Goal: Task Accomplishment & Management: Manage account settings

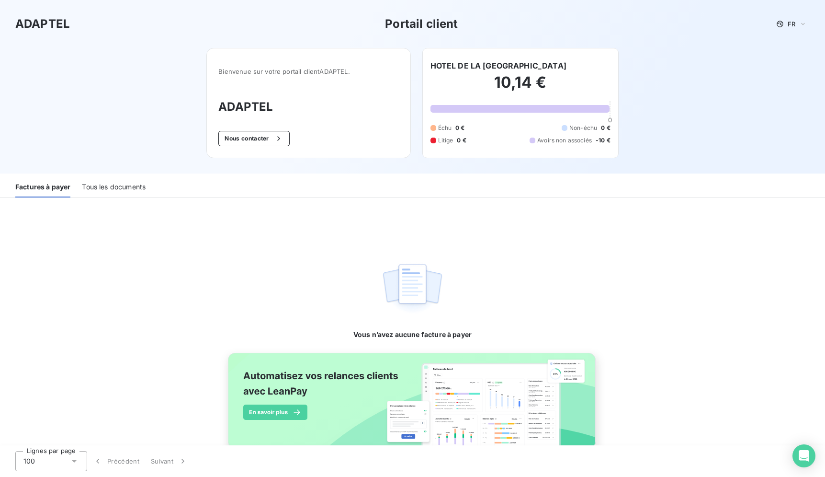
click at [119, 191] on div "Tous les documents" at bounding box center [114, 187] width 64 height 20
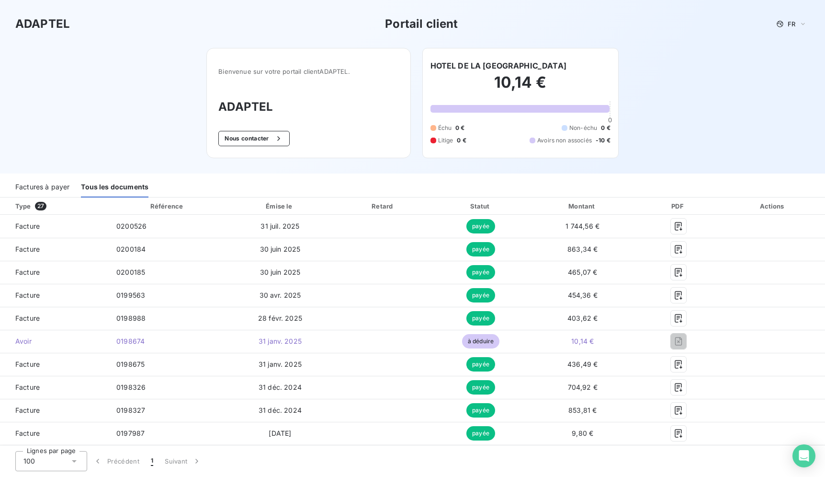
click at [44, 188] on div "Factures à payer" at bounding box center [42, 187] width 54 height 20
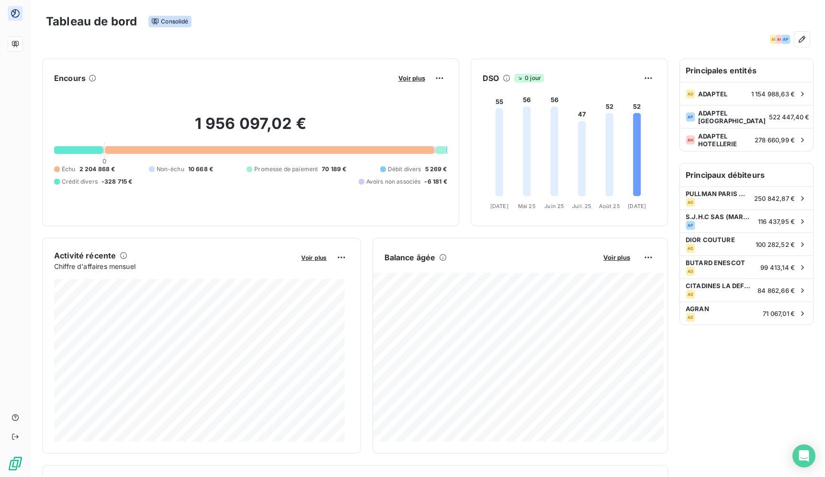
click at [212, 28] on div "Tableau de bord Consolidé" at bounding box center [428, 21] width 764 height 20
click at [356, 47] on div "Tableau de bord Consolidé AD AH AP" at bounding box center [428, 26] width 795 height 53
click at [284, 15] on div "Tableau de bord Consolidé" at bounding box center [428, 21] width 764 height 20
click at [374, 40] on div "AD AH AP" at bounding box center [428, 39] width 764 height 15
click at [447, 6] on div "Tableau de bord Consolidé AD AH AP" at bounding box center [428, 26] width 795 height 53
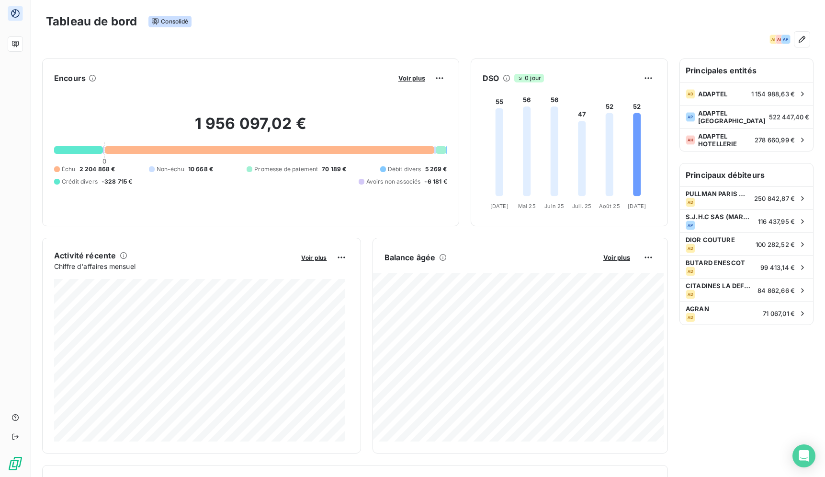
click at [497, 26] on div "Tableau de bord Consolidé" at bounding box center [428, 21] width 764 height 20
click at [549, 33] on div "AD AH AP" at bounding box center [428, 39] width 764 height 15
click at [471, 18] on div "Tableau de bord Consolidé" at bounding box center [428, 21] width 764 height 20
click at [603, 30] on div "Tableau de bord Consolidé" at bounding box center [428, 21] width 764 height 20
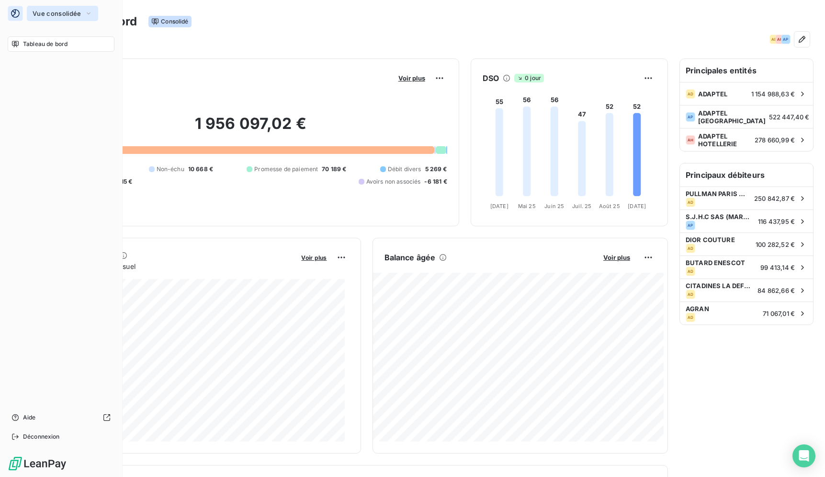
click at [42, 14] on span "Vue consolidée" at bounding box center [57, 14] width 48 height 8
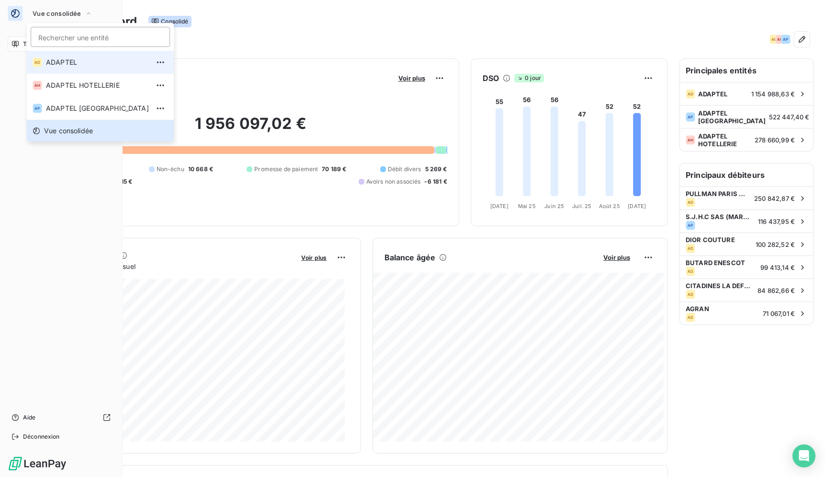
click at [106, 67] on li "AD ADAPTEL" at bounding box center [100, 62] width 147 height 23
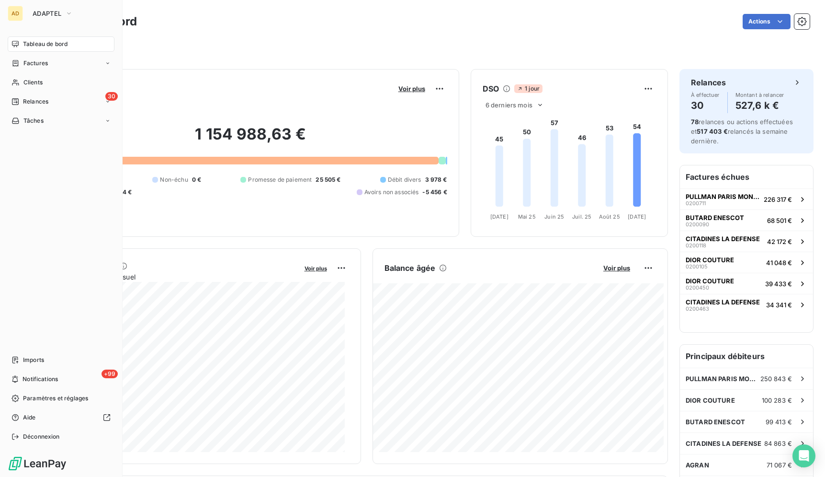
click at [431, 58] on div "Tableau de bord Actions Filtrer" at bounding box center [428, 31] width 795 height 63
click at [257, 34] on div "Filtrer" at bounding box center [428, 45] width 764 height 26
click at [301, 36] on div "Filtrer" at bounding box center [428, 45] width 764 height 26
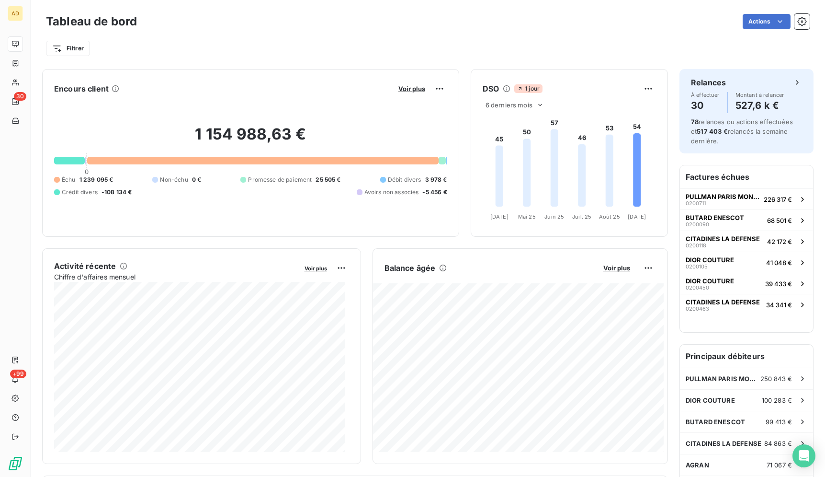
click at [287, 37] on div "Filtrer" at bounding box center [428, 45] width 764 height 26
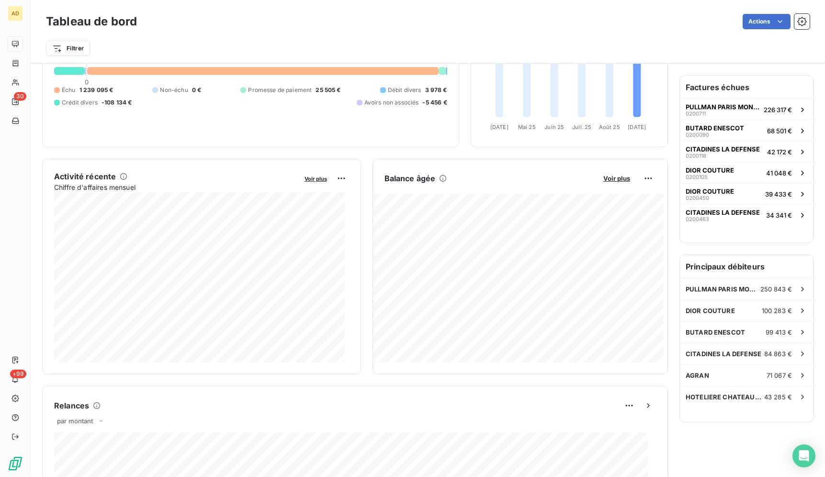
scroll to position [98, 0]
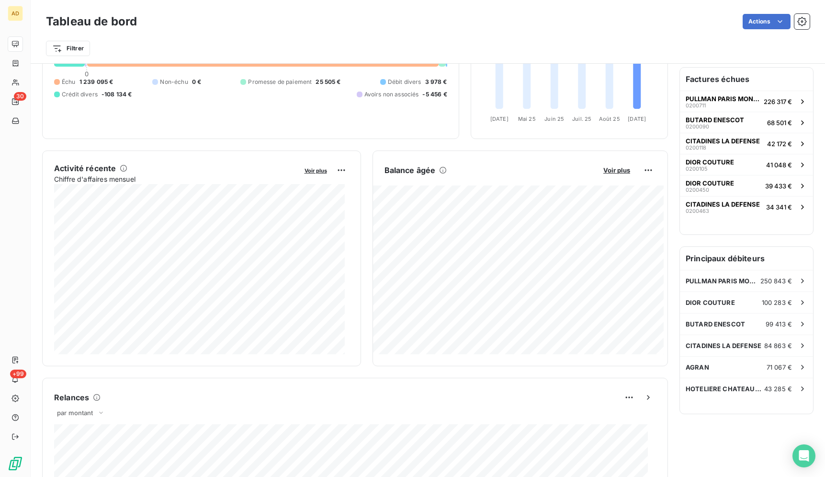
click at [551, 38] on div "Filtrer" at bounding box center [428, 45] width 764 height 26
click at [645, 37] on div "Filtrer" at bounding box center [428, 45] width 764 height 26
click at [497, 30] on div "Tableau de bord Actions" at bounding box center [428, 21] width 764 height 20
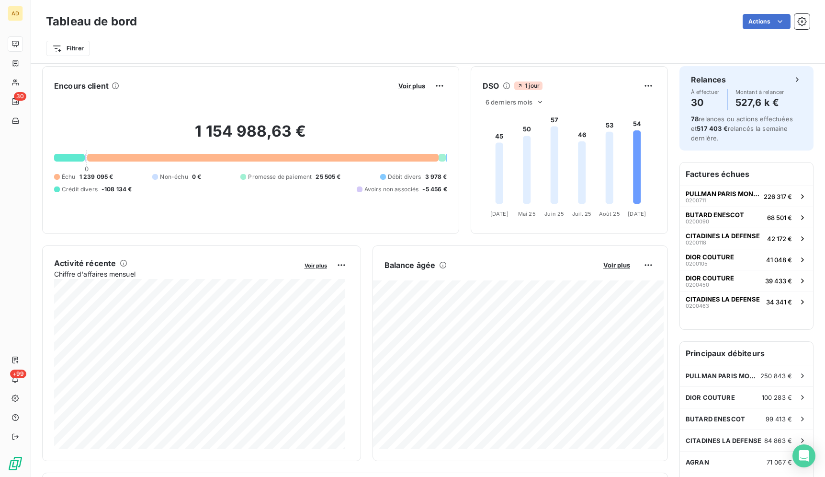
scroll to position [0, 0]
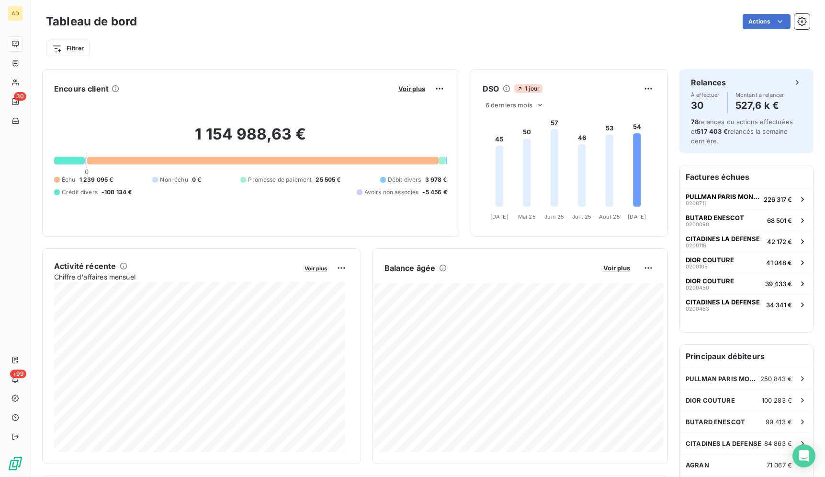
click at [610, 57] on div "Tableau de bord Actions Filtrer" at bounding box center [428, 31] width 795 height 63
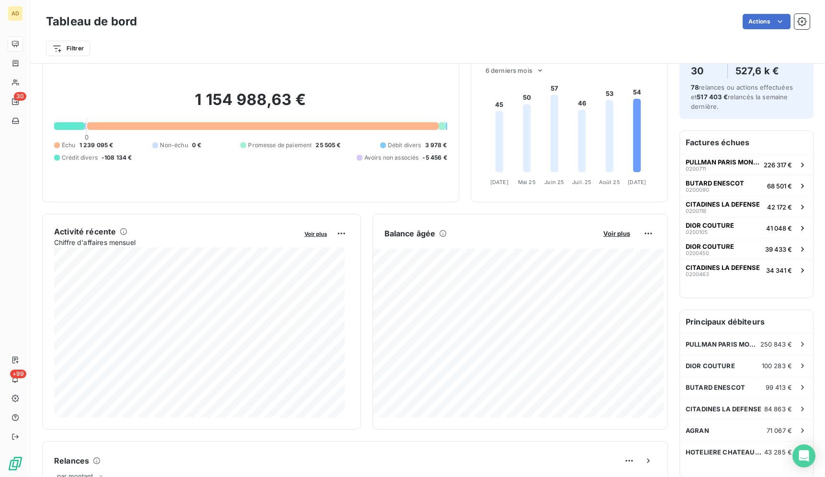
scroll to position [33, 0]
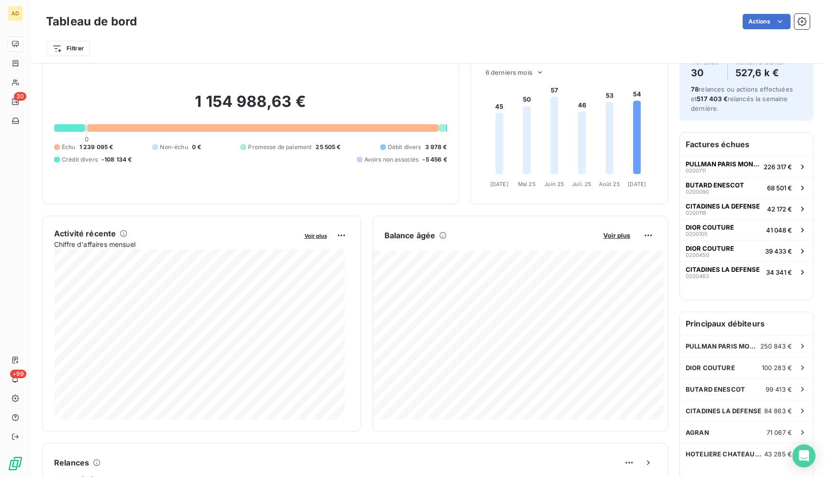
click at [592, 34] on div "Filtrer" at bounding box center [428, 45] width 764 height 26
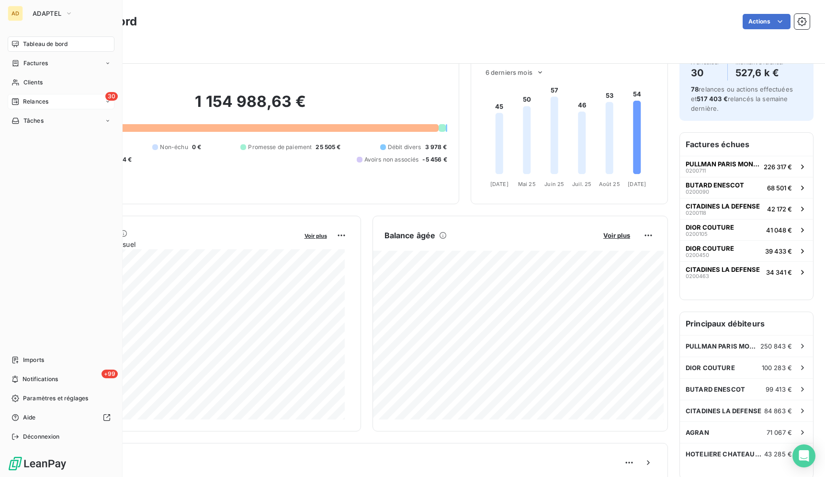
click at [61, 102] on div "30 Relances" at bounding box center [61, 101] width 107 height 15
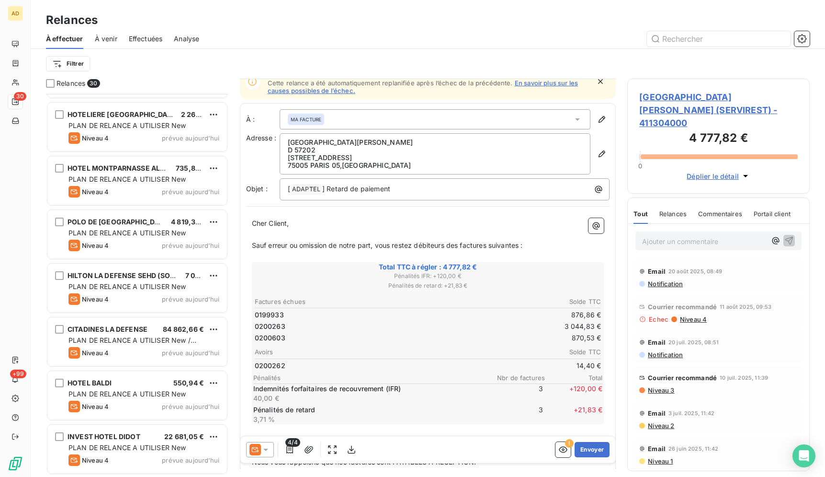
scroll to position [14, 0]
drag, startPoint x: 607, startPoint y: 176, endPoint x: 605, endPoint y: 157, distance: 19.3
click at [605, 157] on div "À : MA FACTURE Adresse : HOTEL SAINT GENEVIEVE D 57202 17 RUE DESCARTES 75005 P…" at bounding box center [428, 347] width 377 height 487
click at [602, 45] on div at bounding box center [510, 38] width 599 height 15
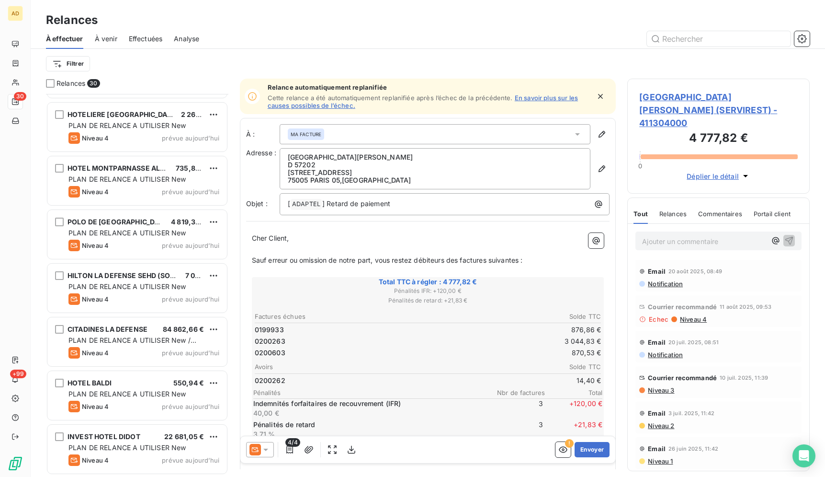
click at [575, 57] on div "Filtrer" at bounding box center [428, 64] width 764 height 18
click at [449, 50] on div "Filtrer" at bounding box center [428, 64] width 764 height 30
click at [602, 42] on div at bounding box center [510, 38] width 599 height 15
click at [481, 32] on div at bounding box center [510, 38] width 599 height 15
click at [545, 33] on div at bounding box center [510, 38] width 599 height 15
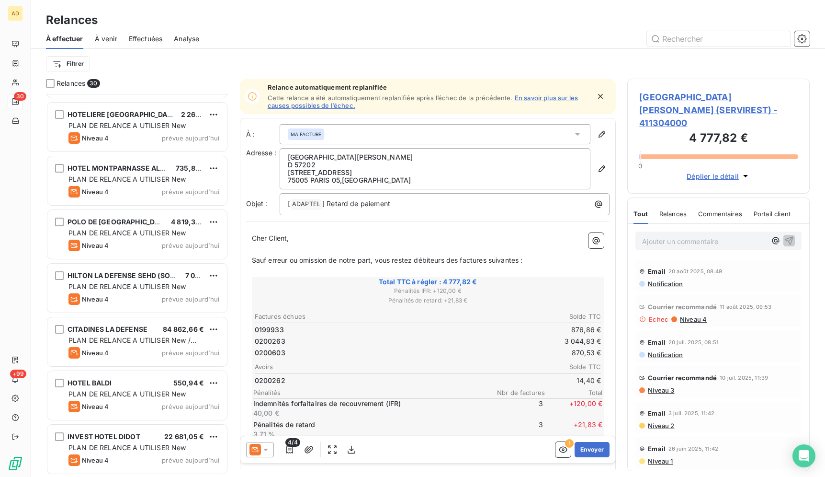
click at [374, 32] on div at bounding box center [510, 38] width 599 height 15
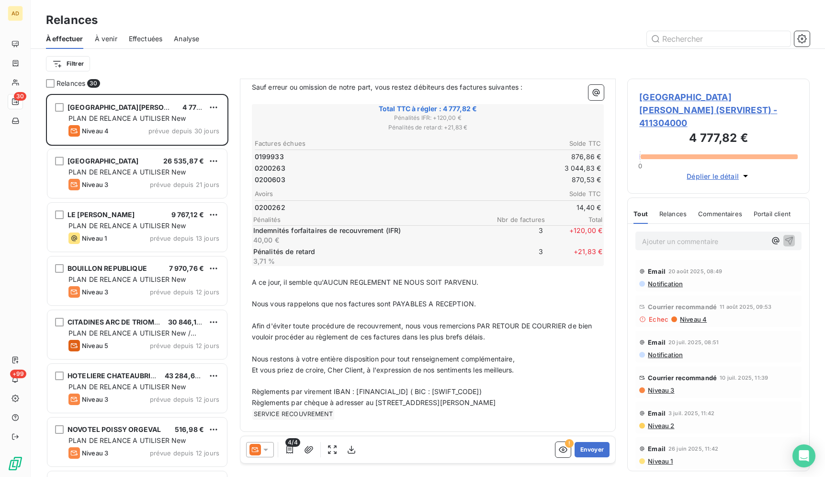
click at [273, 450] on div at bounding box center [260, 449] width 28 height 15
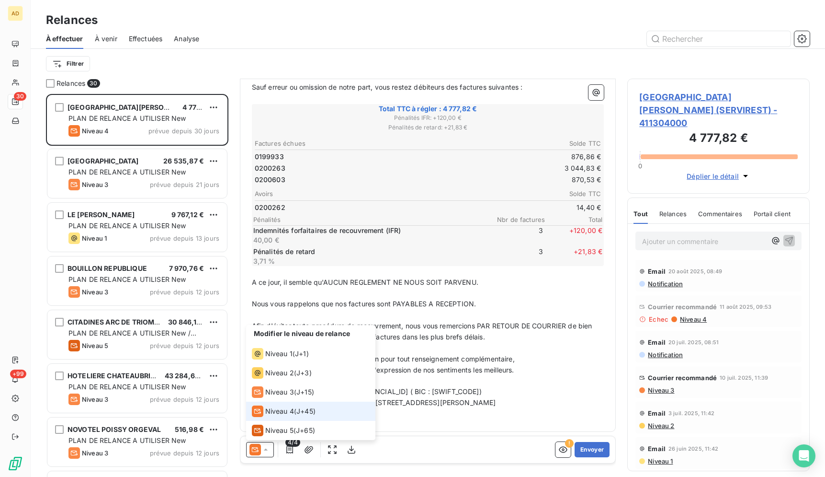
click at [274, 415] on span "Niveau 4" at bounding box center [279, 411] width 29 height 10
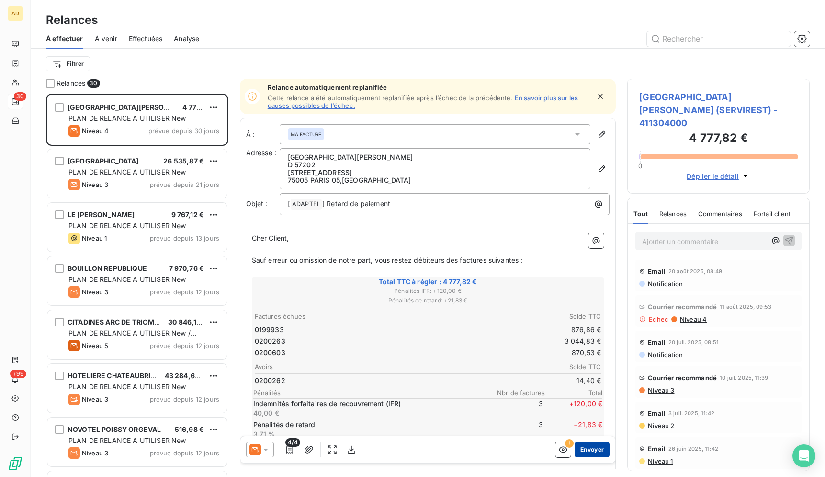
click at [590, 456] on button "Envoyer" at bounding box center [592, 449] width 35 height 15
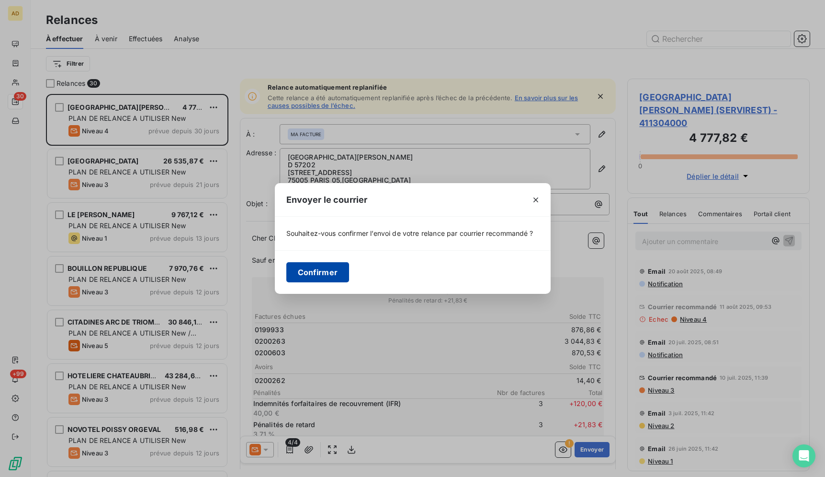
click at [332, 278] on button "Confirmer" at bounding box center [317, 272] width 63 height 20
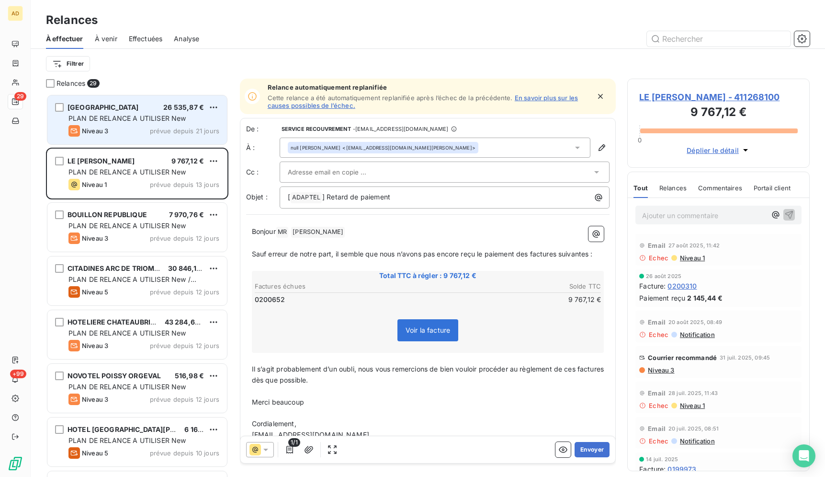
click at [183, 133] on span "prévue depuis 21 jours" at bounding box center [184, 131] width 69 height 8
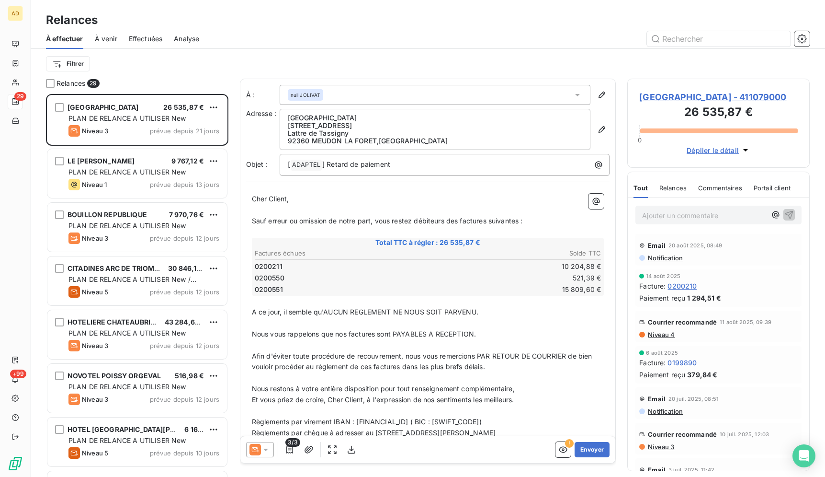
click at [262, 453] on icon at bounding box center [266, 450] width 10 height 10
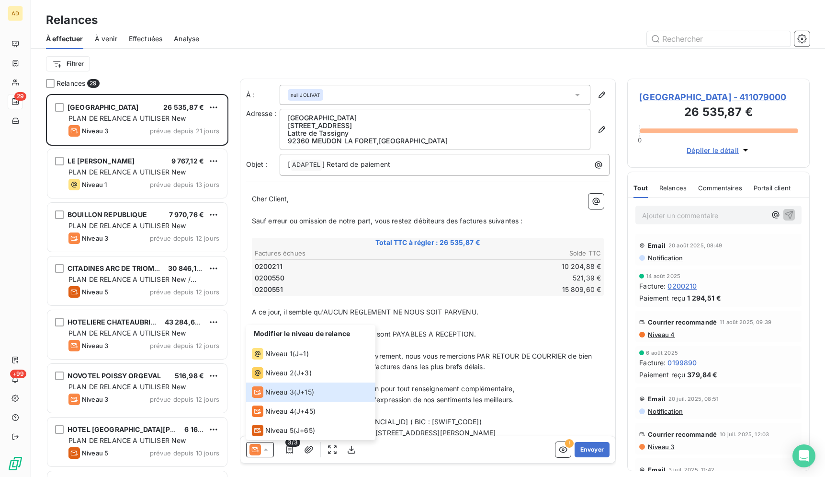
click at [549, 301] on p "﻿" at bounding box center [428, 301] width 353 height 11
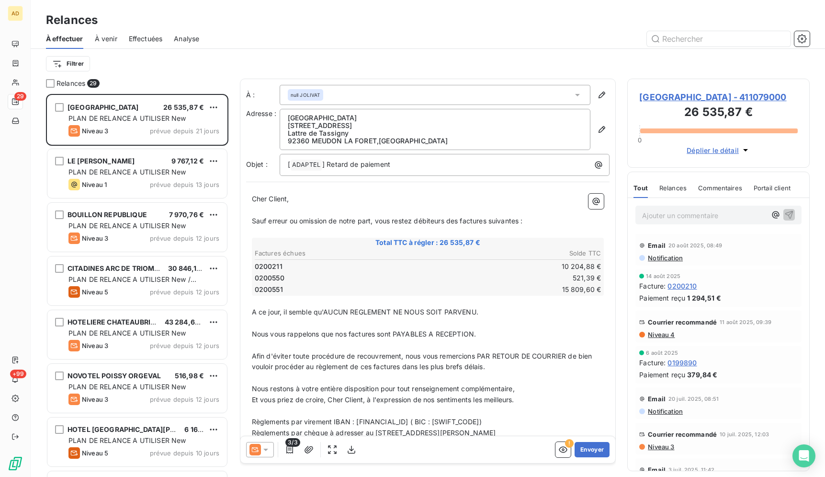
click at [664, 332] on span "Niveau 4" at bounding box center [661, 335] width 28 height 8
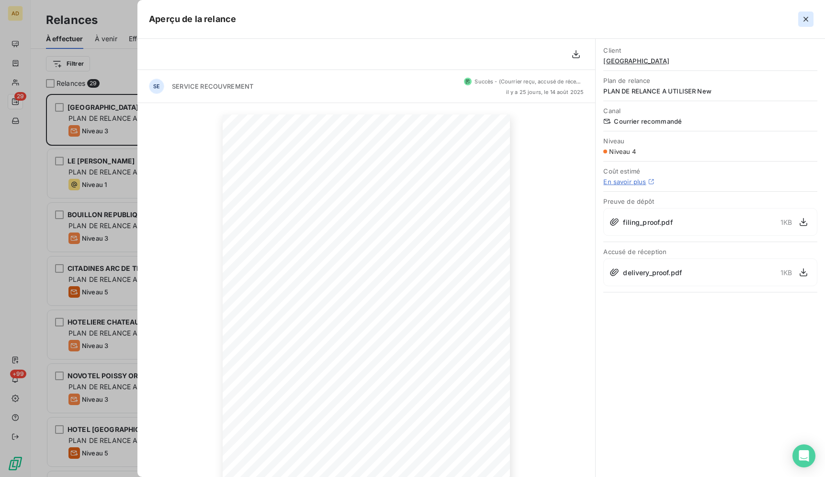
click at [809, 19] on icon "button" at bounding box center [807, 19] width 10 height 10
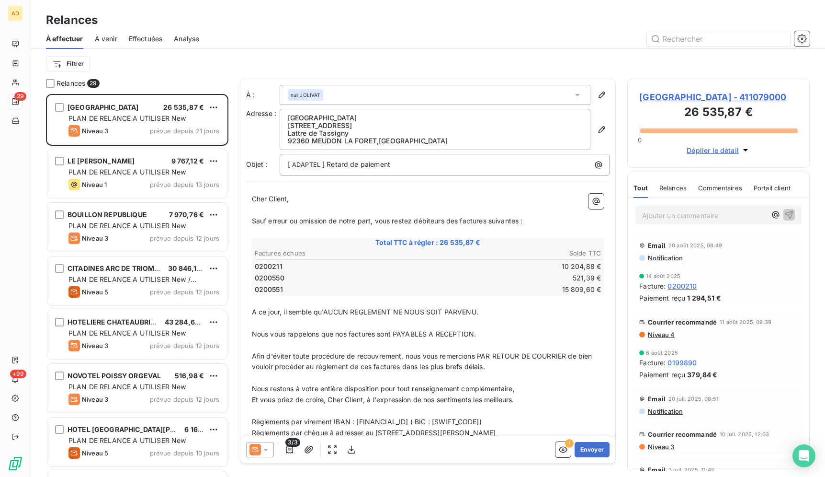
click at [255, 456] on div at bounding box center [260, 449] width 28 height 15
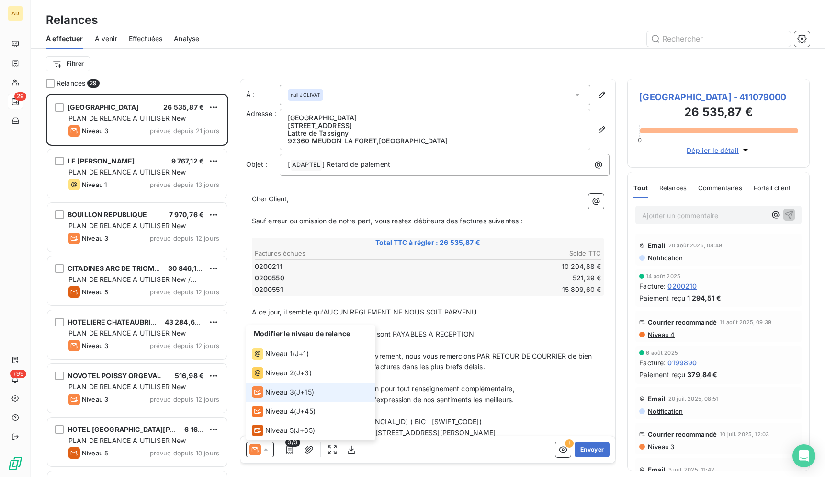
click at [278, 395] on span "Niveau 3" at bounding box center [279, 392] width 29 height 10
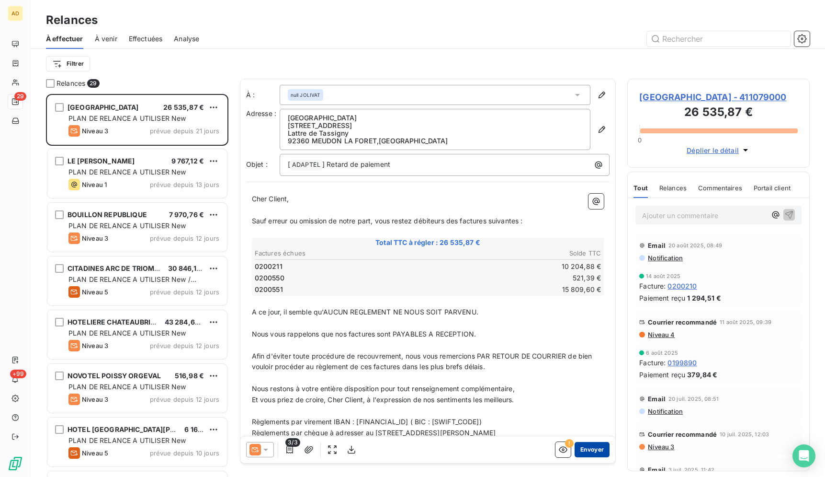
click at [595, 452] on button "Envoyer" at bounding box center [592, 449] width 35 height 15
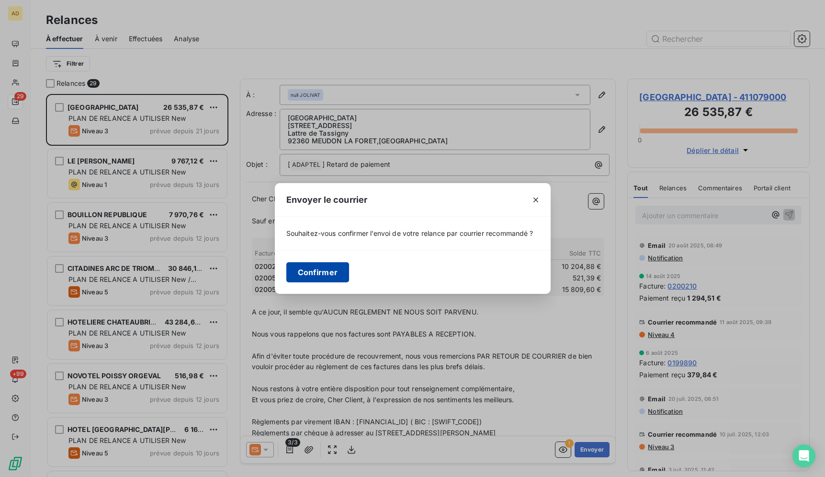
click at [338, 274] on button "Confirmer" at bounding box center [317, 272] width 63 height 20
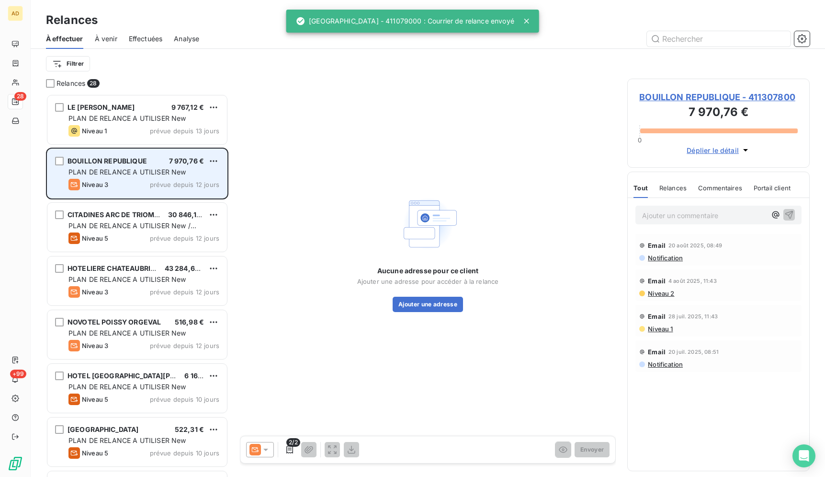
click at [182, 173] on span "PLAN DE RELANCE A UTILISER New" at bounding box center [128, 172] width 118 height 8
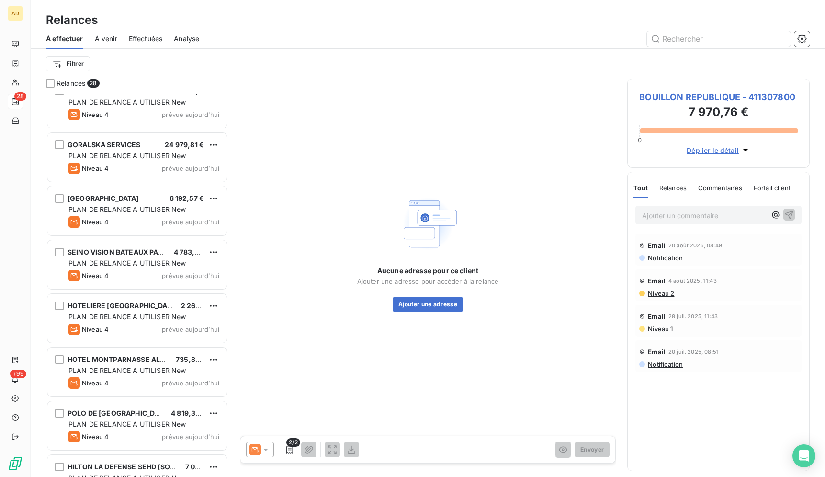
scroll to position [1120, 0]
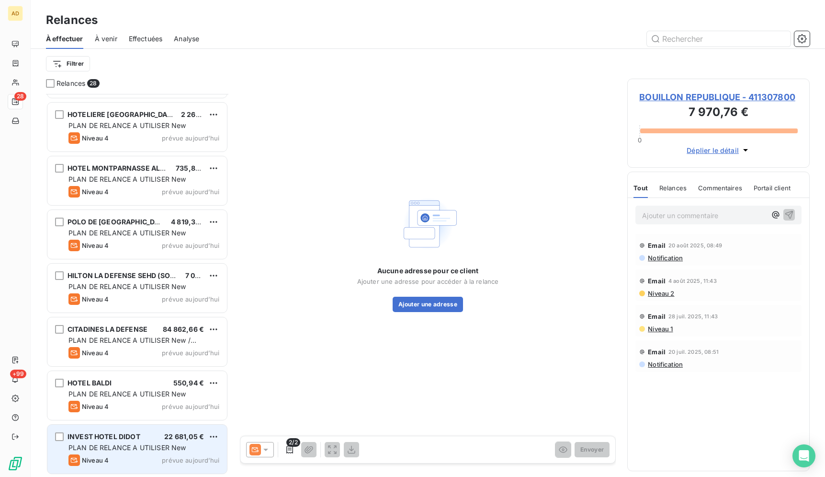
click at [132, 445] on span "PLAN DE RELANCE A UTILISER New" at bounding box center [128, 447] width 118 height 8
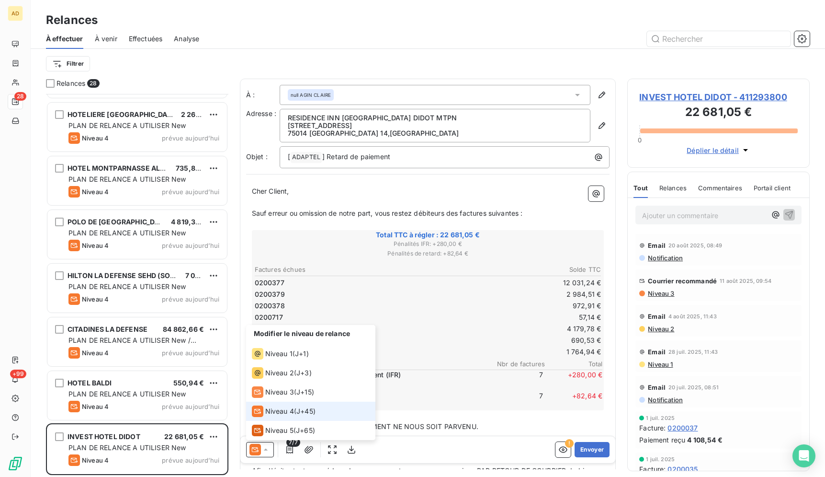
click at [296, 414] on div "Niveau 4 ( J+45 )" at bounding box center [284, 410] width 64 height 11
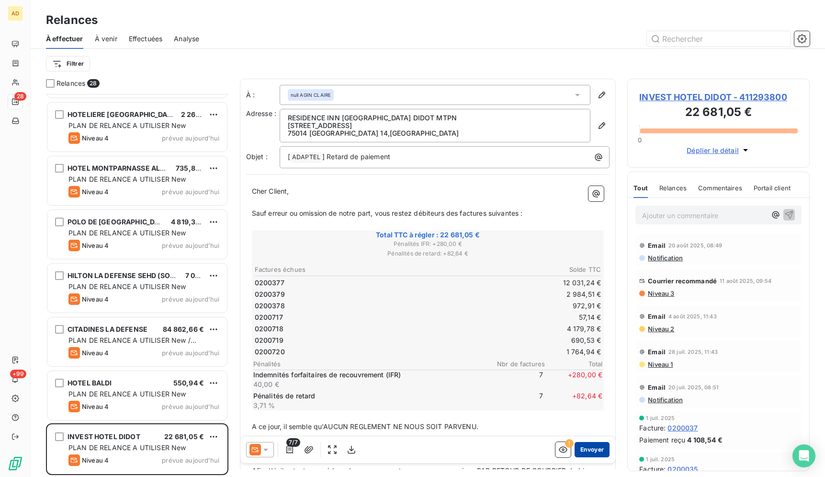
click at [575, 450] on button "Envoyer" at bounding box center [592, 449] width 35 height 15
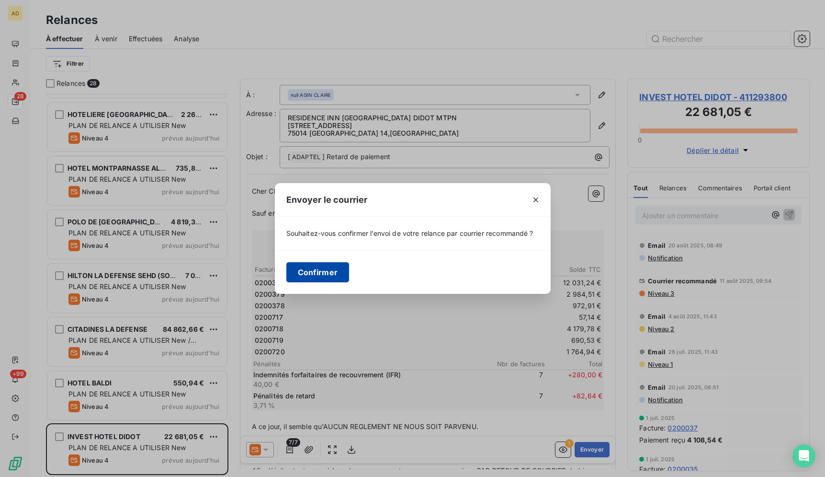
click at [328, 269] on button "Confirmer" at bounding box center [317, 272] width 63 height 20
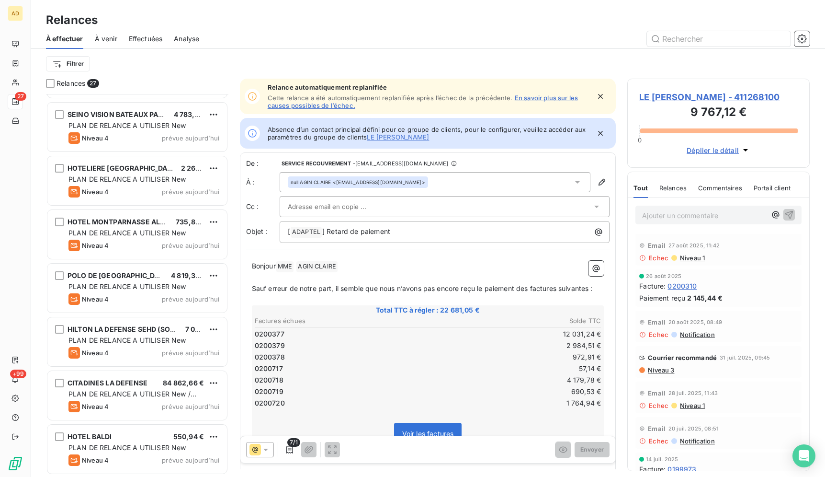
scroll to position [1066, 0]
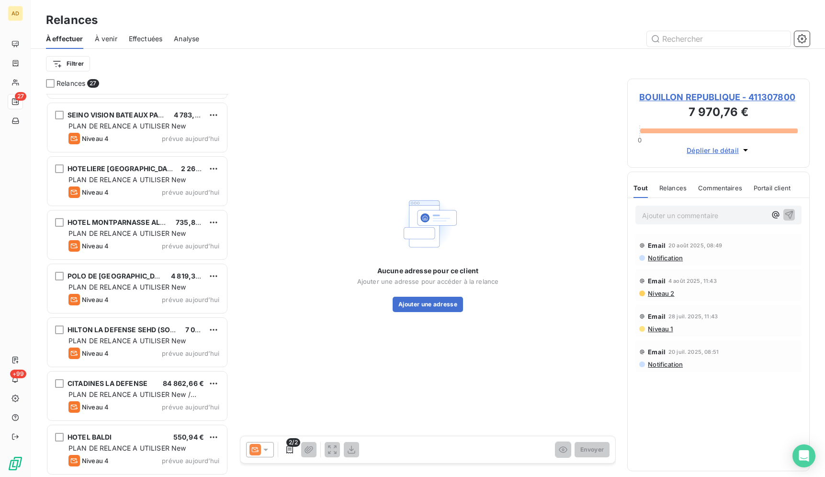
click at [545, 362] on div "Aucune adresse pour ce client Ajouter une adresse pour accéder à la relance Ajo…" at bounding box center [428, 252] width 377 height 347
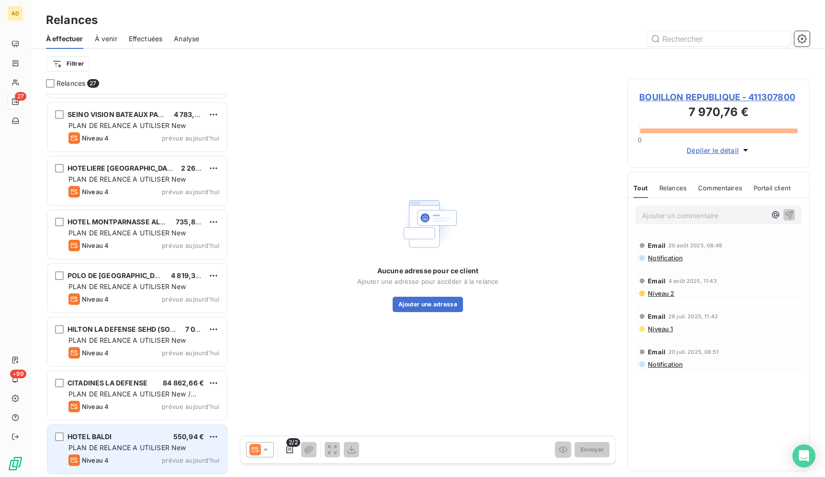
click at [151, 454] on div "HOTEL BALDI 550,94 € PLAN DE RELANCE A UTILISER New Niveau 4 prévue aujourd’hui" at bounding box center [137, 448] width 180 height 49
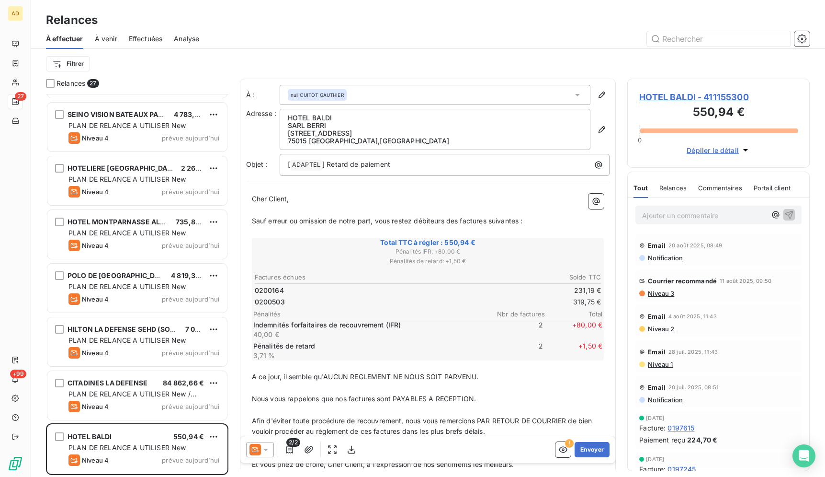
click at [259, 454] on icon at bounding box center [255, 449] width 11 height 11
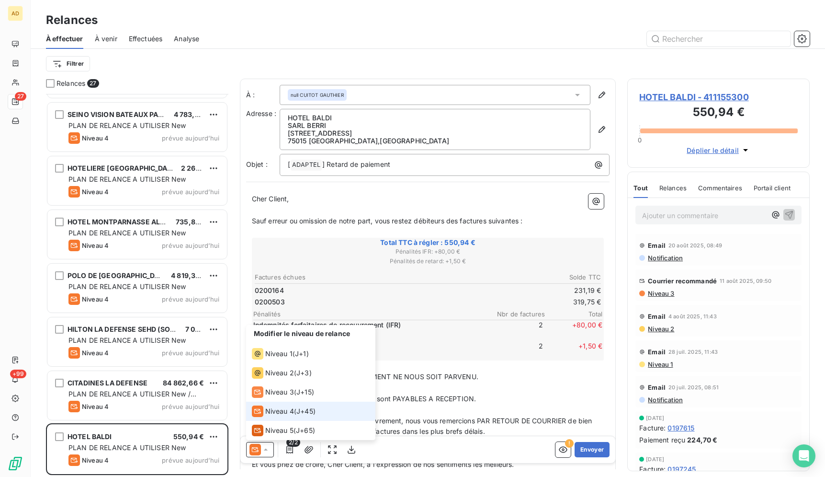
click at [298, 406] on div "Niveau 4 ( J+45 )" at bounding box center [284, 410] width 64 height 11
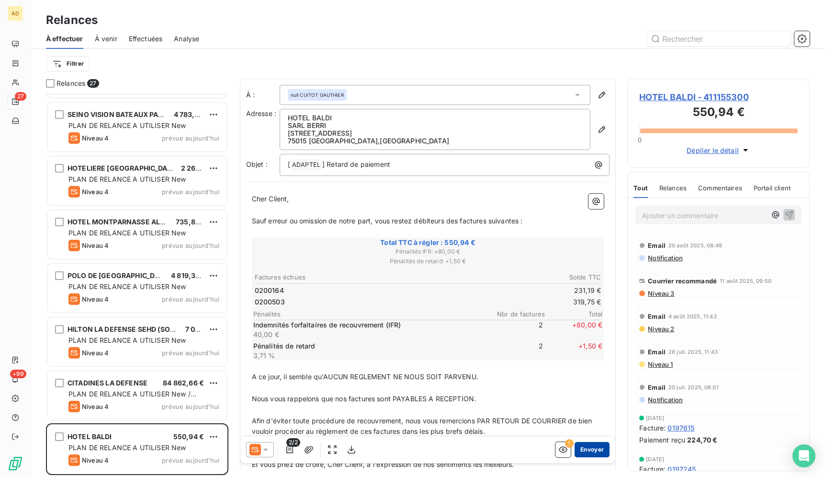
drag, startPoint x: 583, startPoint y: 451, endPoint x: 574, endPoint y: 445, distance: 10.6
click at [581, 451] on button "Envoyer" at bounding box center [592, 449] width 35 height 15
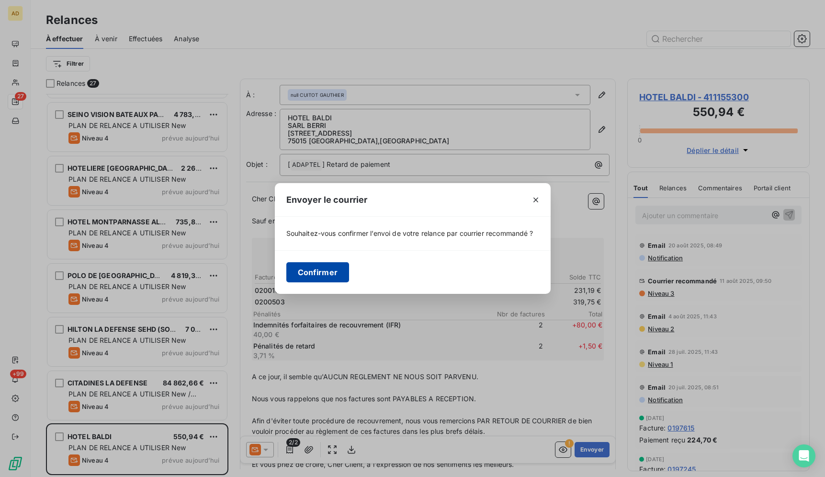
click at [307, 276] on button "Confirmer" at bounding box center [317, 272] width 63 height 20
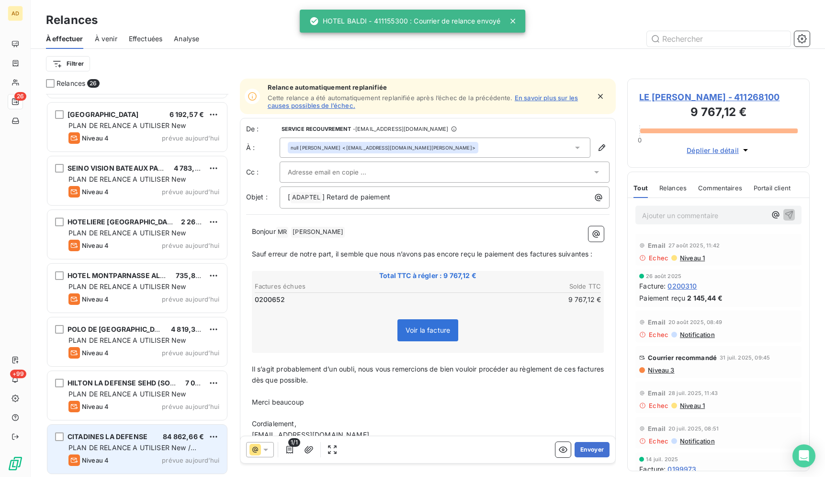
scroll to position [1012, 0]
click at [165, 446] on span "PLAN DE RELANCE A UTILISER New / RELANCES MAIL" at bounding box center [133, 453] width 128 height 18
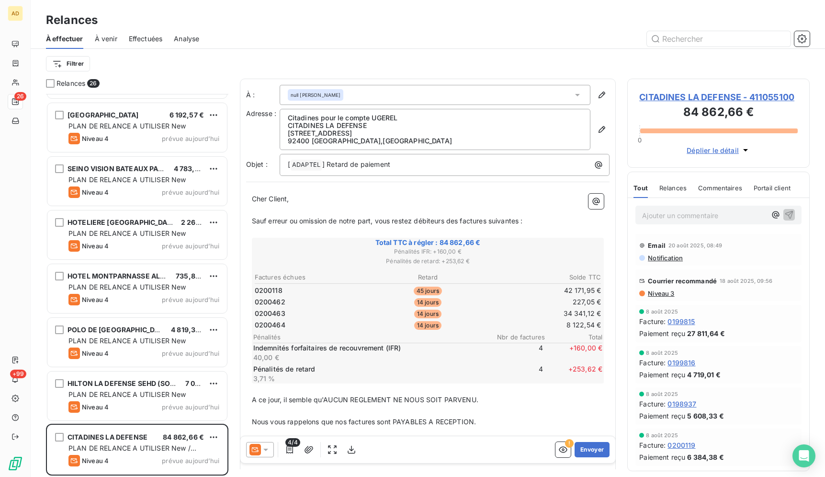
click at [260, 444] on span at bounding box center [255, 449] width 11 height 11
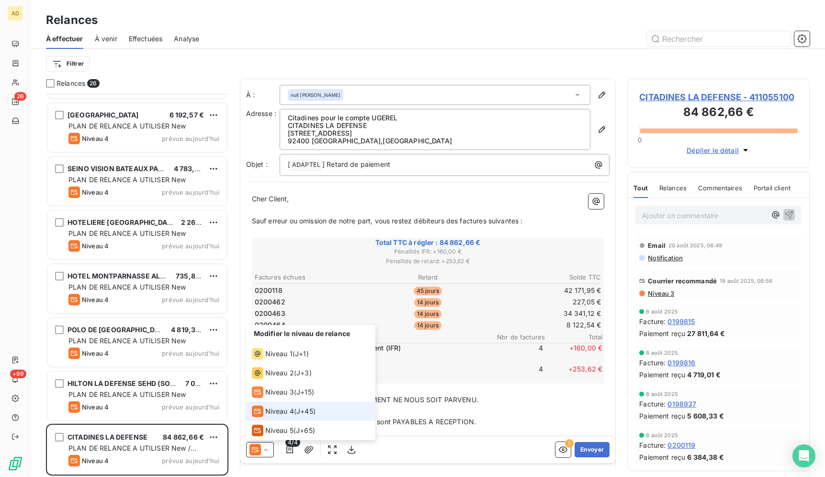
click at [334, 409] on li "Niveau 4 ( J+45 )" at bounding box center [310, 410] width 129 height 19
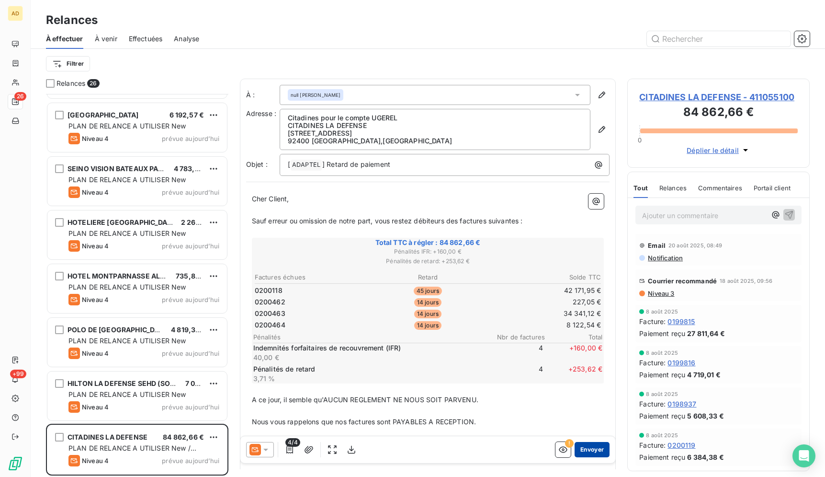
click at [575, 451] on button "Envoyer" at bounding box center [592, 449] width 35 height 15
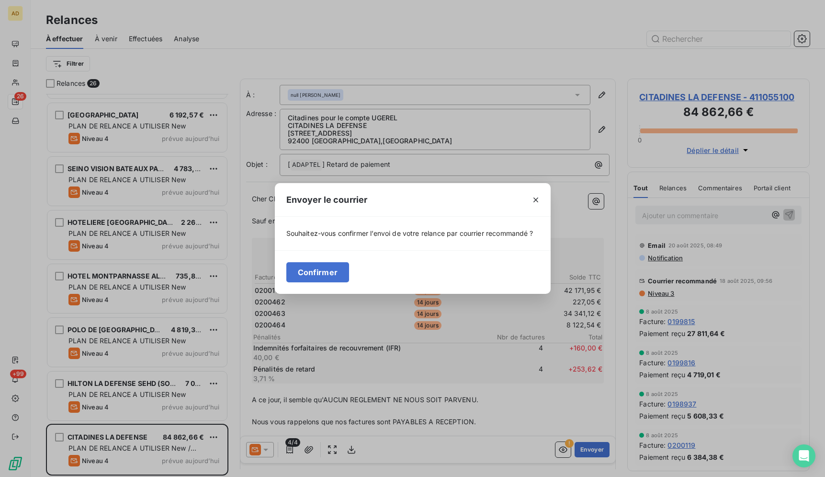
drag, startPoint x: 322, startPoint y: 274, endPoint x: 240, endPoint y: 364, distance: 121.4
click at [323, 275] on button "Confirmer" at bounding box center [317, 272] width 63 height 20
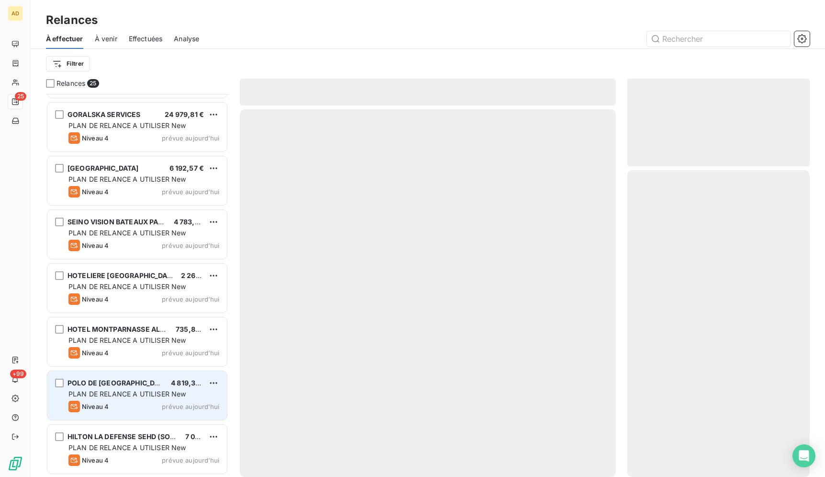
scroll to position [959, 0]
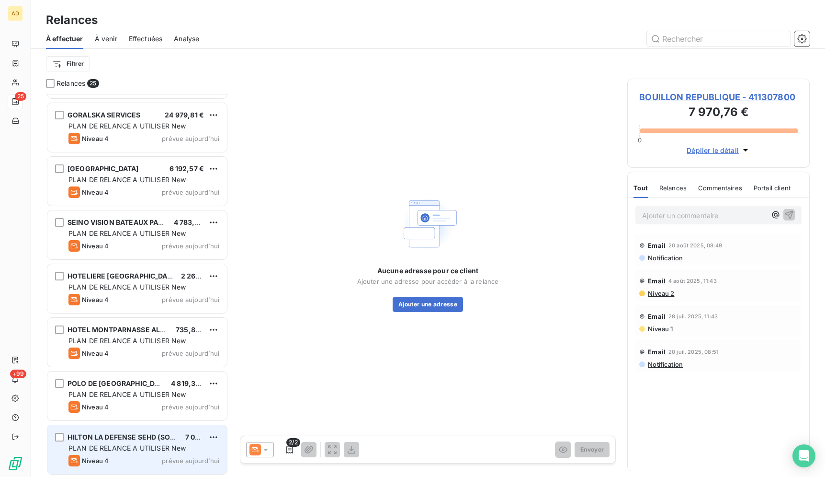
scroll to position [959, 0]
click at [161, 455] on div "Niveau 4 prévue aujourd’hui" at bounding box center [144, 459] width 151 height 11
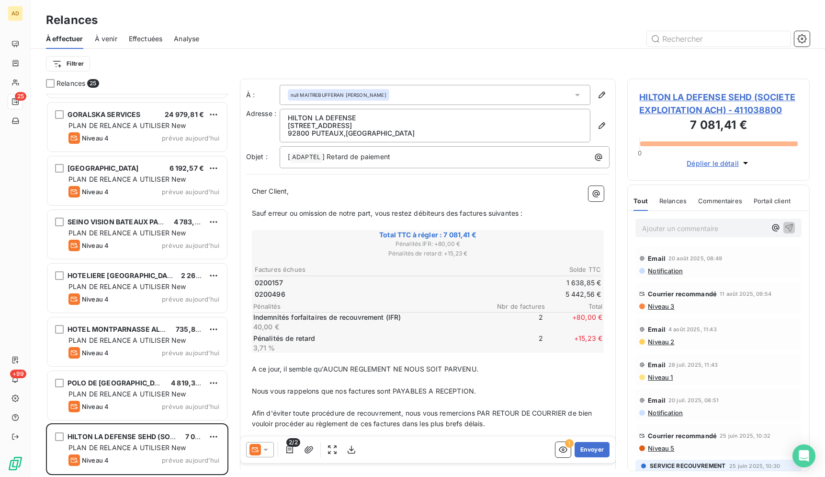
click at [262, 455] on div at bounding box center [260, 449] width 28 height 15
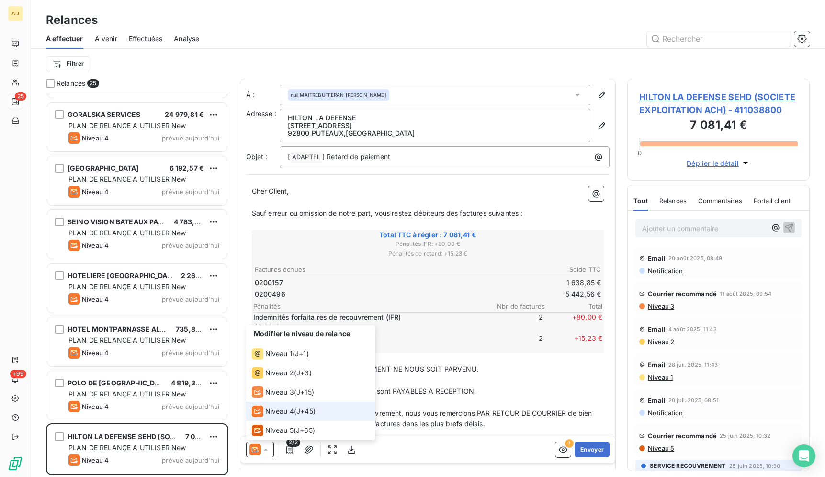
click at [288, 408] on span "Niveau 4" at bounding box center [279, 411] width 29 height 10
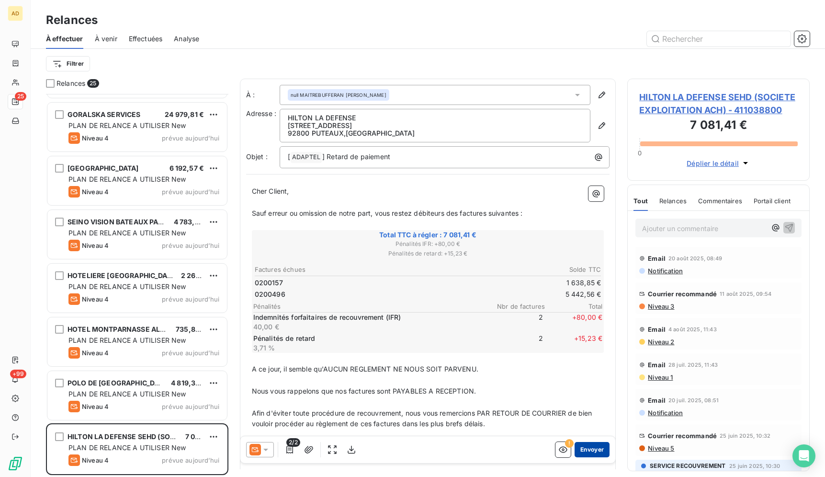
click at [583, 443] on button "Envoyer" at bounding box center [592, 449] width 35 height 15
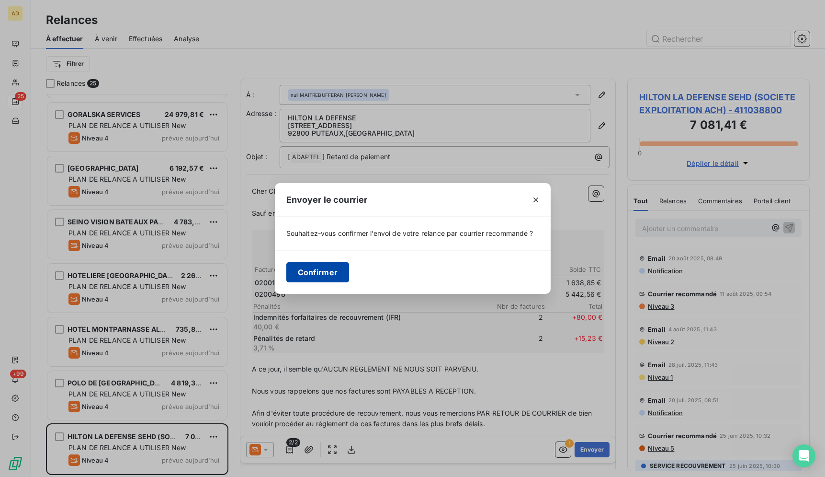
click at [321, 270] on button "Confirmer" at bounding box center [317, 272] width 63 height 20
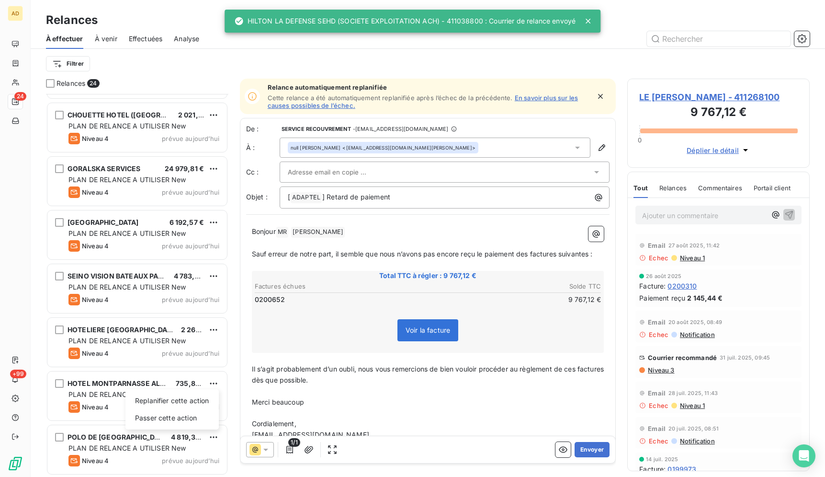
scroll to position [375, 174]
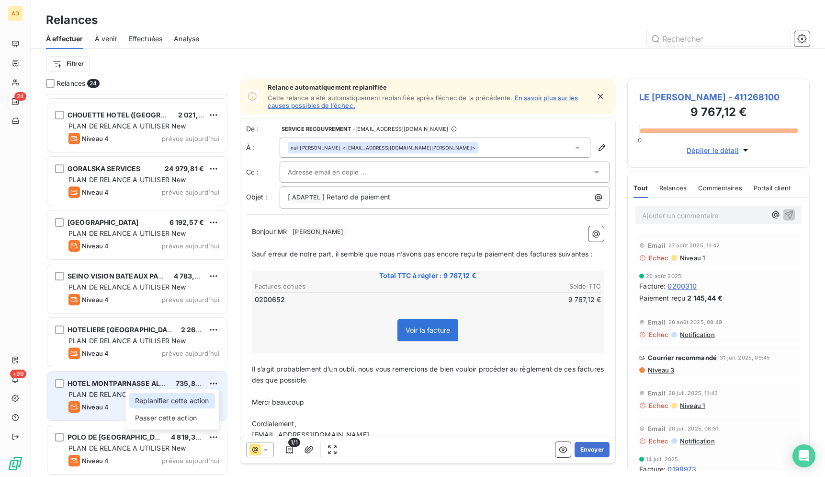
click at [192, 396] on div "Replanifier cette action" at bounding box center [172, 400] width 86 height 15
select select "8"
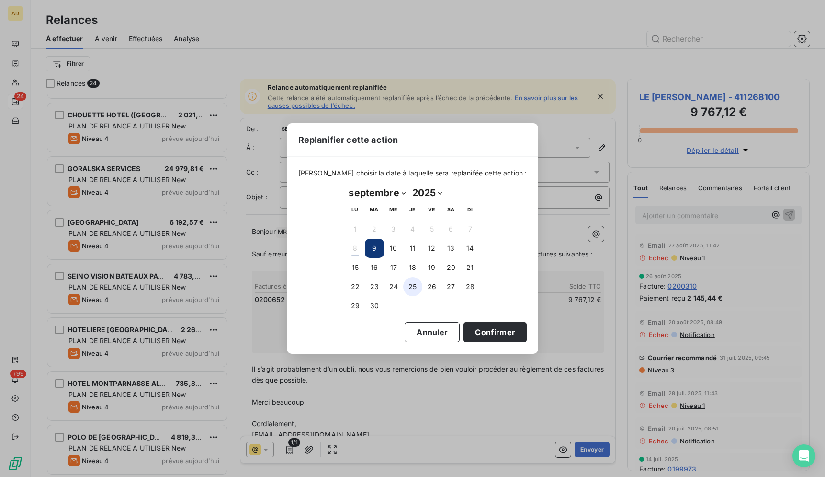
click at [418, 285] on button "25" at bounding box center [412, 286] width 19 height 19
click at [478, 337] on button "Confirmer" at bounding box center [495, 332] width 63 height 20
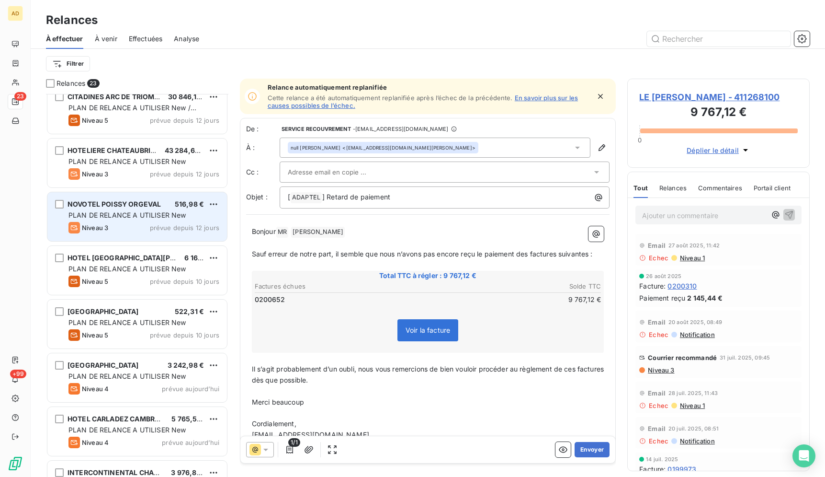
scroll to position [0, 0]
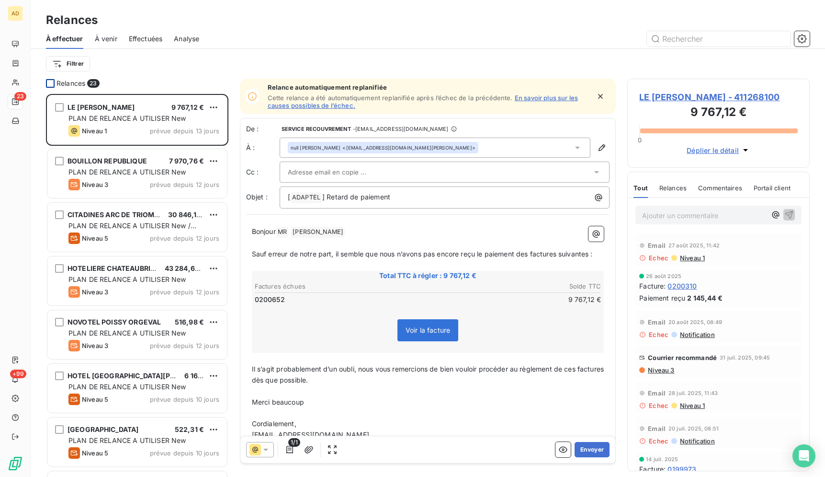
click at [49, 83] on div at bounding box center [50, 83] width 9 height 9
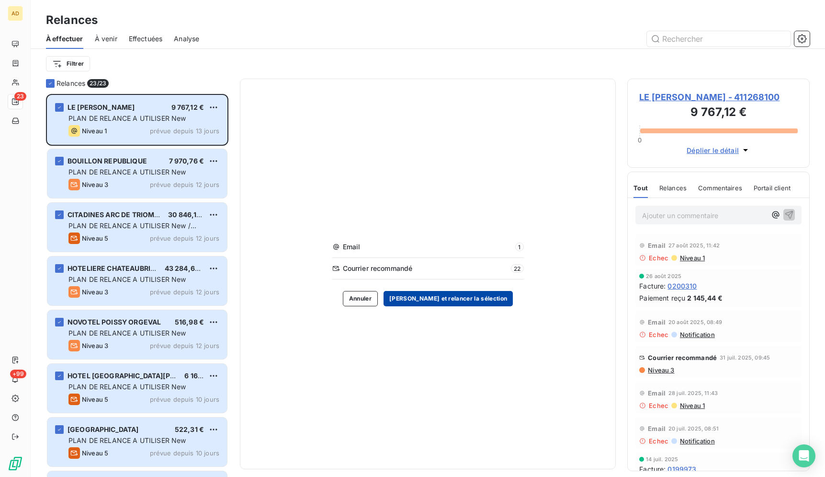
click at [429, 297] on button "Valider et relancer la sélection" at bounding box center [448, 298] width 129 height 15
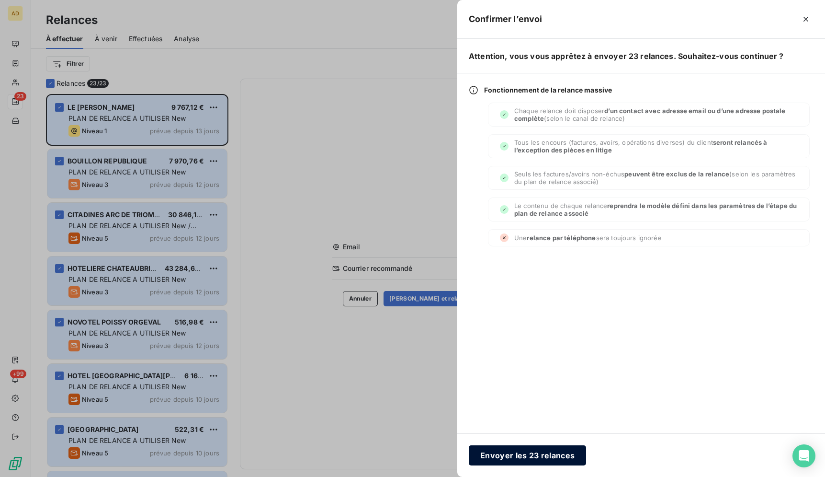
click at [550, 458] on button "Envoyer les 23 relances" at bounding box center [527, 455] width 117 height 20
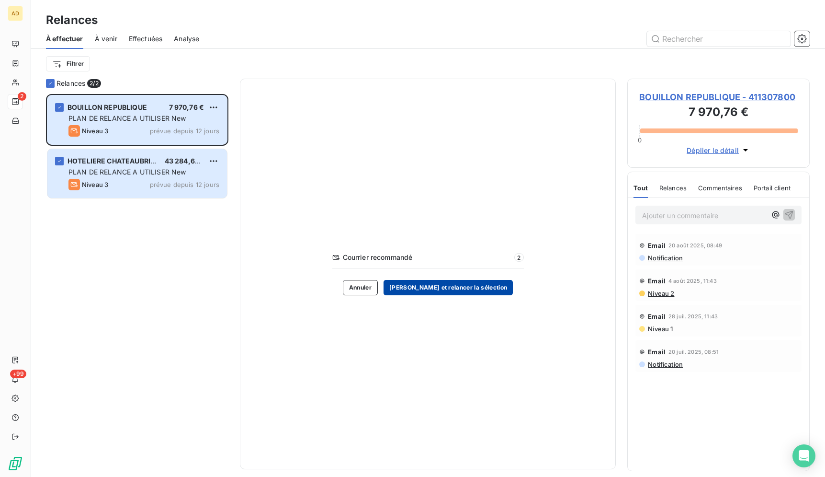
click at [458, 287] on button "Valider et relancer la sélection" at bounding box center [448, 287] width 129 height 15
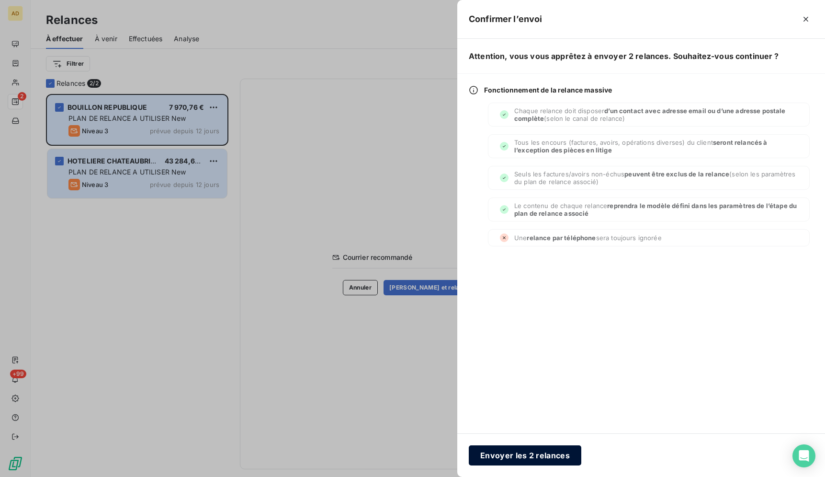
click at [544, 451] on button "Envoyer les 2 relances" at bounding box center [525, 455] width 113 height 20
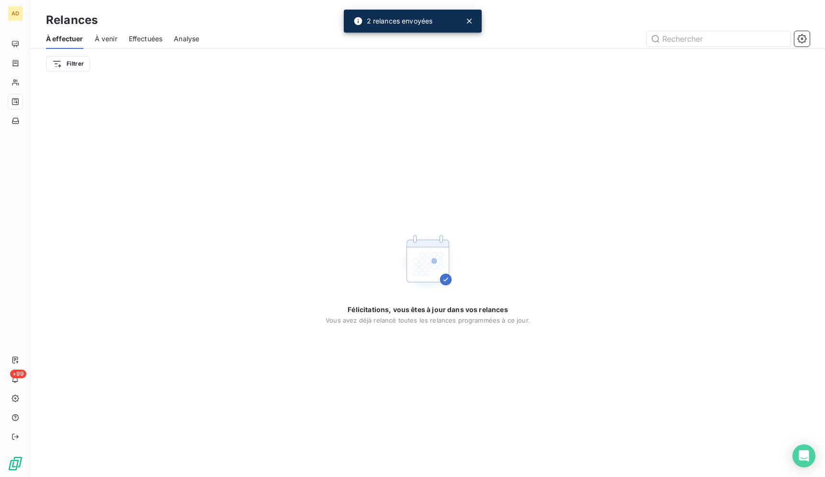
click at [251, 383] on div "Félicitations, vous êtes à jour dans vos relances Vous avez déjà relancé toutes…" at bounding box center [428, 278] width 795 height 398
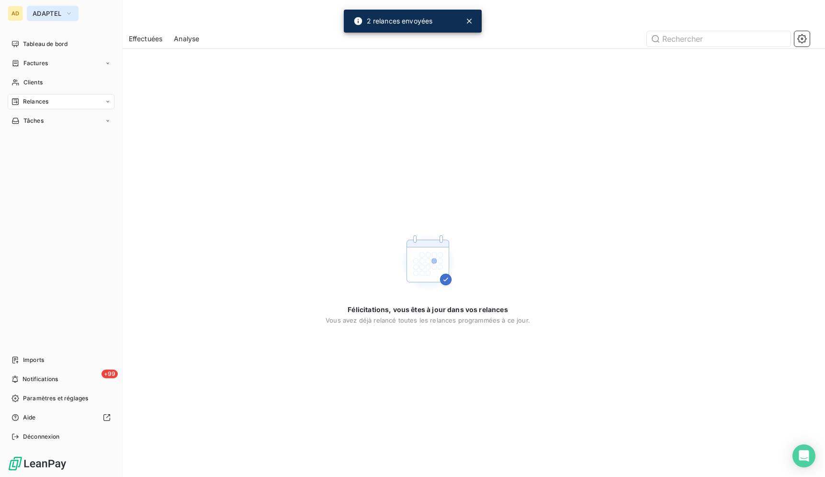
click at [53, 13] on span "ADAPTEL" at bounding box center [47, 14] width 29 height 8
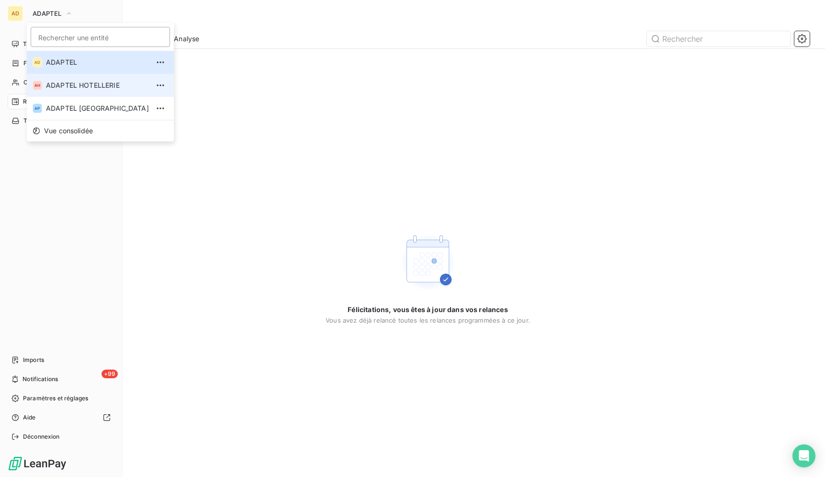
click at [79, 93] on li "AH ADAPTEL HOTELLERIE" at bounding box center [100, 85] width 147 height 23
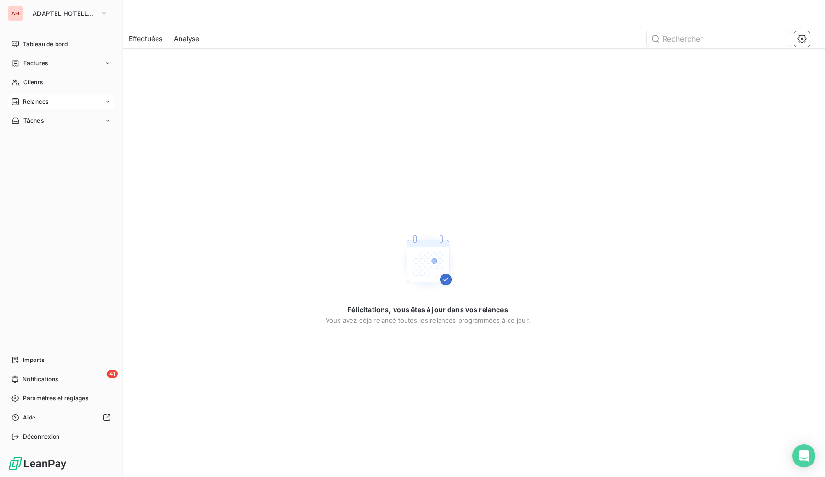
click at [60, 100] on div "Relances" at bounding box center [61, 101] width 107 height 15
click at [22, 16] on div "AH" at bounding box center [15, 13] width 15 height 15
click at [39, 16] on span "ADAPTEL HOTELLERIE" at bounding box center [65, 14] width 64 height 8
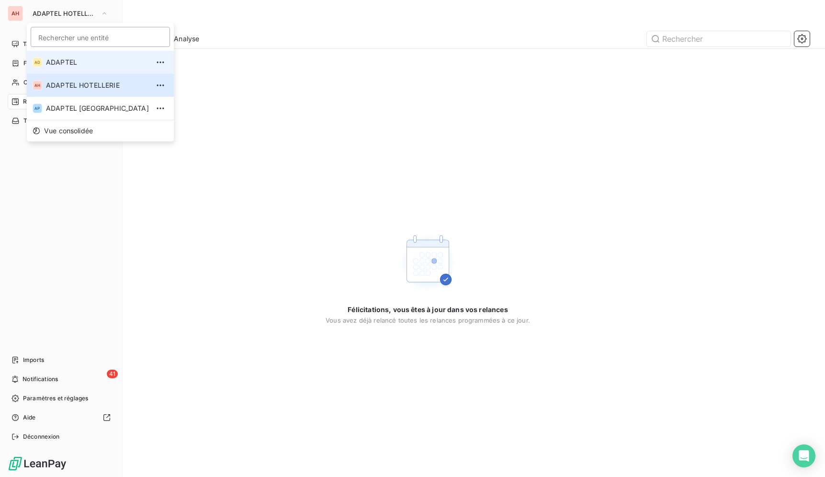
click at [67, 68] on li "AD ADAPTEL" at bounding box center [100, 62] width 147 height 23
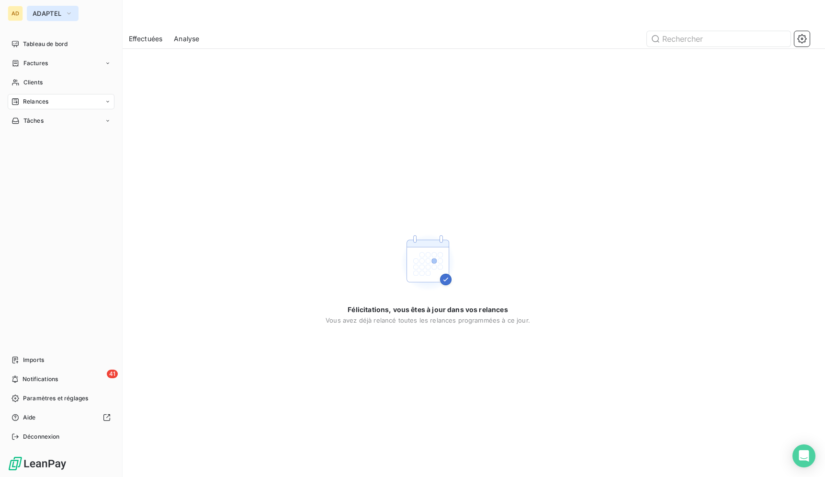
click at [28, 11] on button "ADAPTEL" at bounding box center [53, 13] width 52 height 15
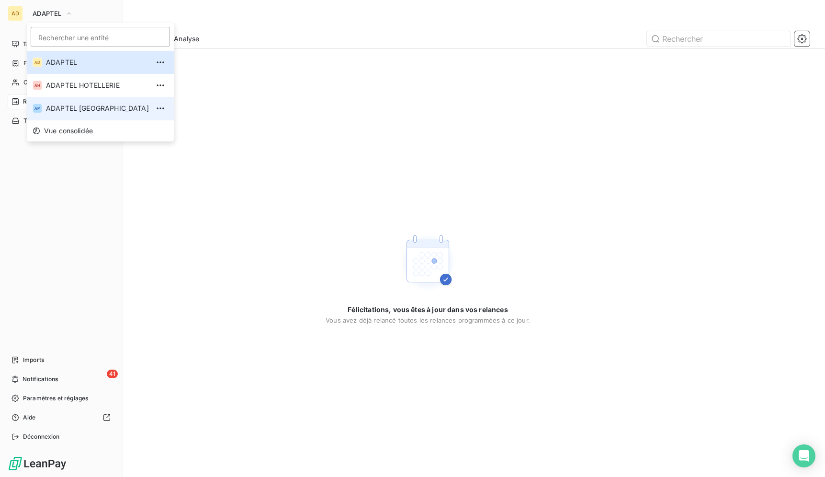
click at [82, 116] on li "AP ADAPTEL PARIS" at bounding box center [100, 108] width 147 height 23
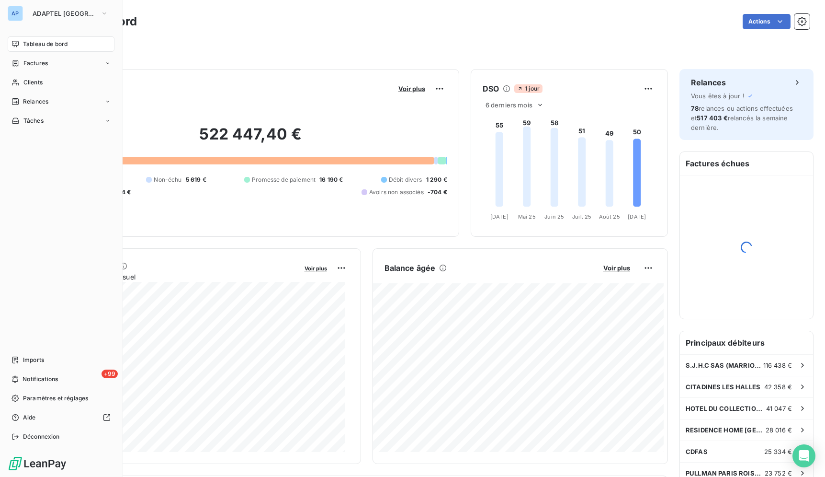
click at [218, 31] on div "Tableau de bord Actions" at bounding box center [428, 21] width 764 height 20
click at [46, 104] on span "Relances" at bounding box center [35, 101] width 25 height 9
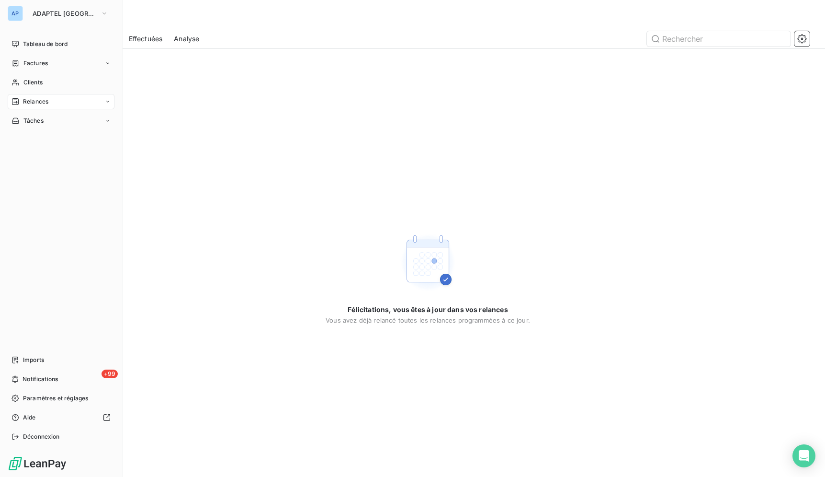
click at [19, 13] on div "AP" at bounding box center [15, 13] width 15 height 15
click at [46, 20] on button "ADAPTEL PARIS" at bounding box center [70, 13] width 87 height 15
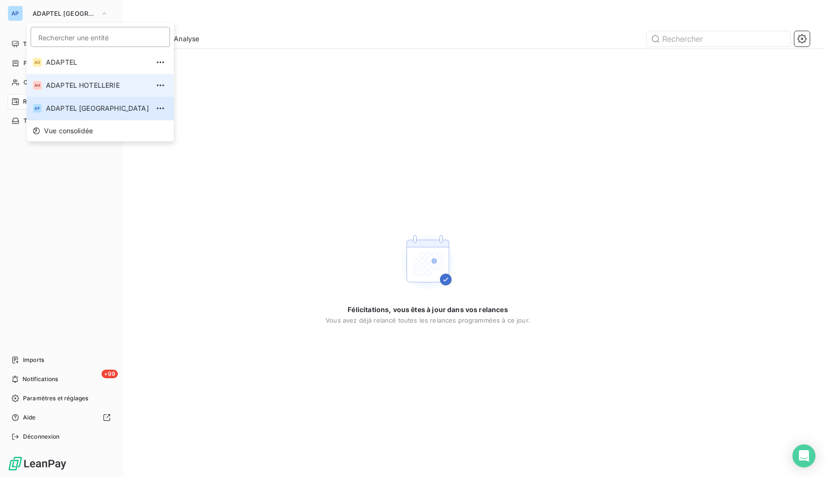
click at [118, 89] on span "ADAPTEL HOTELLERIE" at bounding box center [97, 85] width 103 height 10
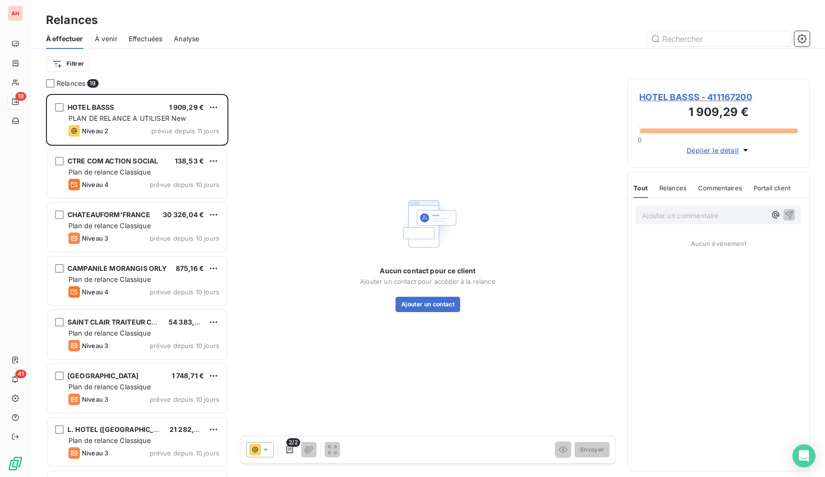
scroll to position [375, 174]
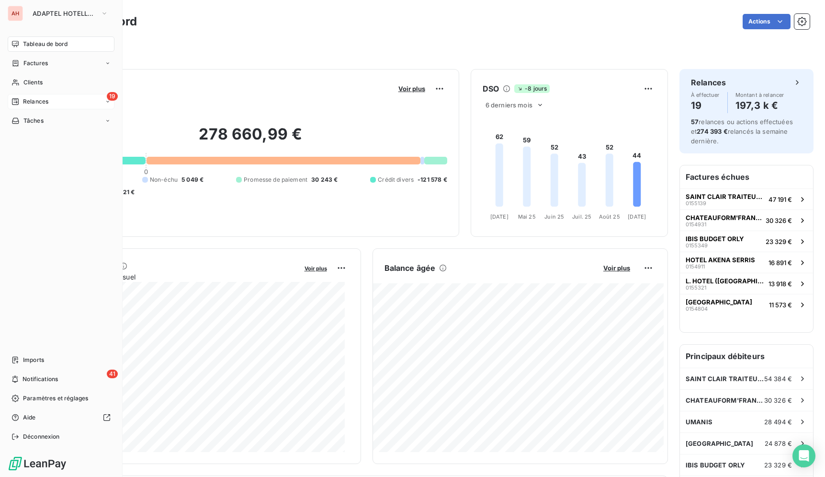
click at [59, 103] on div "19 Relances" at bounding box center [61, 101] width 107 height 15
click at [64, 99] on div "19 Relances" at bounding box center [61, 101] width 107 height 15
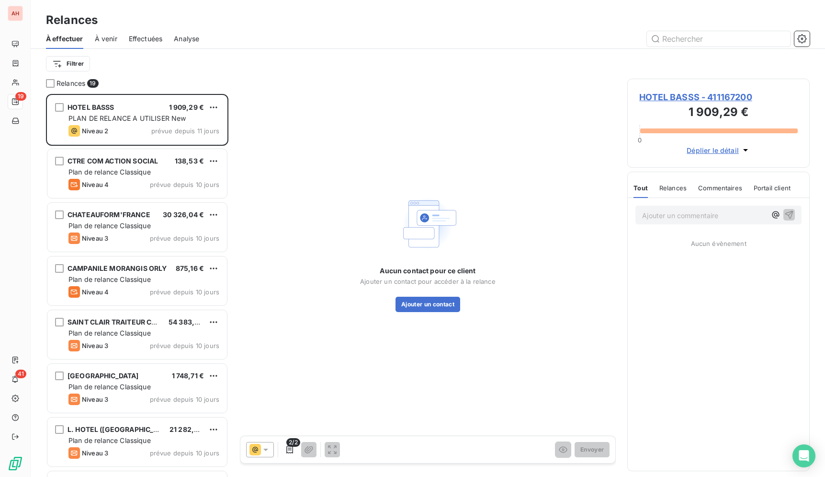
scroll to position [375, 174]
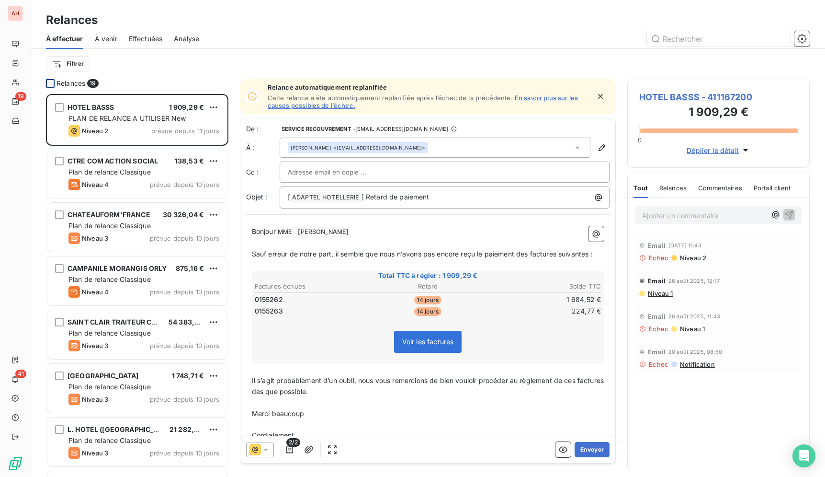
click at [51, 80] on div at bounding box center [50, 83] width 9 height 9
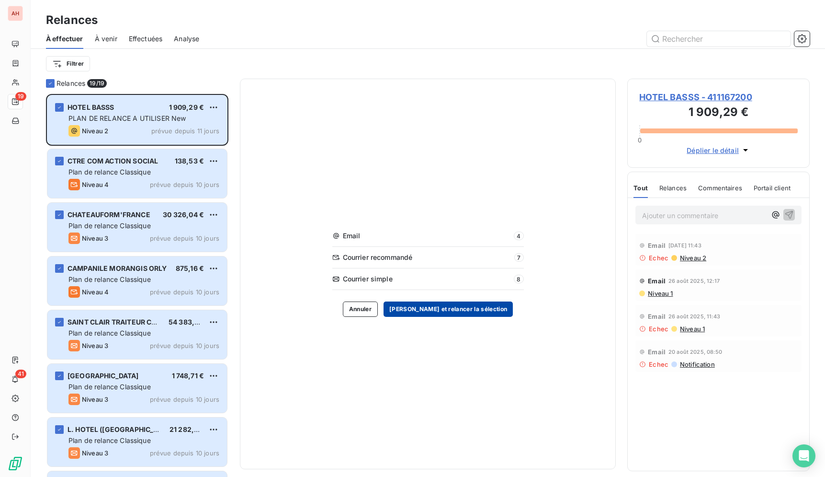
click at [467, 306] on button "Valider et relancer la sélection" at bounding box center [448, 308] width 129 height 15
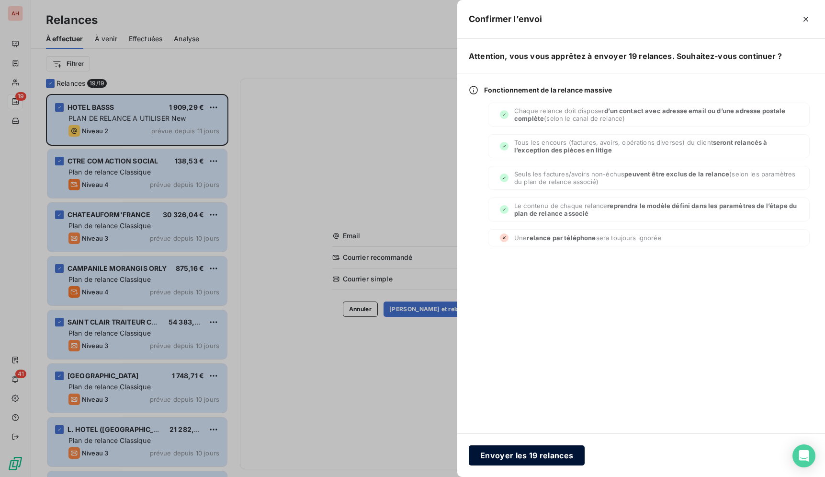
click at [555, 457] on button "Envoyer les 19 relances" at bounding box center [527, 455] width 116 height 20
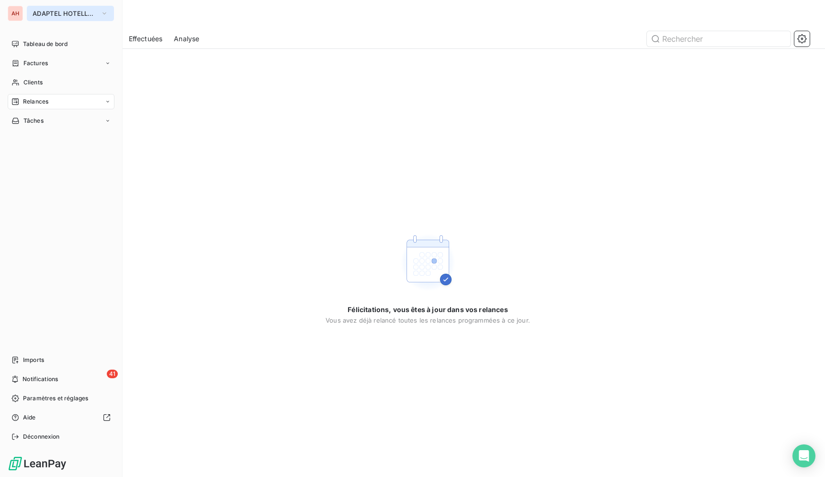
click at [44, 13] on span "ADAPTEL HOTELLERIE" at bounding box center [65, 14] width 64 height 8
click at [53, 14] on span "ADAPTEL HOTELLERIE" at bounding box center [65, 14] width 64 height 8
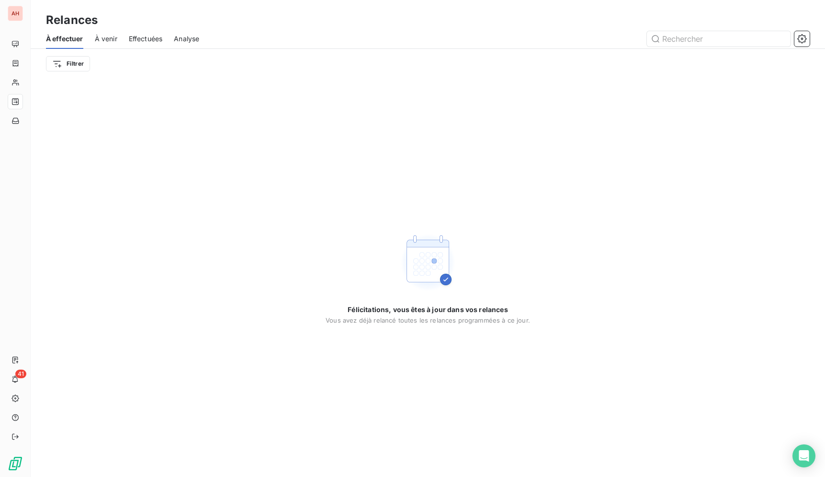
click at [258, 136] on div "Félicitations, vous êtes à jour dans vos relances Vous avez déjà relancé toutes…" at bounding box center [428, 278] width 795 height 398
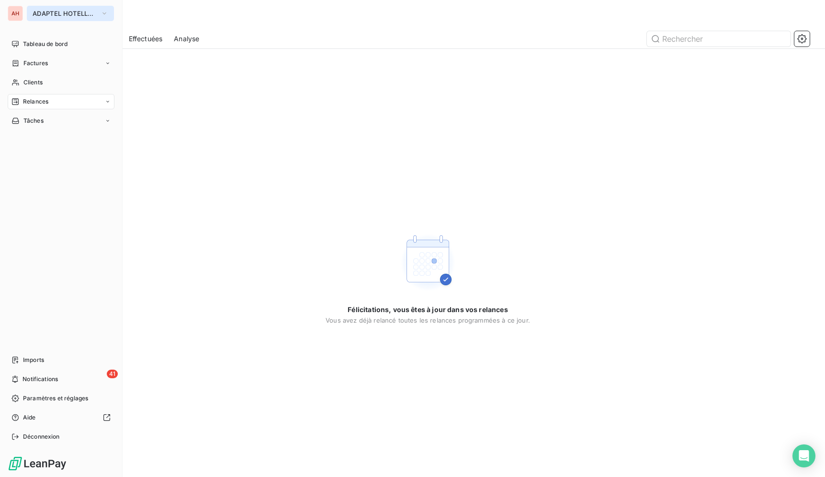
click at [32, 18] on button "ADAPTEL HOTELLERIE" at bounding box center [70, 13] width 87 height 15
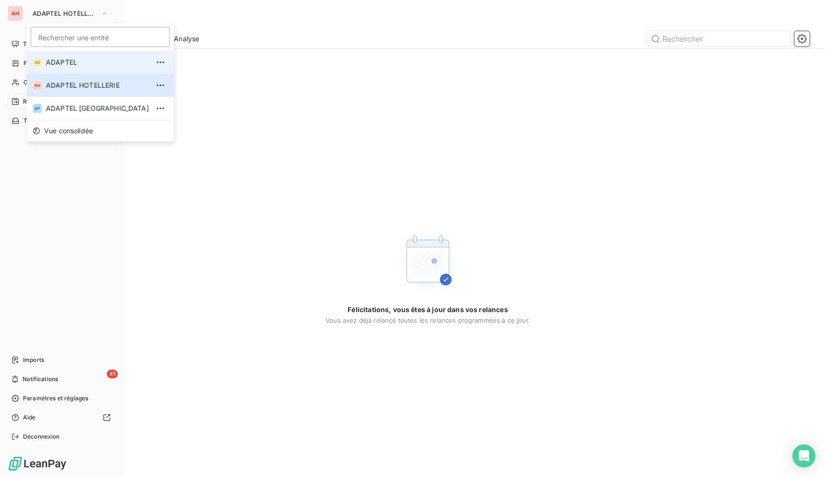
click at [72, 71] on li "AD ADAPTEL" at bounding box center [100, 62] width 147 height 23
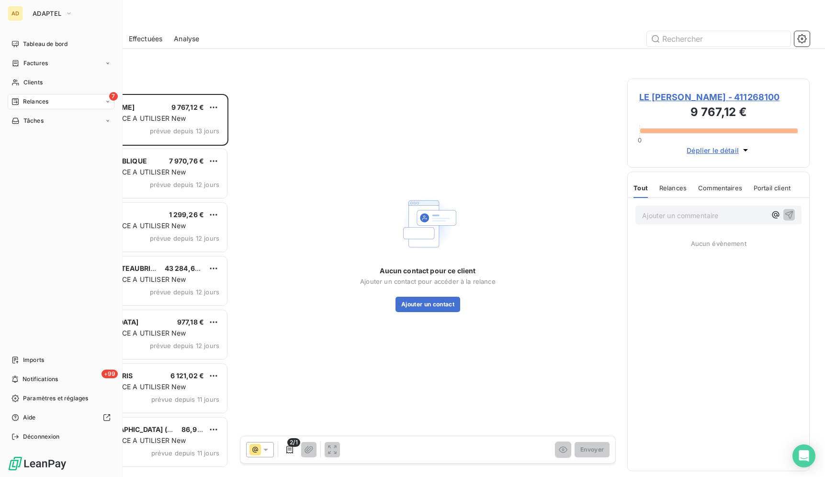
scroll to position [375, 174]
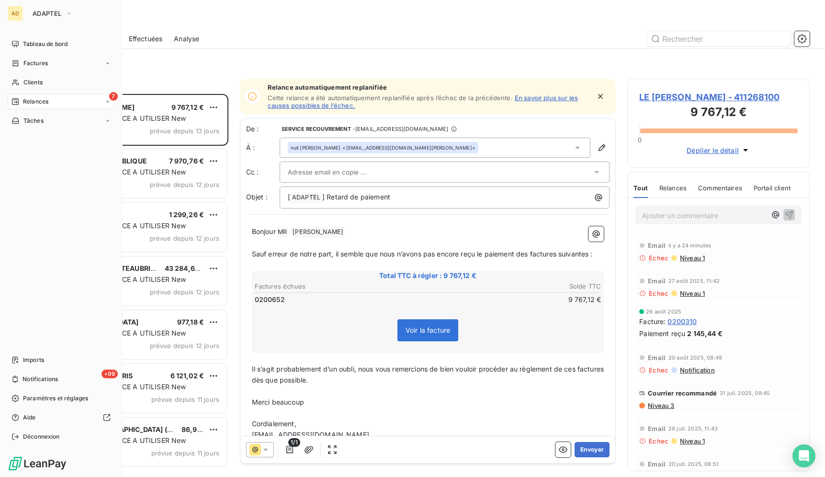
click at [208, 61] on div "Filtrer" at bounding box center [428, 64] width 764 height 18
click at [171, 70] on div "Filtrer" at bounding box center [428, 64] width 764 height 18
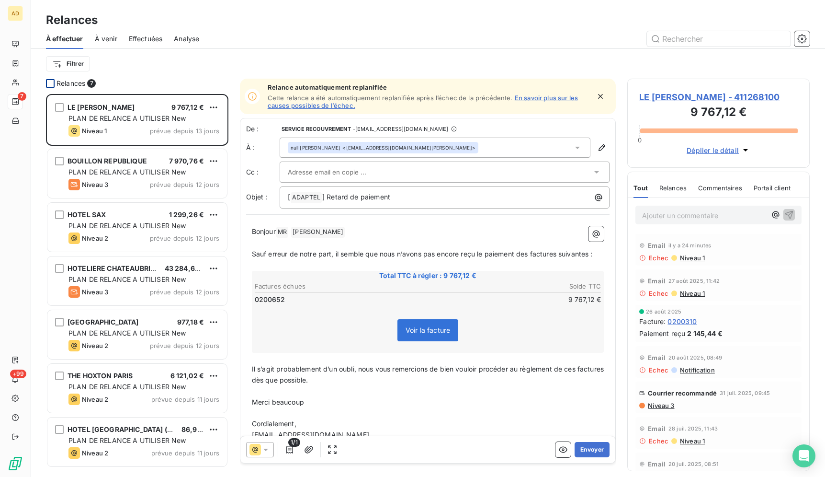
click at [52, 84] on div at bounding box center [50, 83] width 9 height 9
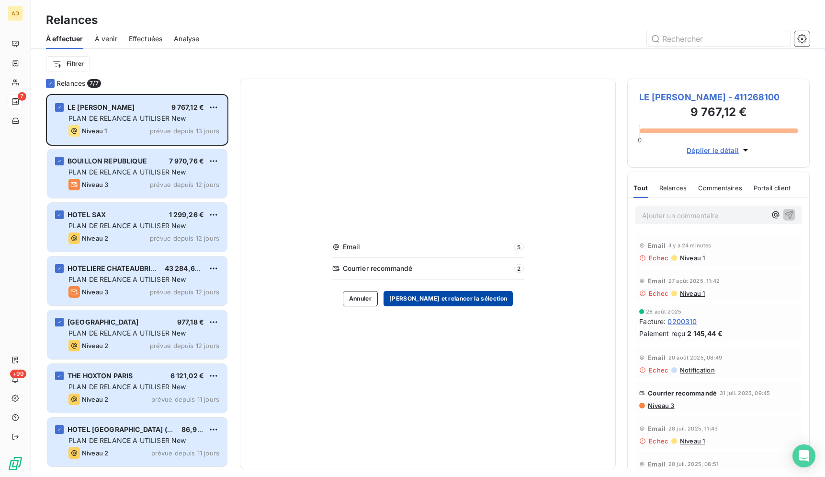
click at [456, 295] on button "Valider et relancer la sélection" at bounding box center [448, 298] width 129 height 15
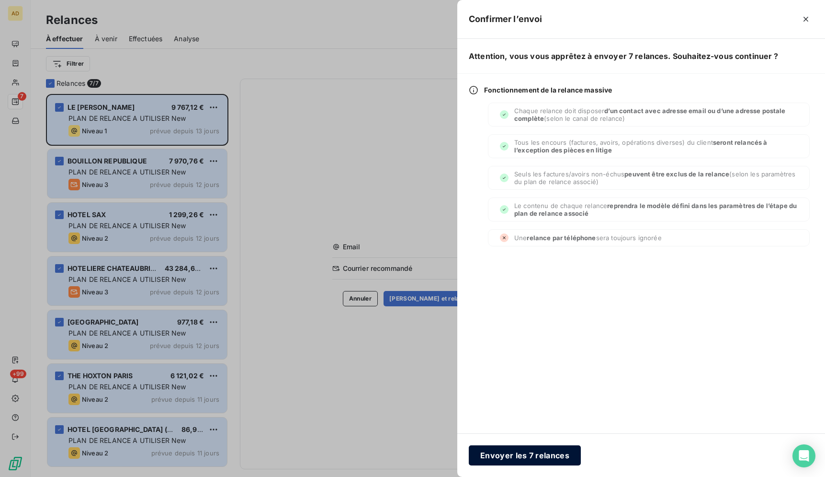
click at [545, 454] on button "Envoyer les 7 relances" at bounding box center [525, 455] width 112 height 20
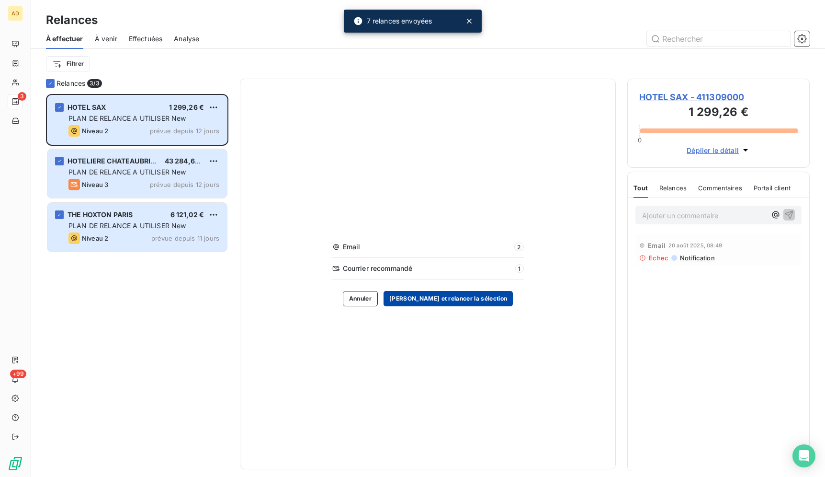
click at [458, 298] on button "Valider et relancer la sélection" at bounding box center [448, 298] width 129 height 15
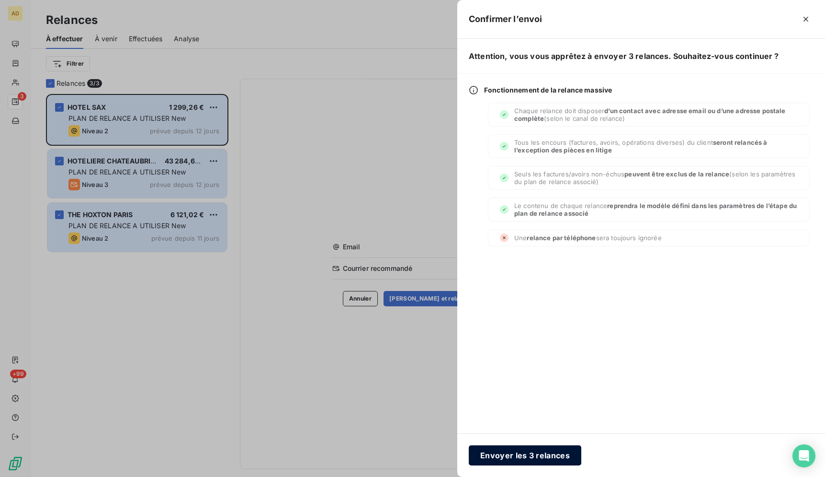
click at [543, 452] on button "Envoyer les 3 relances" at bounding box center [525, 455] width 113 height 20
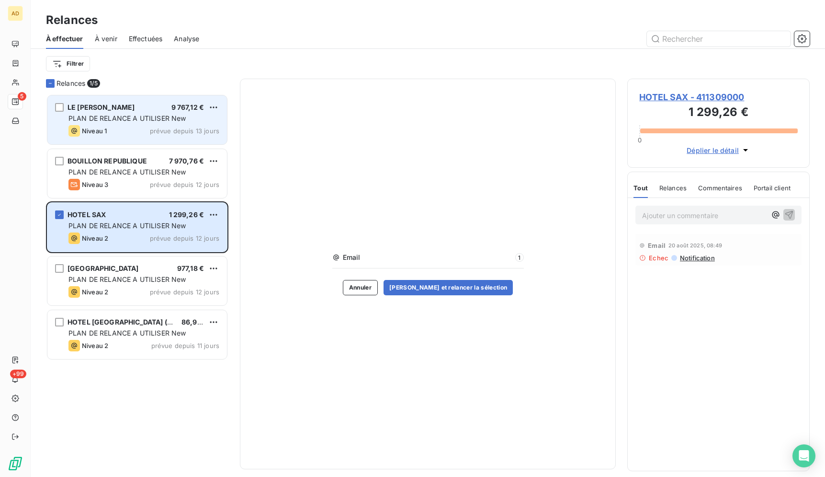
click at [157, 114] on div "PLAN DE RELANCE A UTILISER New" at bounding box center [144, 119] width 151 height 10
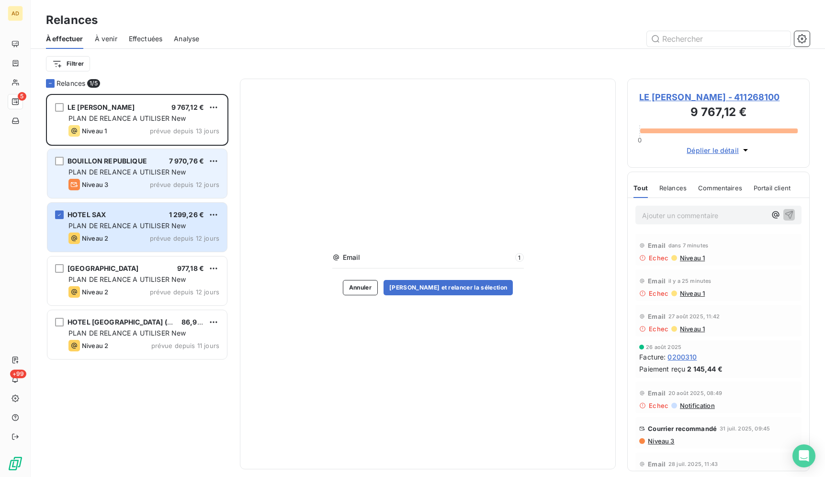
click at [106, 167] on div "BOUILLON REPUBLIQUE 7 970,76 € PLAN DE RELANCE A UTILISER New Niveau 3 prévue d…" at bounding box center [137, 173] width 180 height 49
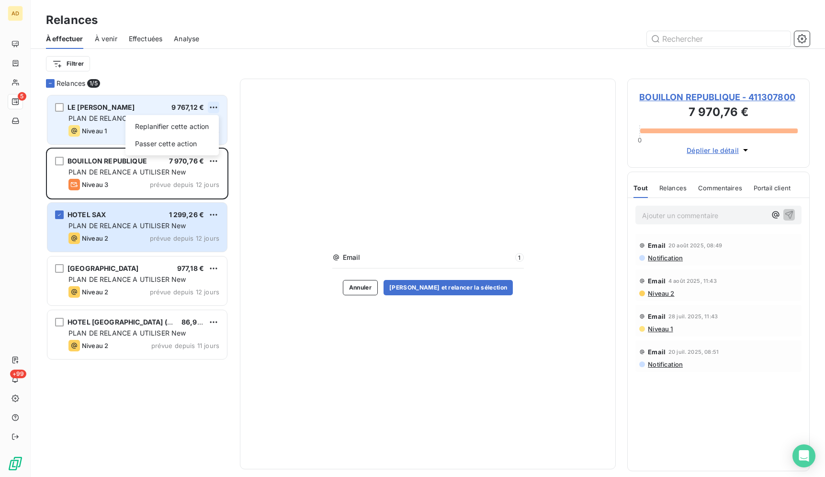
scroll to position [375, 174]
click at [175, 123] on div "Replanifier cette action" at bounding box center [172, 126] width 86 height 15
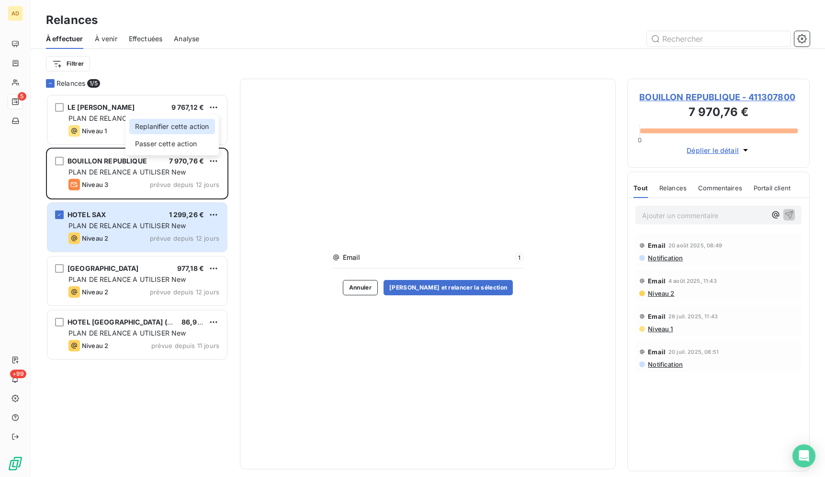
select select "8"
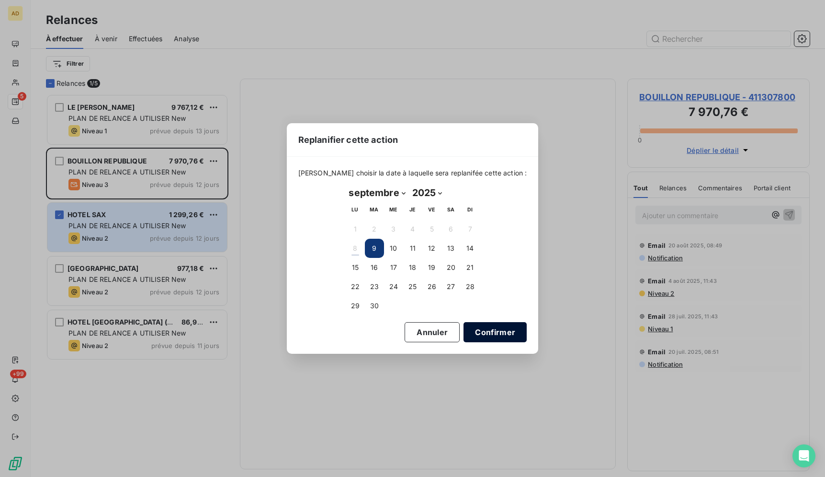
click at [480, 334] on button "Confirmer" at bounding box center [495, 332] width 63 height 20
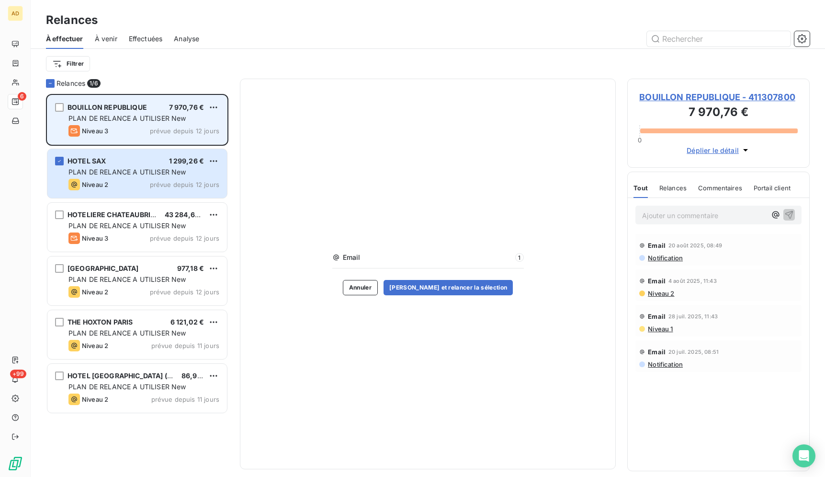
click at [141, 134] on div "Niveau 3 prévue depuis 12 jours" at bounding box center [144, 130] width 151 height 11
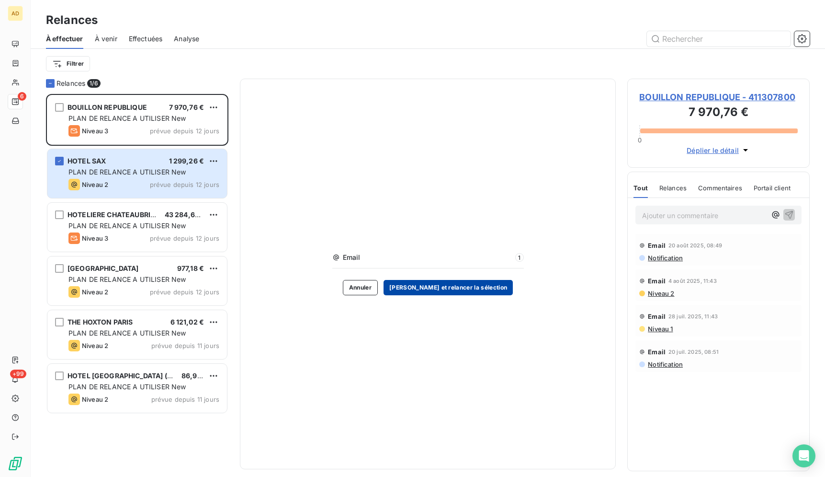
click at [462, 290] on button "Valider et relancer la sélection" at bounding box center [448, 287] width 129 height 15
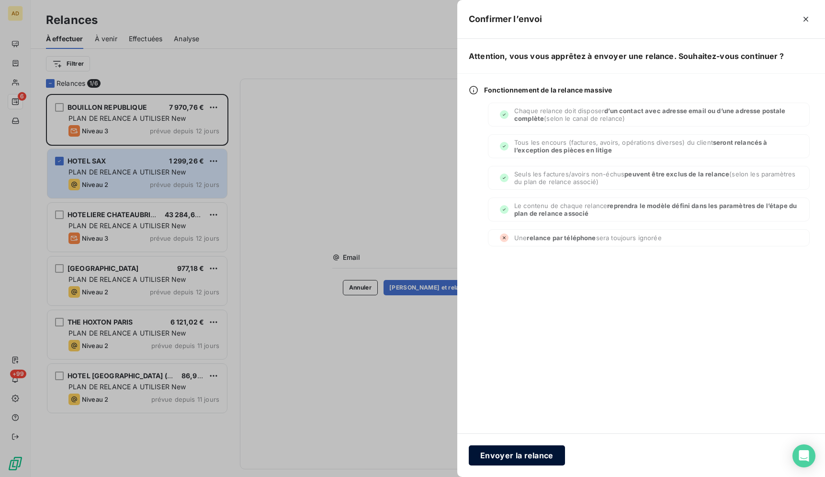
click at [519, 450] on button "Envoyer la relance" at bounding box center [517, 455] width 96 height 20
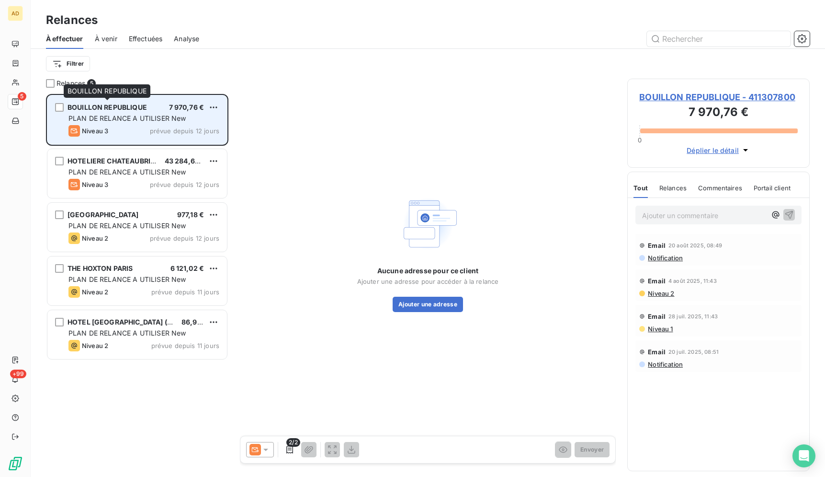
click at [130, 111] on span "BOUILLON REPUBLIQUE" at bounding box center [108, 107] width 80 height 8
click at [152, 130] on div "Replanifier cette action" at bounding box center [172, 126] width 86 height 15
select select "8"
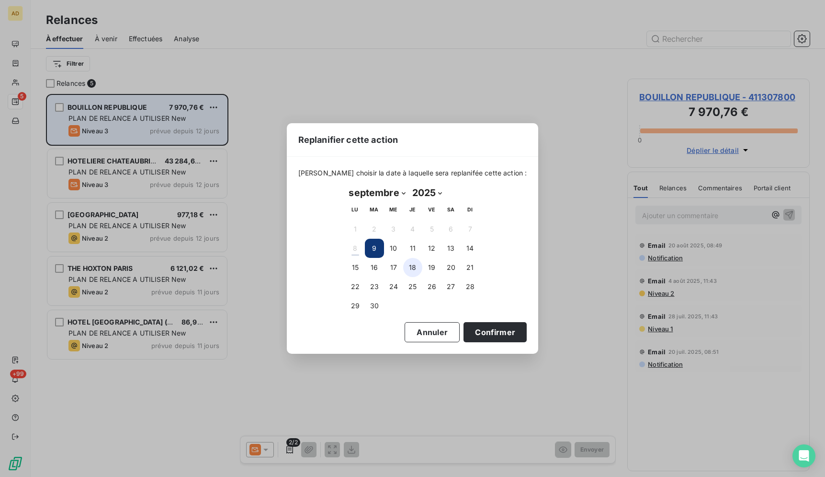
click at [411, 271] on button "18" at bounding box center [412, 267] width 19 height 19
click at [470, 337] on button "Confirmer" at bounding box center [495, 332] width 63 height 20
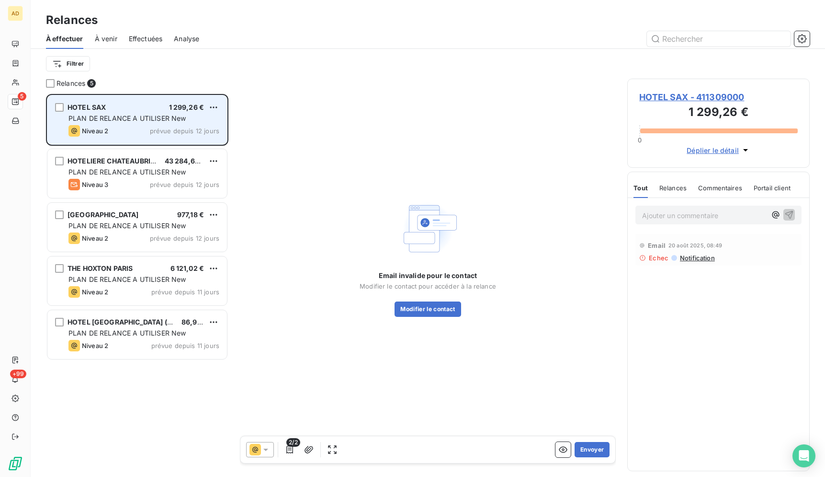
click at [220, 105] on div "HOTEL SAX 1 299,26 € PLAN DE RELANCE A UTILISER New Niveau 2 prévue depuis 12 j…" at bounding box center [137, 119] width 180 height 49
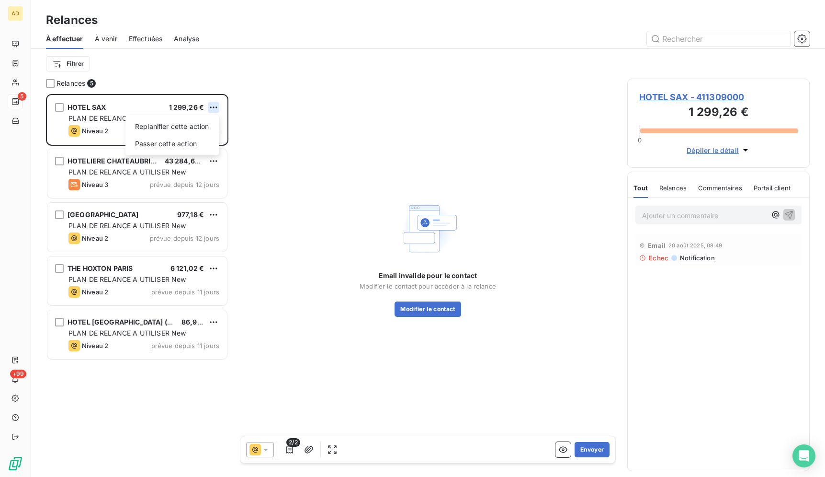
scroll to position [375, 174]
click at [190, 119] on div "Replanifier cette action" at bounding box center [172, 126] width 86 height 15
select select "8"
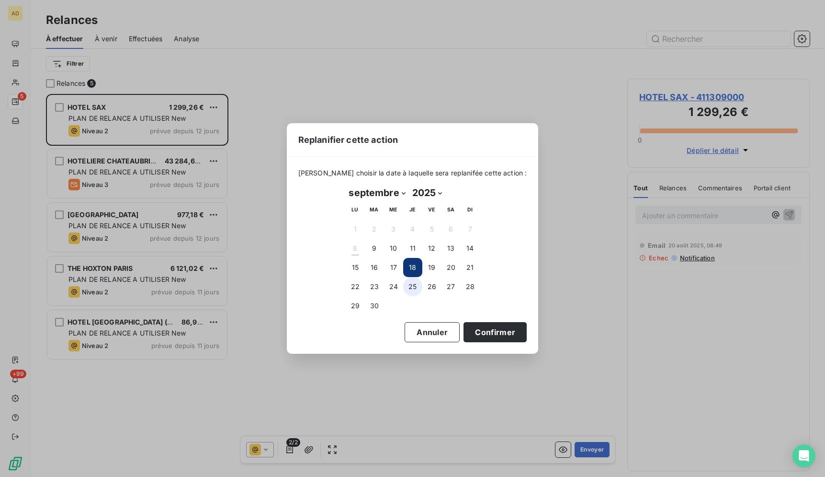
click at [410, 286] on button "25" at bounding box center [412, 286] width 19 height 19
click at [472, 328] on button "Confirmer" at bounding box center [495, 332] width 63 height 20
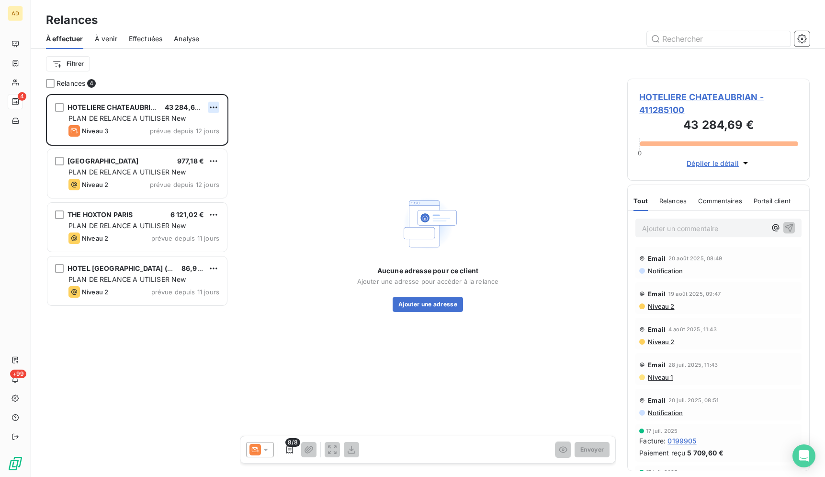
scroll to position [375, 174]
click at [211, 123] on div "Replanifier cette action" at bounding box center [172, 126] width 86 height 15
select select "8"
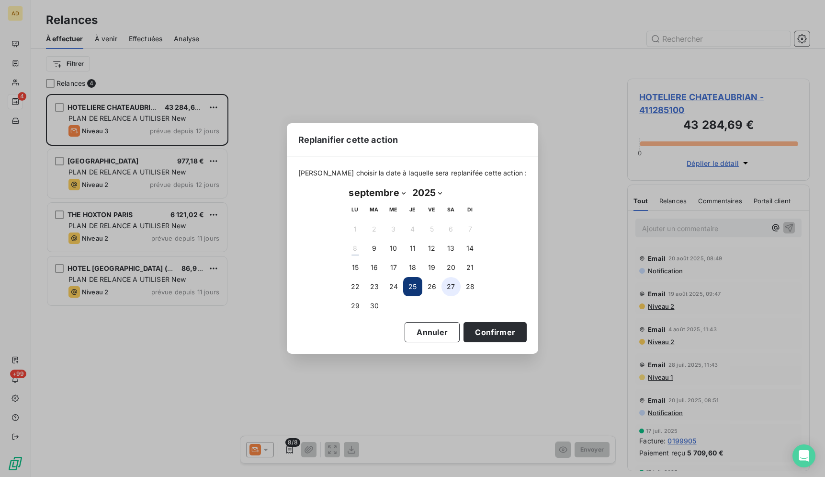
click at [445, 288] on button "27" at bounding box center [451, 286] width 19 height 19
click at [482, 332] on button "Confirmer" at bounding box center [495, 332] width 63 height 20
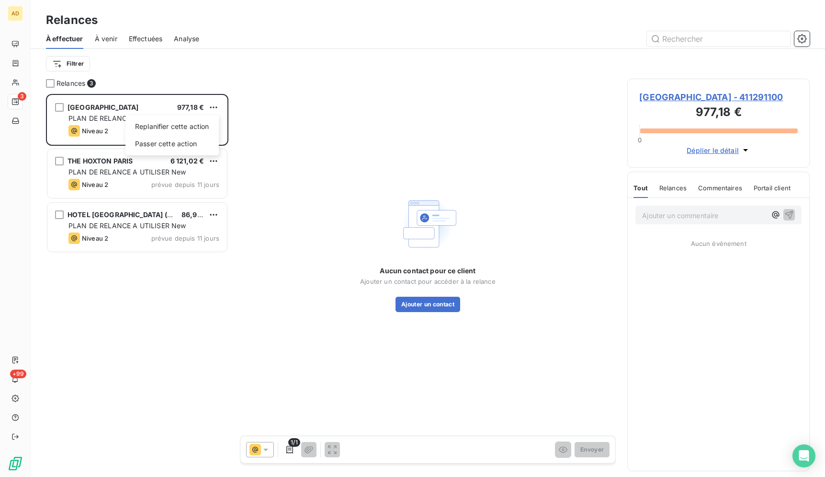
scroll to position [375, 174]
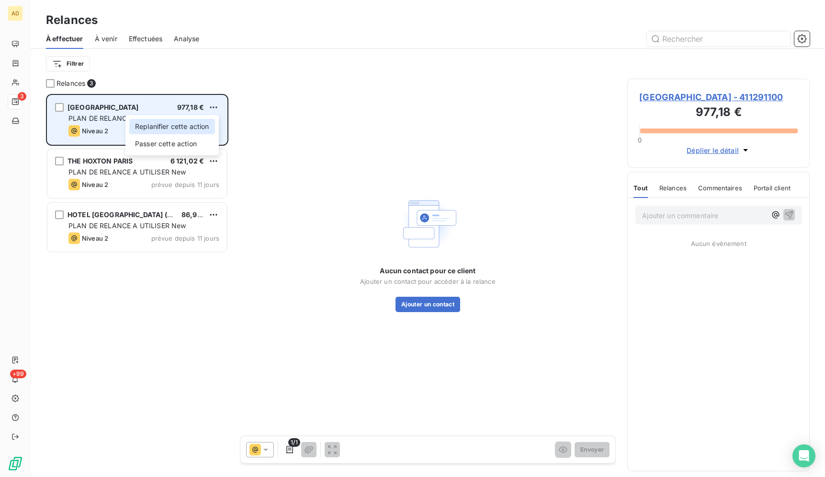
click at [183, 123] on div "Replanifier cette action" at bounding box center [172, 126] width 86 height 15
select select "8"
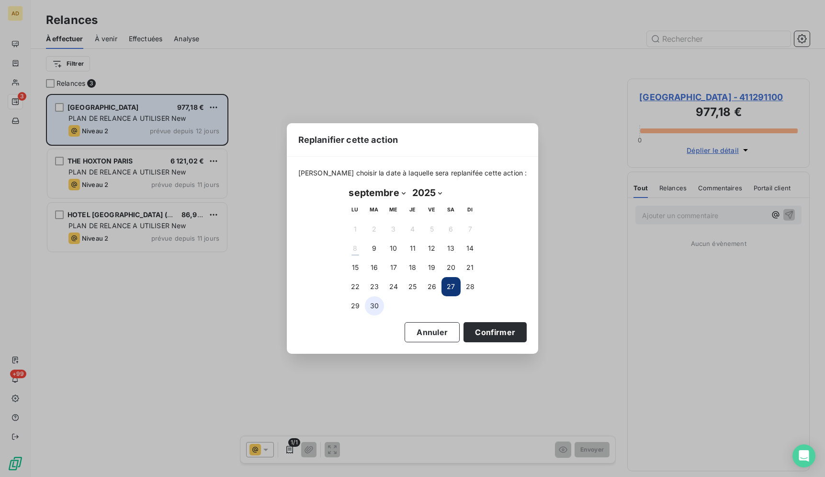
click at [371, 307] on button "30" at bounding box center [374, 305] width 19 height 19
click at [504, 342] on div "Veuillez choisir la date à laquelle sera replanifée cette action : septembre 20…" at bounding box center [413, 255] width 252 height 196
click at [492, 334] on button "Confirmer" at bounding box center [495, 332] width 63 height 20
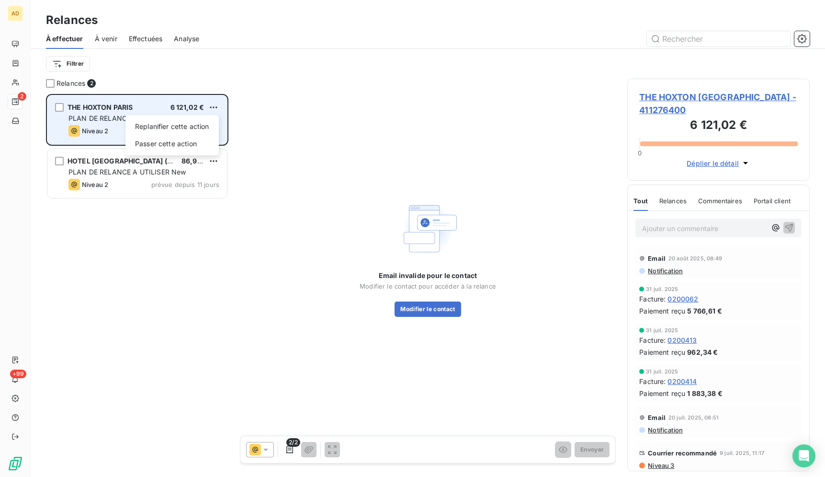
scroll to position [375, 174]
click at [207, 128] on div "Replanifier cette action" at bounding box center [172, 126] width 86 height 15
select select "8"
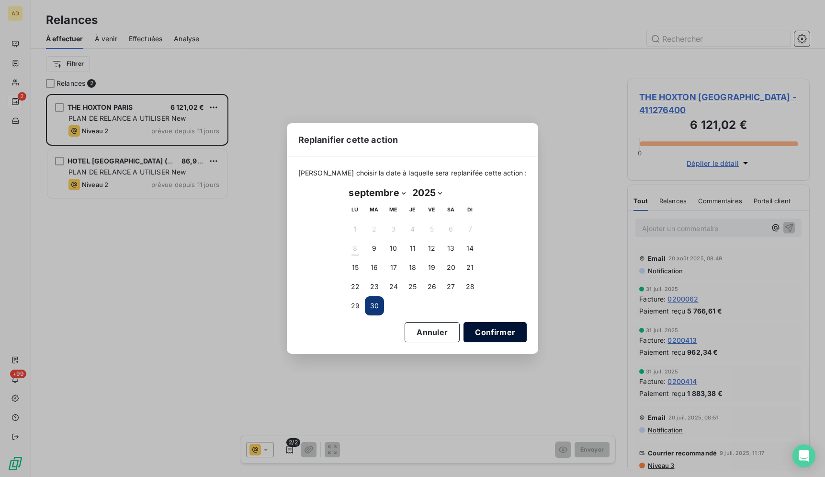
click at [464, 333] on button "Confirmer" at bounding box center [495, 332] width 63 height 20
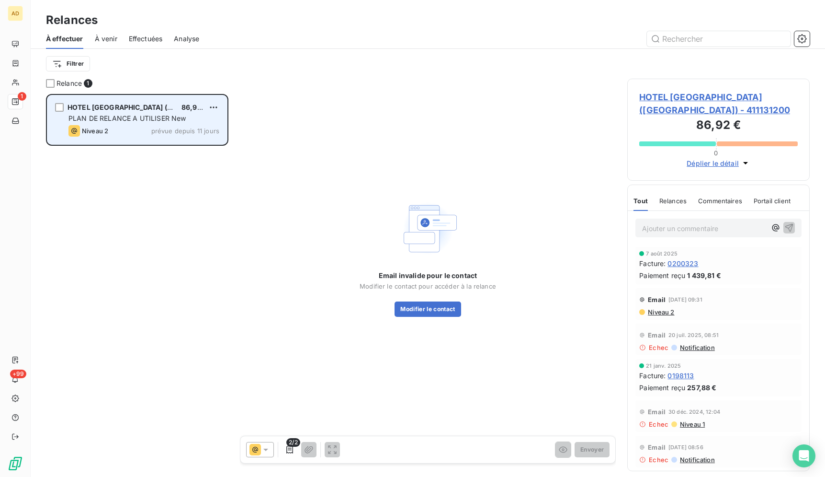
click at [220, 110] on div "HOTEL MAC MAHON CHAMPS ELYSEES (ALBAR) 86,92 € PLAN DE RELANCE A UTILISER New N…" at bounding box center [137, 119] width 180 height 49
click at [196, 147] on div "Passer cette action" at bounding box center [172, 143] width 86 height 15
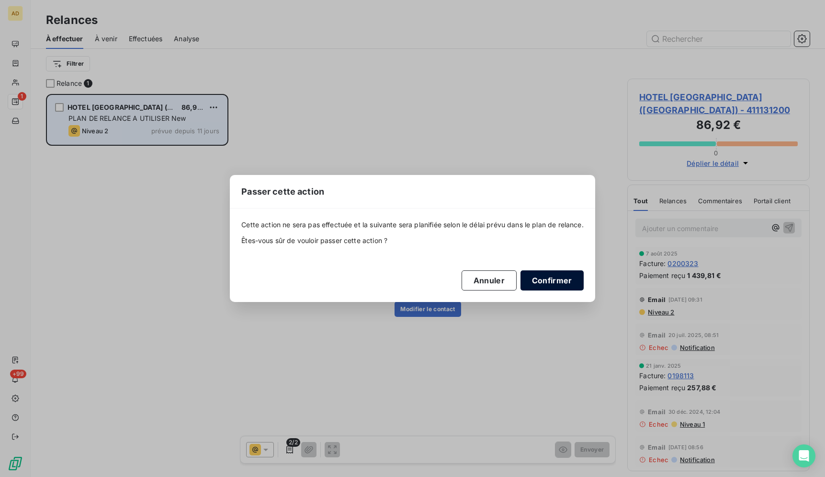
click at [544, 282] on button "Confirmer" at bounding box center [552, 280] width 63 height 20
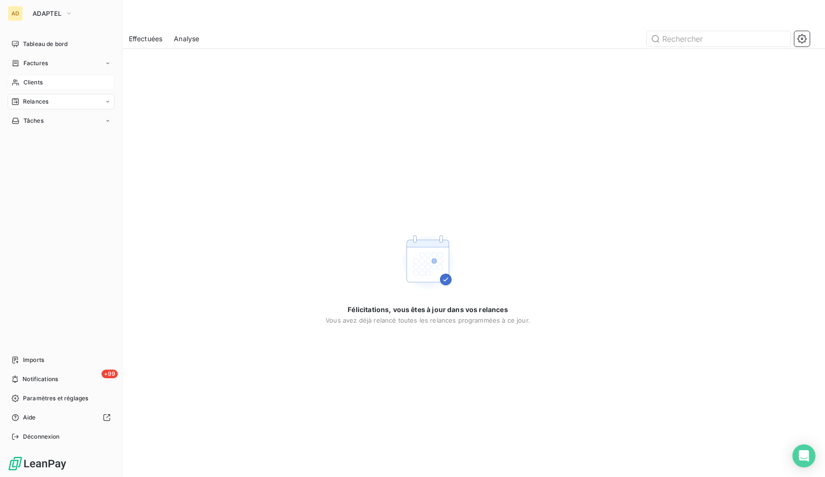
click at [46, 82] on div "Clients" at bounding box center [61, 82] width 107 height 15
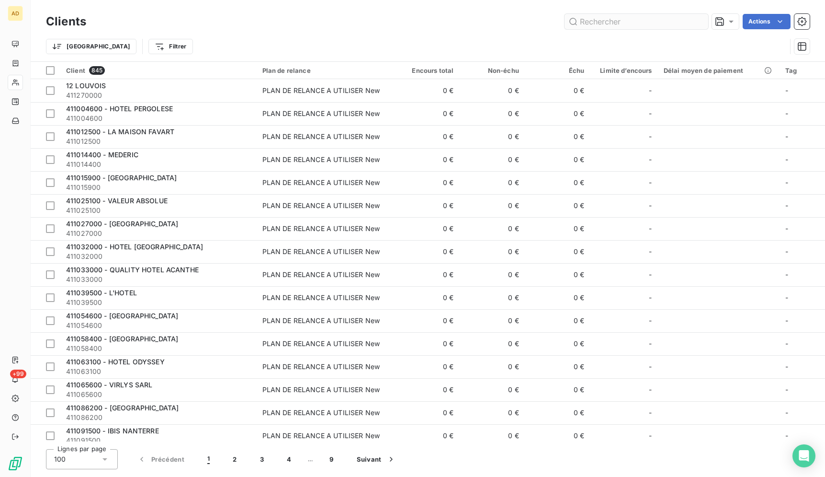
click at [651, 21] on input "text" at bounding box center [637, 21] width 144 height 15
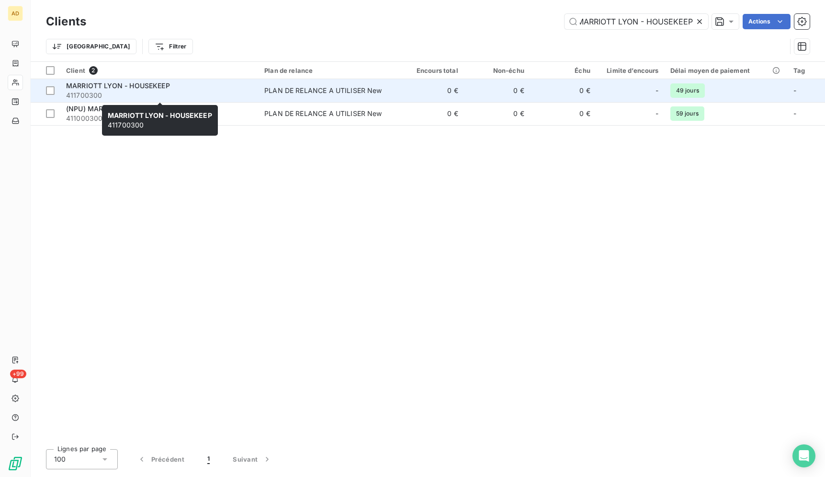
type input "MARRIOTT LYON - HOUSEKEEP"
click at [221, 99] on span "411700300" at bounding box center [159, 96] width 187 height 10
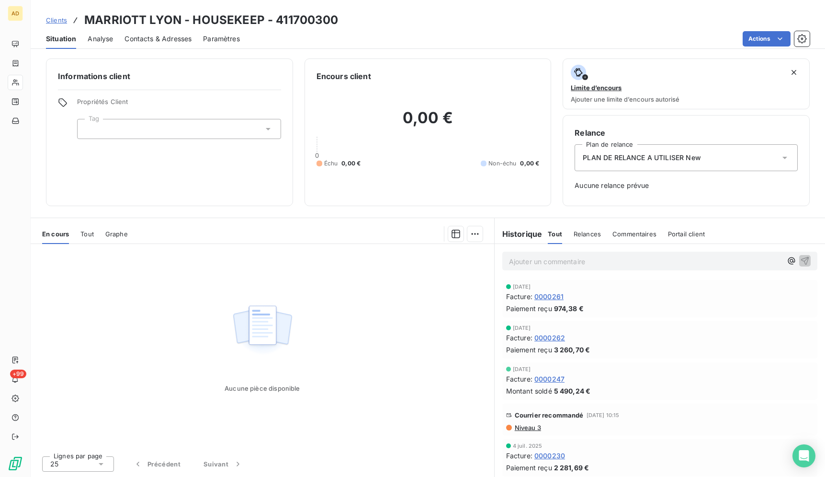
click at [589, 397] on div "4 sept. 2025 Facture : 0000247 Montant soldé 5 490,24 €" at bounding box center [660, 380] width 315 height 37
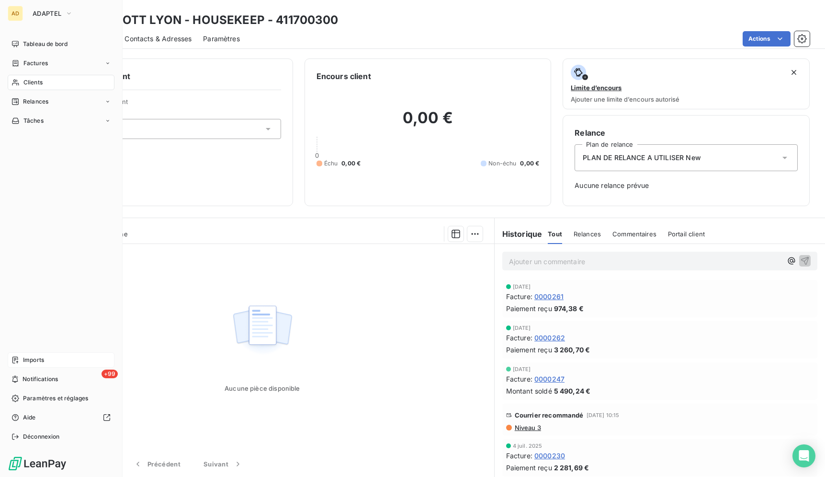
click at [42, 358] on span "Imports" at bounding box center [33, 359] width 21 height 9
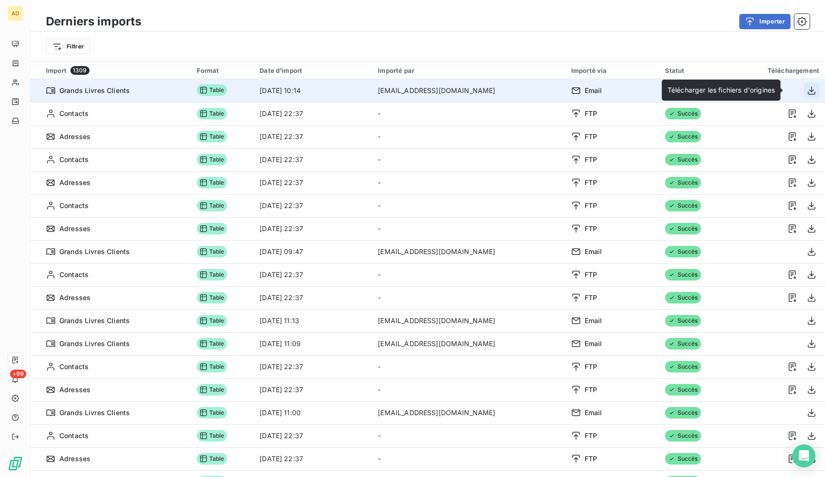
click at [807, 91] on icon "button" at bounding box center [812, 91] width 10 height 10
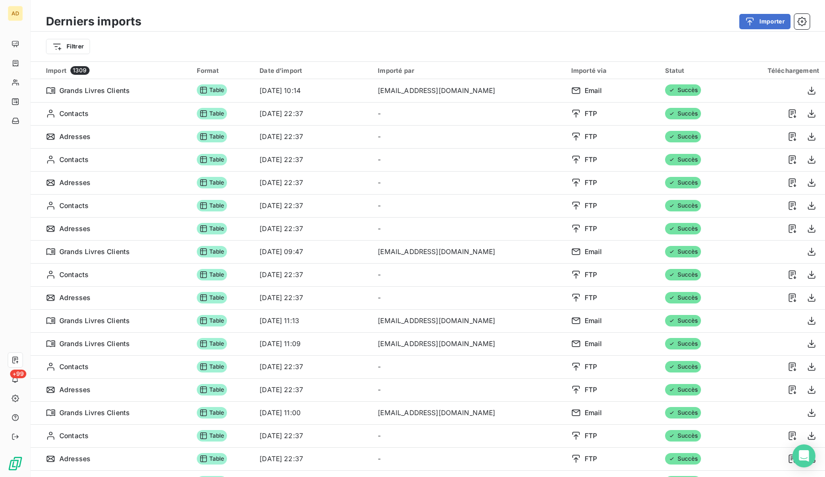
click at [702, 10] on div "Derniers imports Importer Filtrer" at bounding box center [428, 30] width 795 height 61
click at [763, 21] on button "Importer" at bounding box center [765, 21] width 51 height 15
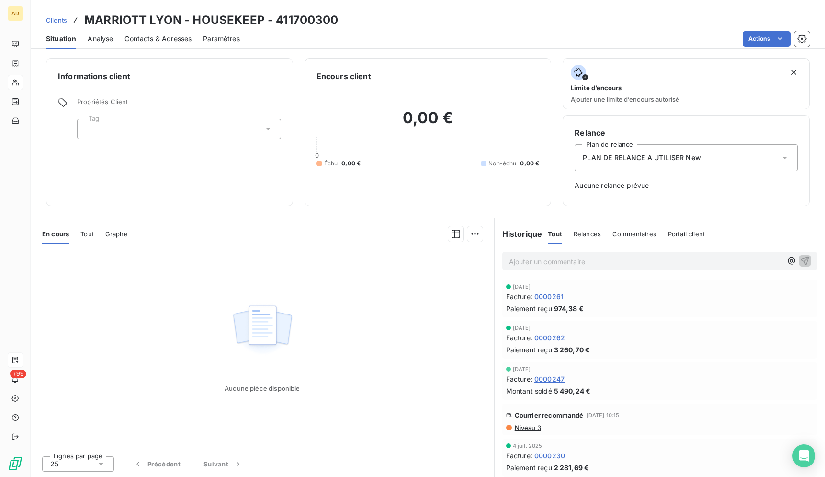
click at [481, 12] on div "Clients MARRIOTT LYON - HOUSEKEEP - 411700300" at bounding box center [428, 19] width 795 height 17
click at [195, 335] on div "Aucune pièce disponible" at bounding box center [263, 346] width 464 height 204
click at [195, 332] on div "Aucune pièce disponible" at bounding box center [263, 346] width 464 height 204
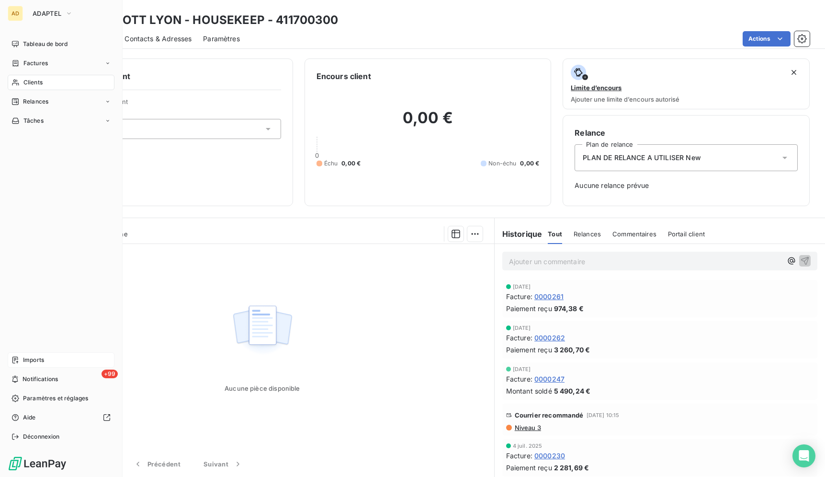
click at [45, 360] on div "Imports" at bounding box center [61, 359] width 107 height 15
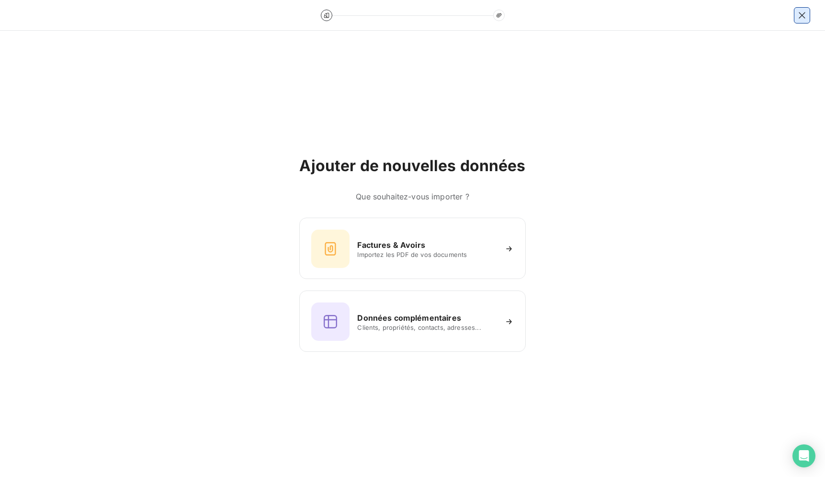
click at [799, 15] on icon "button" at bounding box center [803, 16] width 10 height 10
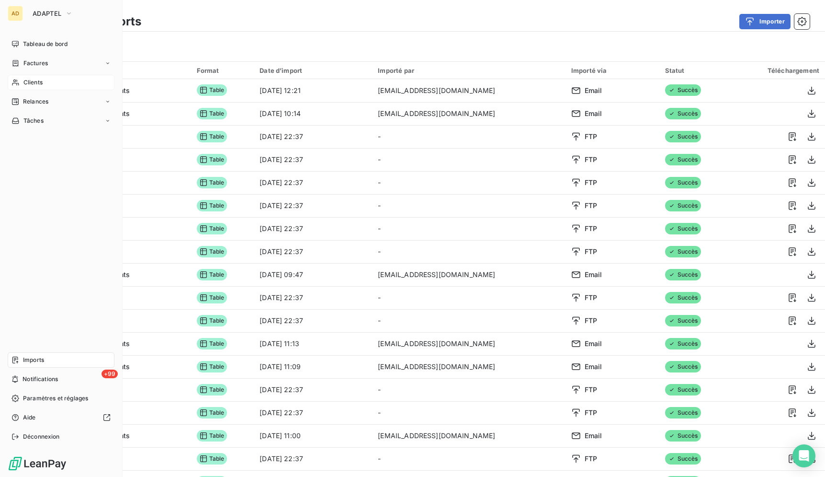
click at [46, 89] on div "Clients" at bounding box center [61, 82] width 107 height 15
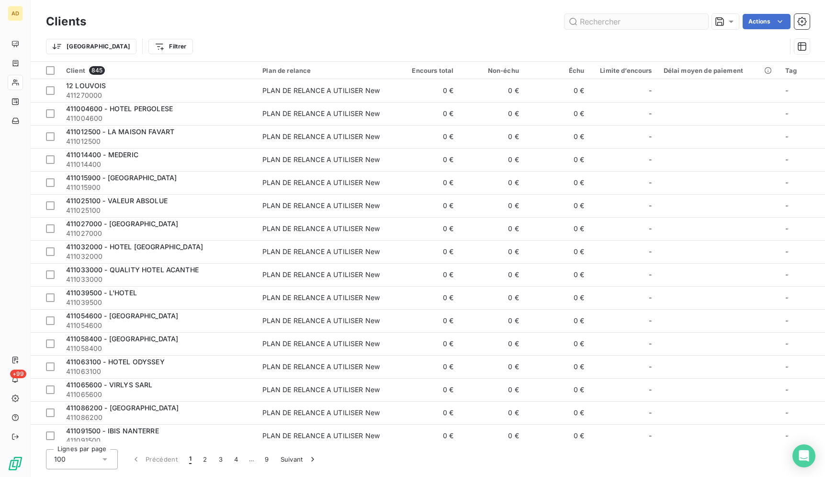
click at [700, 21] on input "text" at bounding box center [637, 21] width 144 height 15
click at [640, 25] on input "text" at bounding box center [637, 21] width 144 height 15
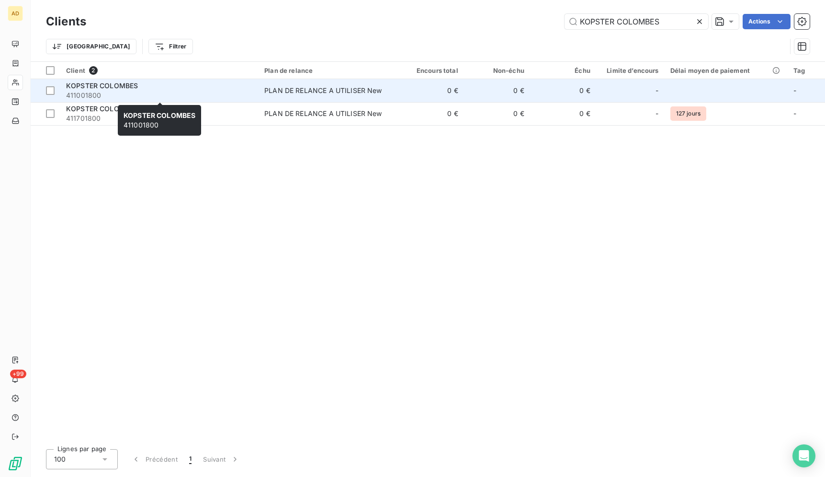
type input "KOPSTER COLOMBES"
click at [124, 92] on span "411001800" at bounding box center [159, 96] width 187 height 10
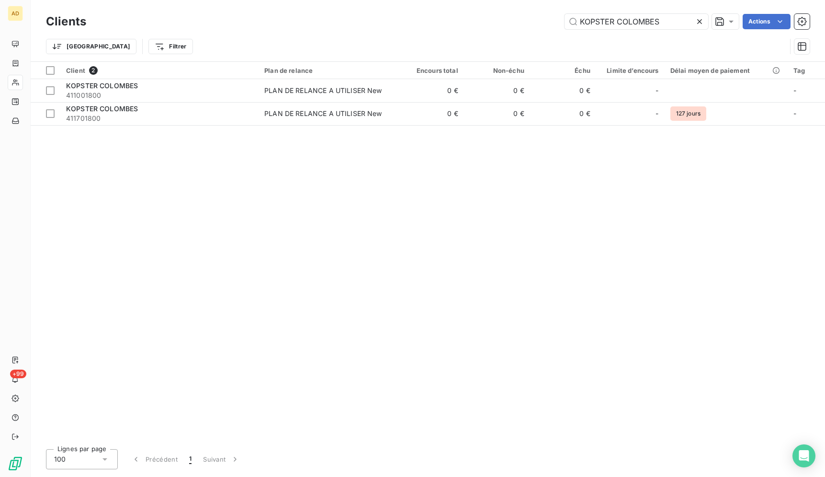
click at [702, 21] on icon at bounding box center [700, 22] width 10 height 10
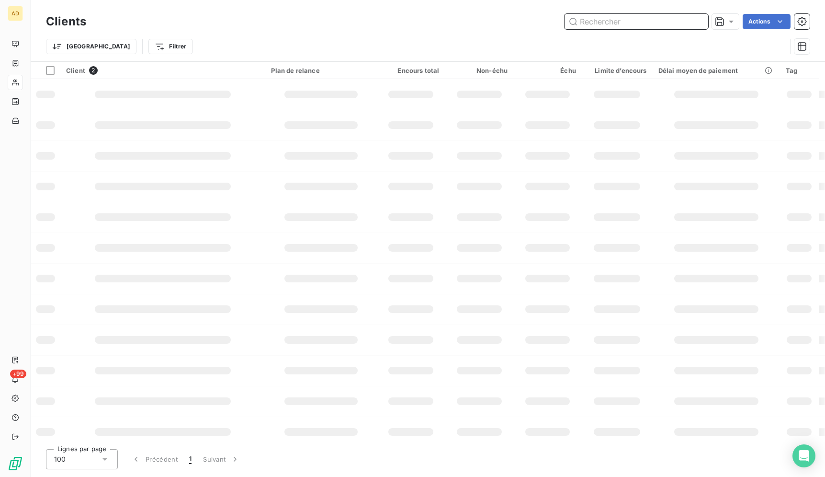
click at [639, 25] on input "text" at bounding box center [637, 21] width 144 height 15
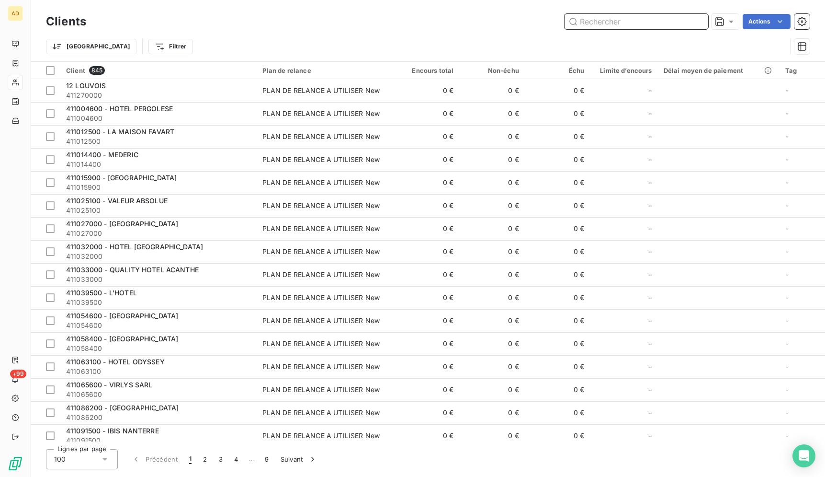
click at [639, 25] on input "text" at bounding box center [637, 21] width 144 height 15
paste input "411701800"
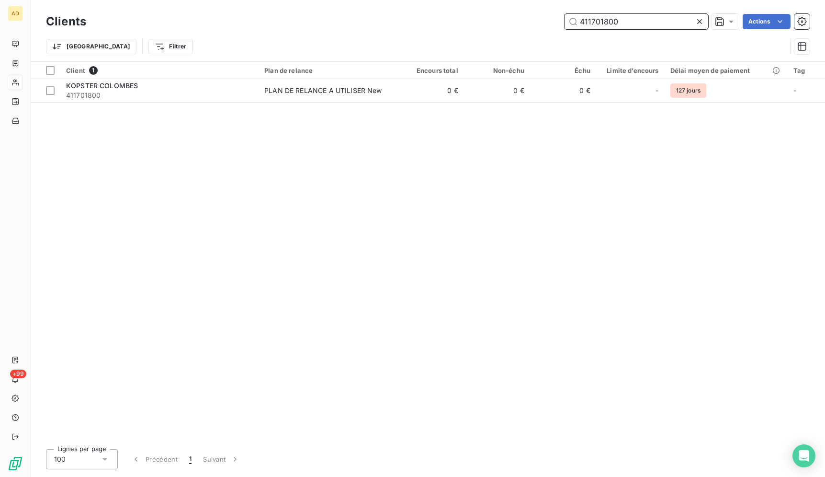
type input "411701800"
click at [421, 103] on div "Client 1 Plan de relance Encours total Non-échu Échu Limite d’encours Délai moy…" at bounding box center [428, 251] width 795 height 379
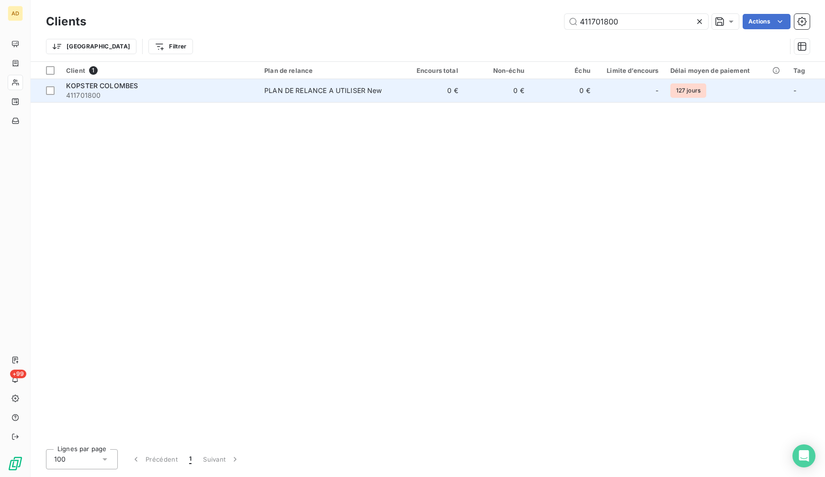
click at [421, 95] on td "0 €" at bounding box center [431, 90] width 66 height 23
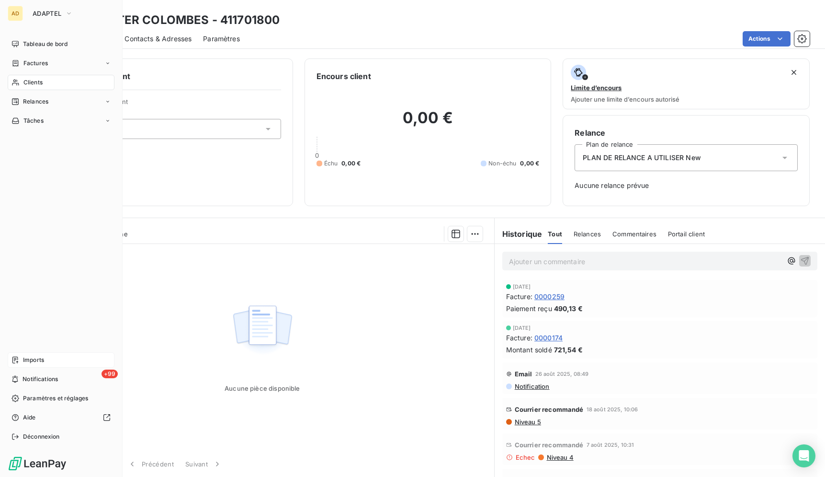
click at [20, 356] on div "Imports" at bounding box center [61, 359] width 107 height 15
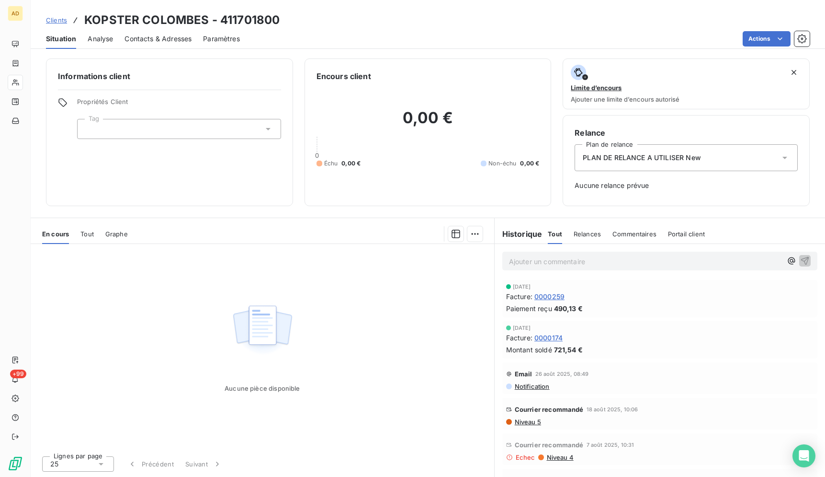
click at [586, 229] on div "Relances" at bounding box center [587, 234] width 27 height 20
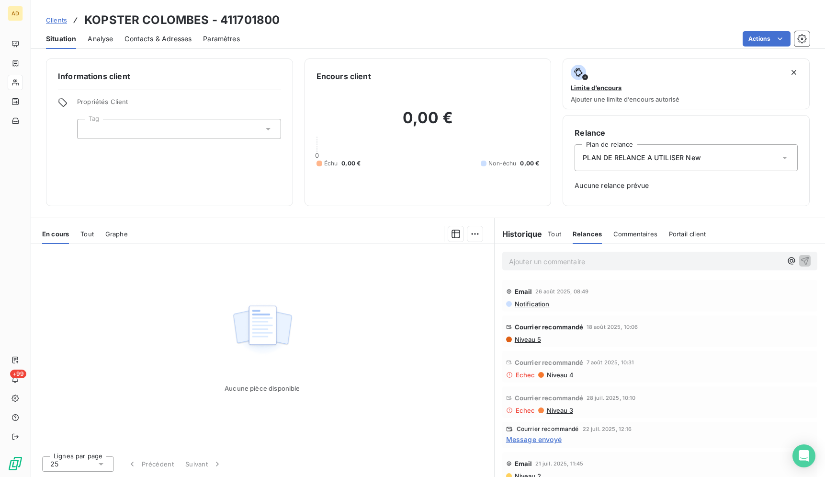
click at [554, 236] on span "Tout" at bounding box center [554, 234] width 13 height 8
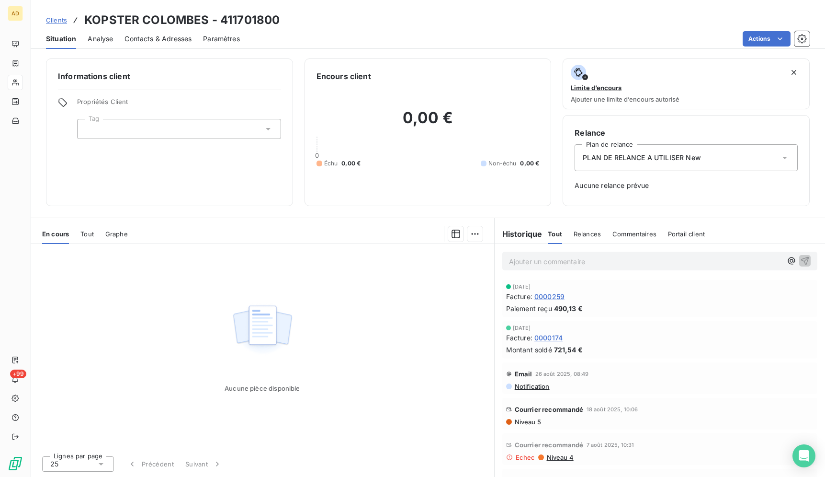
click at [93, 233] on span "Tout" at bounding box center [86, 234] width 13 height 8
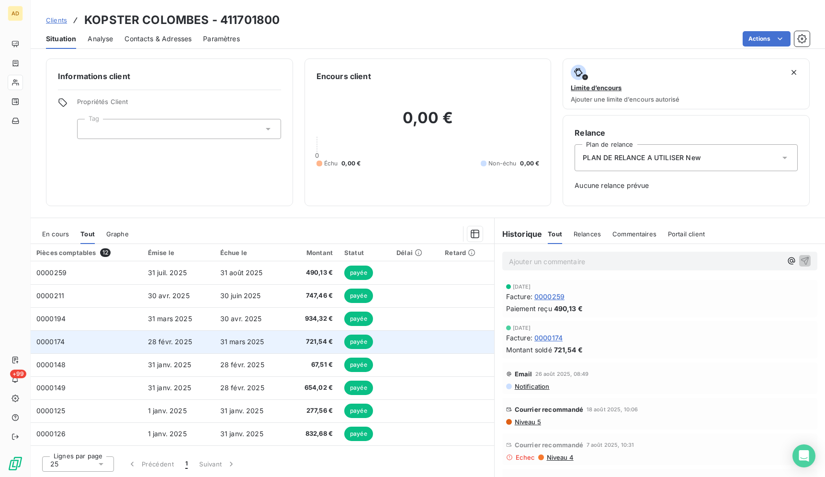
click at [357, 340] on span "payée" at bounding box center [358, 341] width 29 height 14
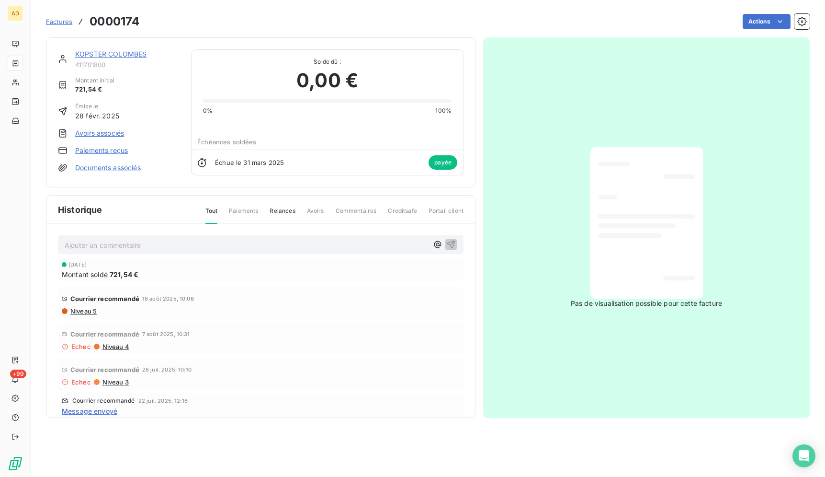
click at [277, 214] on span "Relances" at bounding box center [282, 214] width 25 height 16
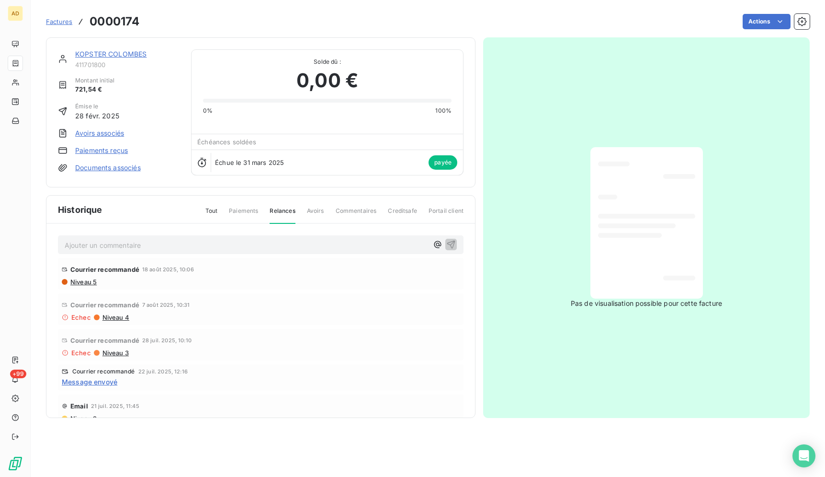
click at [216, 209] on span "Tout" at bounding box center [212, 214] width 12 height 16
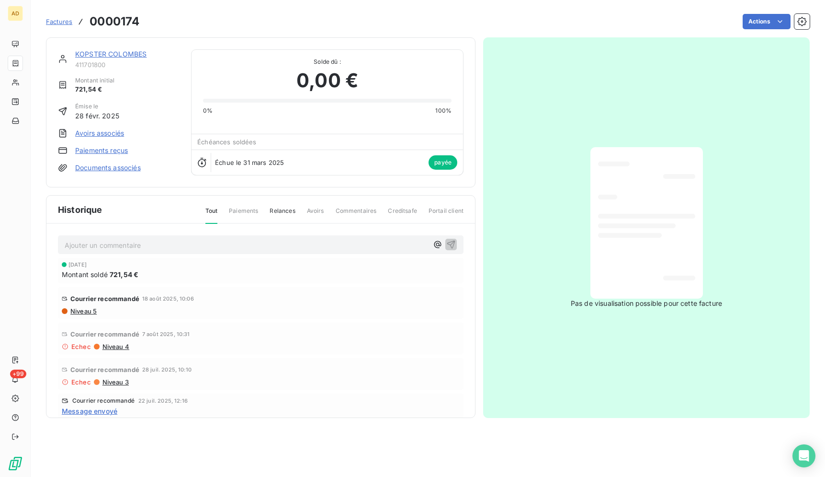
click at [283, 213] on span "Relances" at bounding box center [282, 214] width 25 height 16
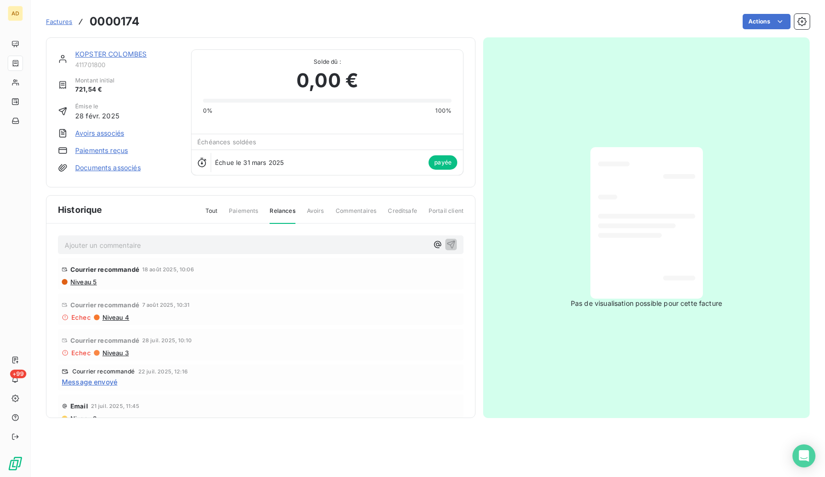
click at [69, 21] on span "Factures" at bounding box center [59, 22] width 26 height 8
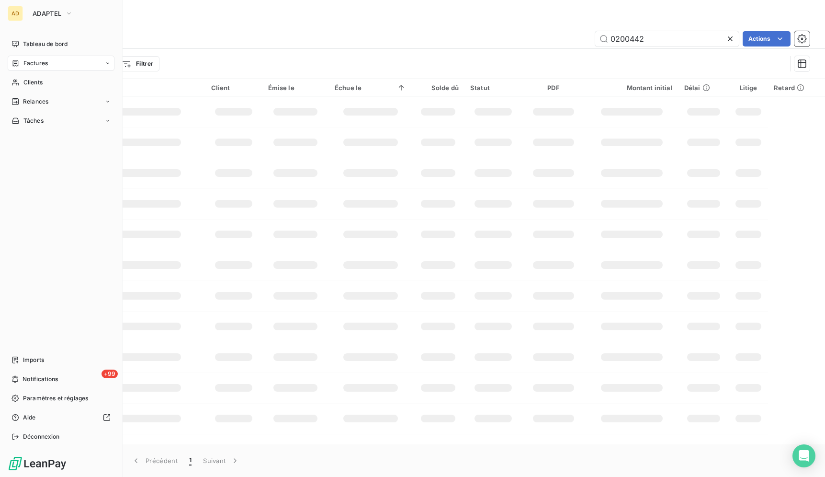
click at [47, 66] on span "Factures" at bounding box center [35, 63] width 24 height 9
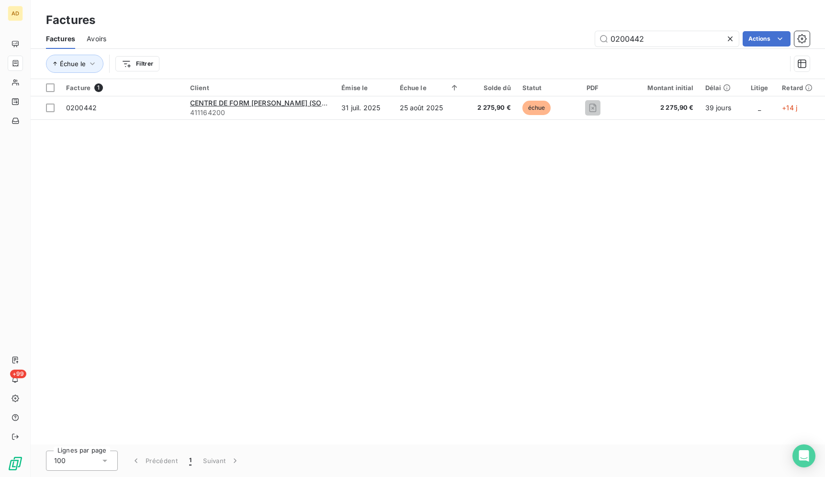
click at [732, 36] on icon at bounding box center [731, 39] width 10 height 10
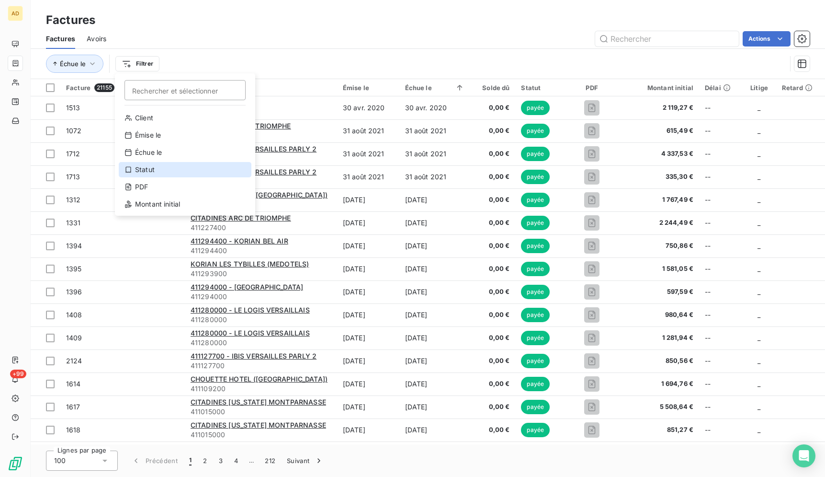
click at [161, 169] on div "Statut" at bounding box center [185, 169] width 133 height 15
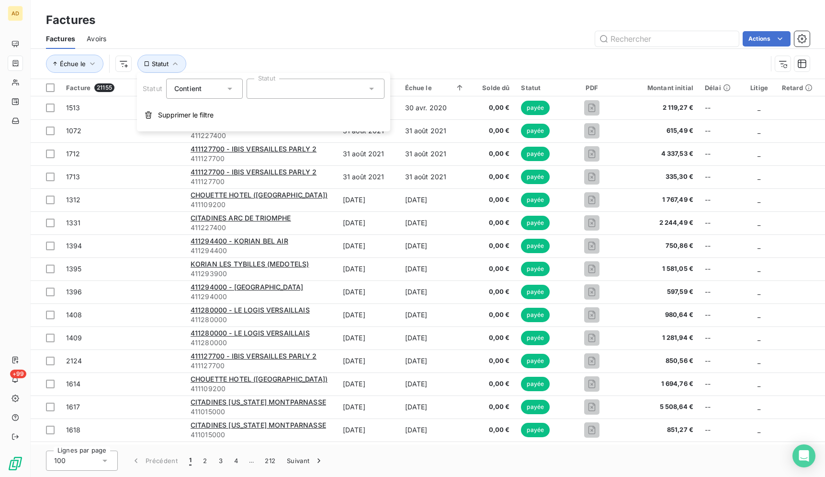
click at [287, 92] on div at bounding box center [316, 89] width 138 height 20
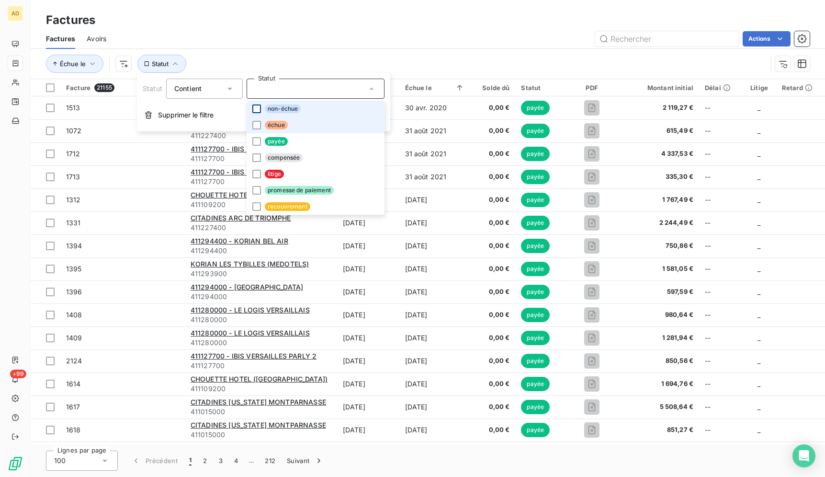
drag, startPoint x: 257, startPoint y: 127, endPoint x: 256, endPoint y: 110, distance: 17.8
click at [257, 127] on div at bounding box center [256, 125] width 9 height 9
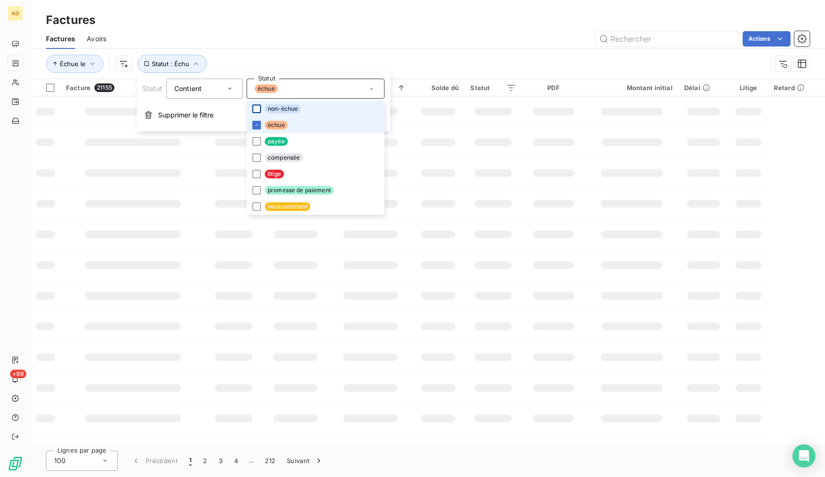
click at [256, 109] on div at bounding box center [256, 108] width 9 height 9
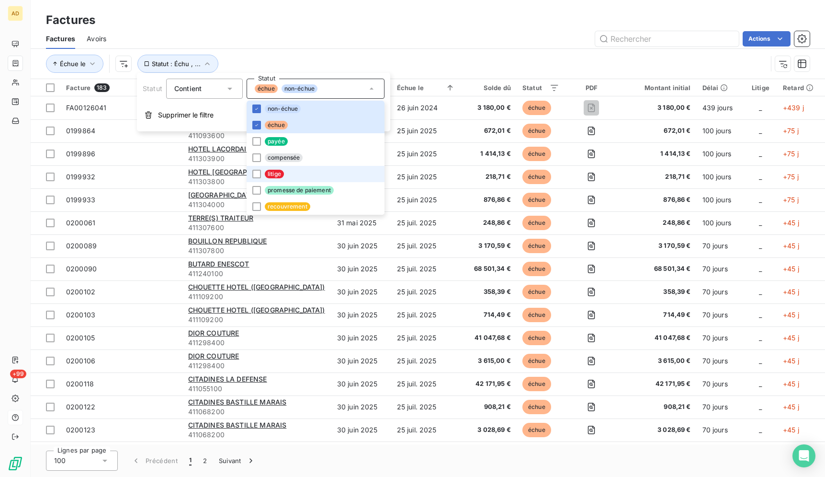
click at [323, 26] on div "Factures" at bounding box center [428, 19] width 795 height 17
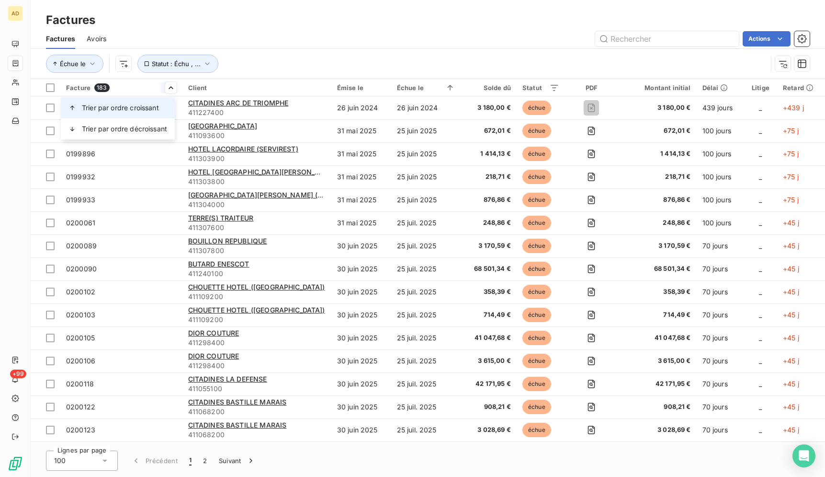
click at [148, 104] on span "Trier par ordre croissant" at bounding box center [120, 108] width 77 height 10
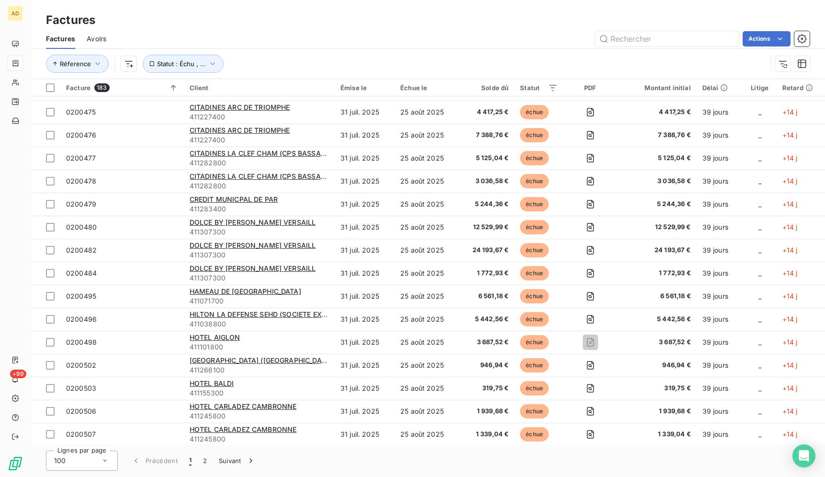
scroll to position [1952, 0]
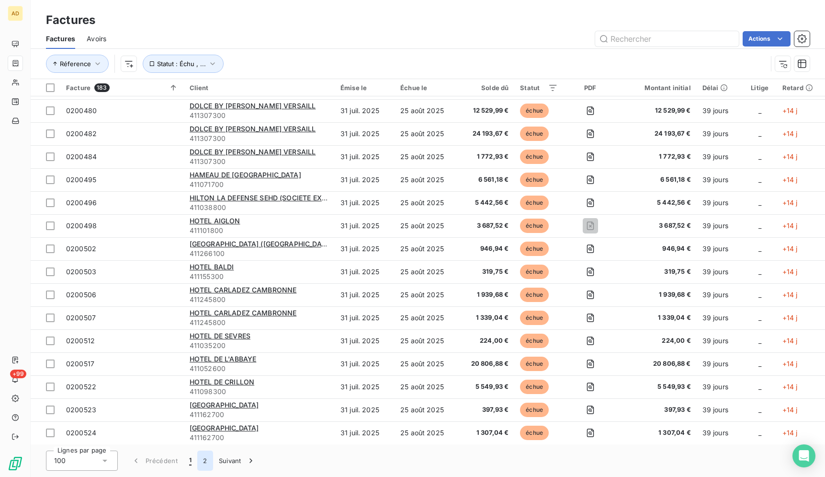
click at [208, 458] on button "2" at bounding box center [204, 460] width 15 height 20
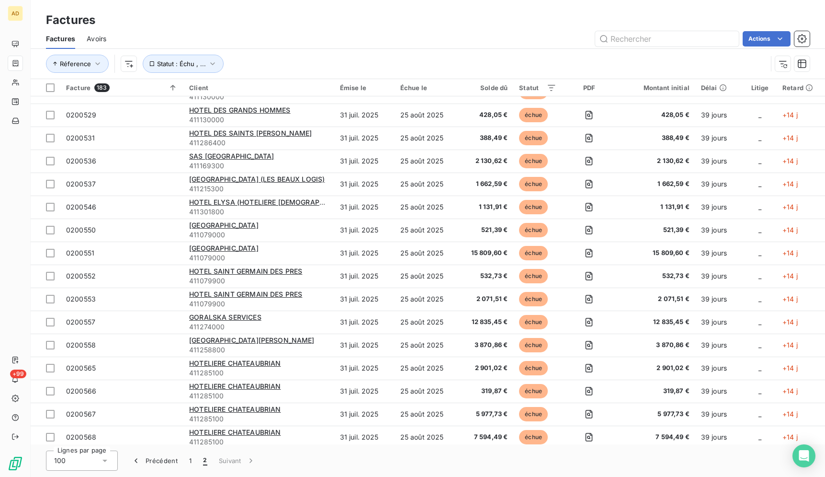
scroll to position [0, 0]
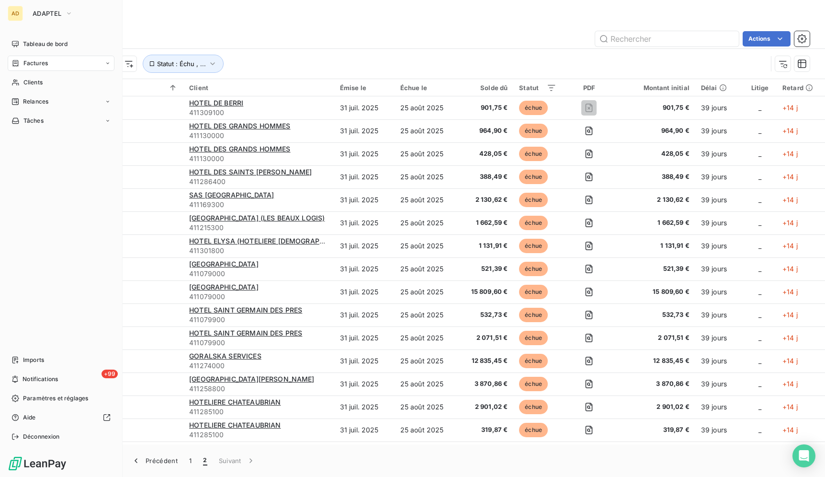
click at [61, 63] on div "Factures" at bounding box center [61, 63] width 107 height 15
click at [24, 83] on span "Clients" at bounding box center [32, 82] width 19 height 9
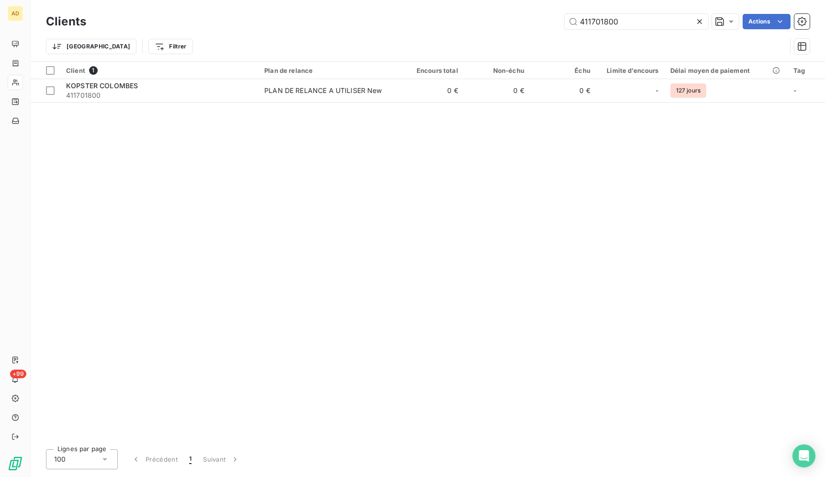
click at [699, 23] on icon at bounding box center [700, 22] width 10 height 10
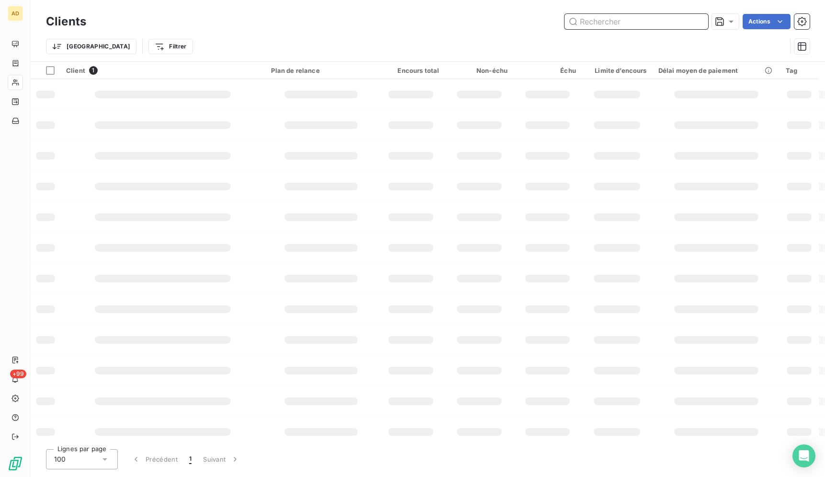
click at [648, 20] on input "text" at bounding box center [637, 21] width 144 height 15
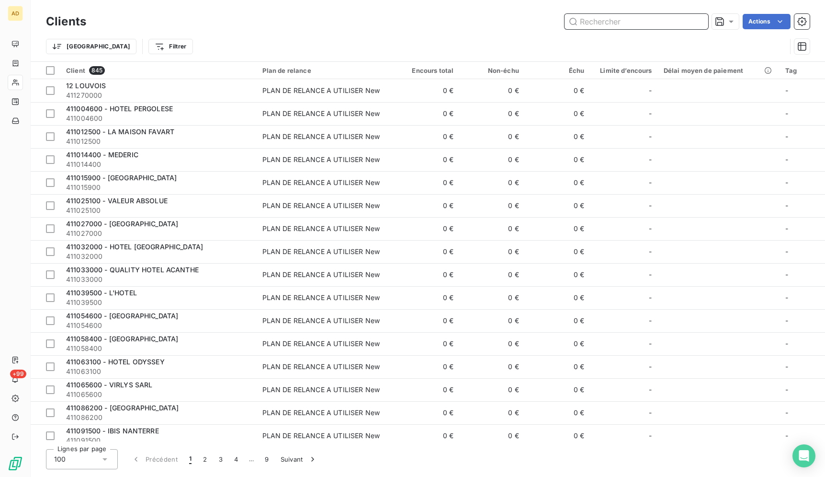
click at [648, 20] on input "text" at bounding box center [637, 21] width 144 height 15
paste input "411702000"
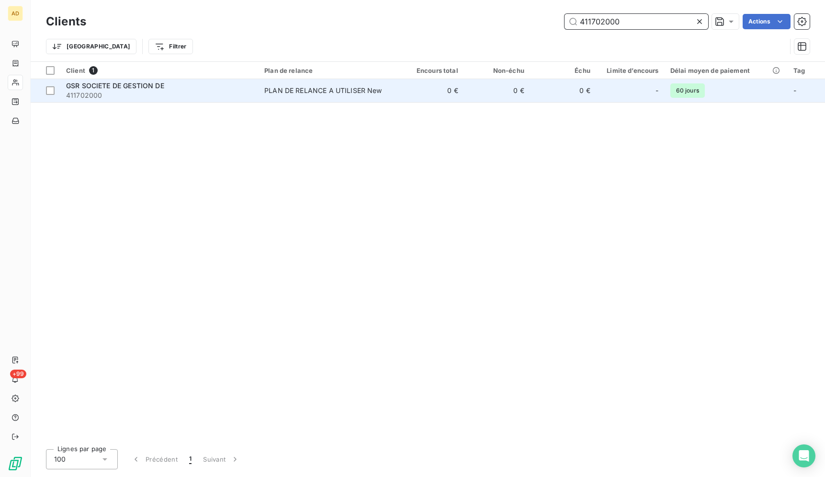
type input "411702000"
click at [333, 98] on td "PLAN DE RELANCE A UTILISER New" at bounding box center [328, 90] width 139 height 23
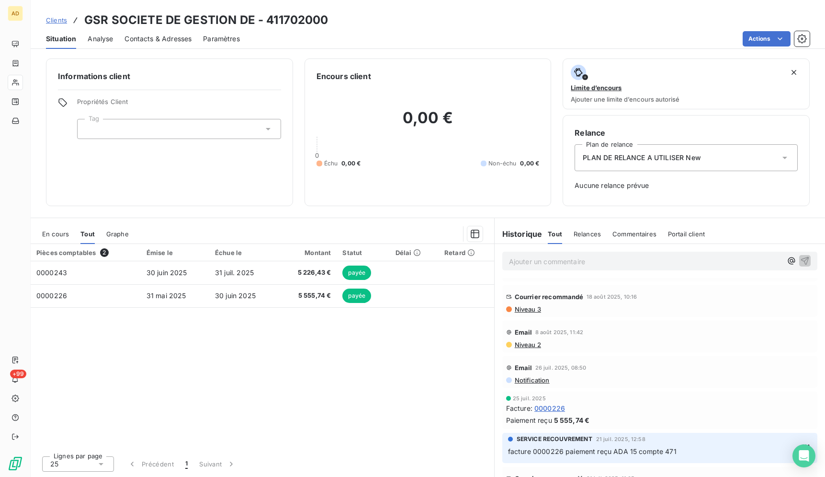
scroll to position [35, 0]
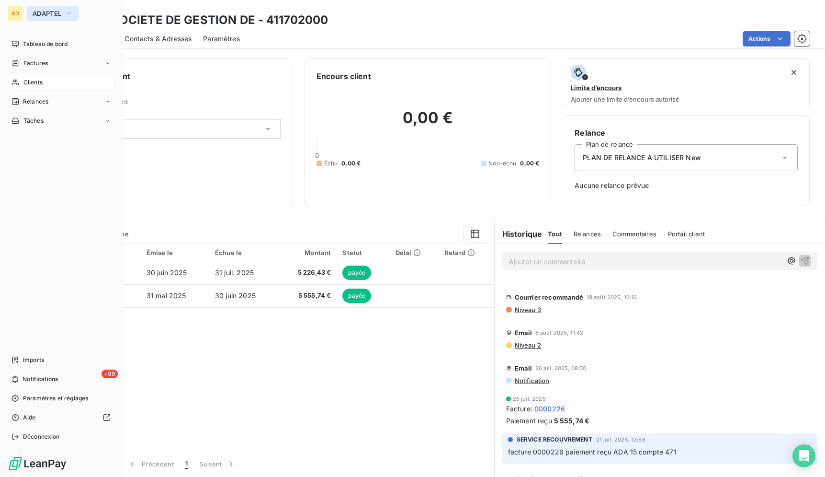
click at [61, 12] on span "ADAPTEL" at bounding box center [47, 14] width 29 height 8
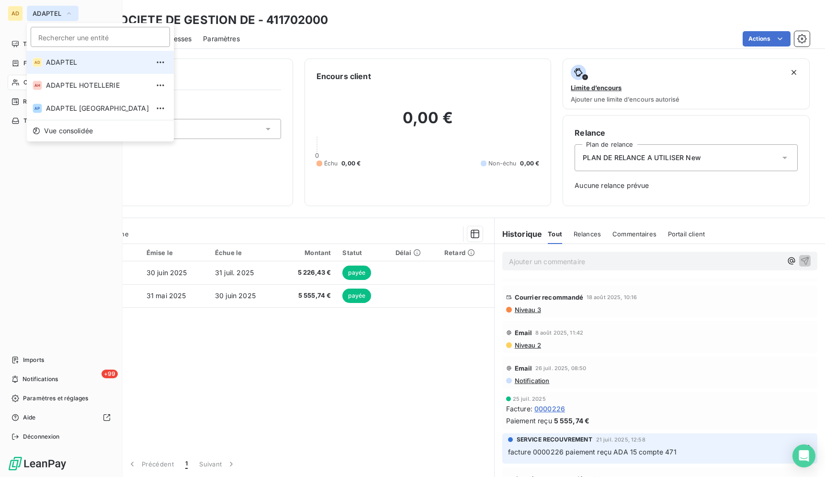
click at [61, 12] on span "ADAPTEL" at bounding box center [47, 14] width 29 height 8
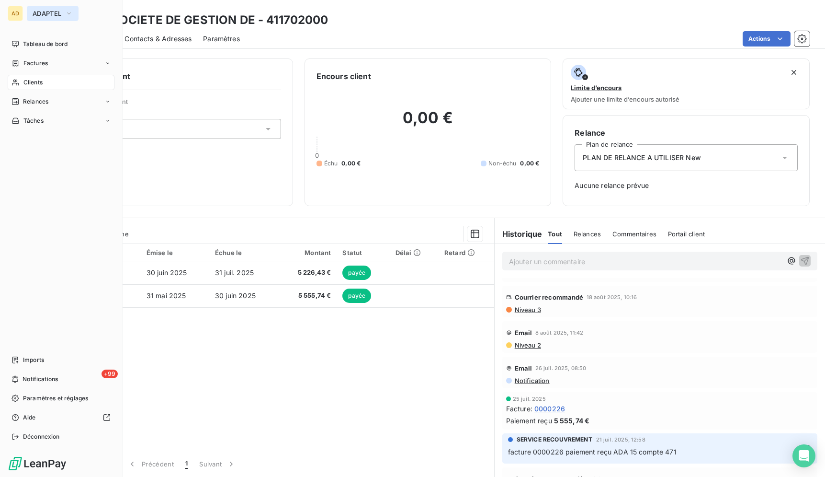
click at [61, 12] on span "ADAPTEL" at bounding box center [47, 14] width 29 height 8
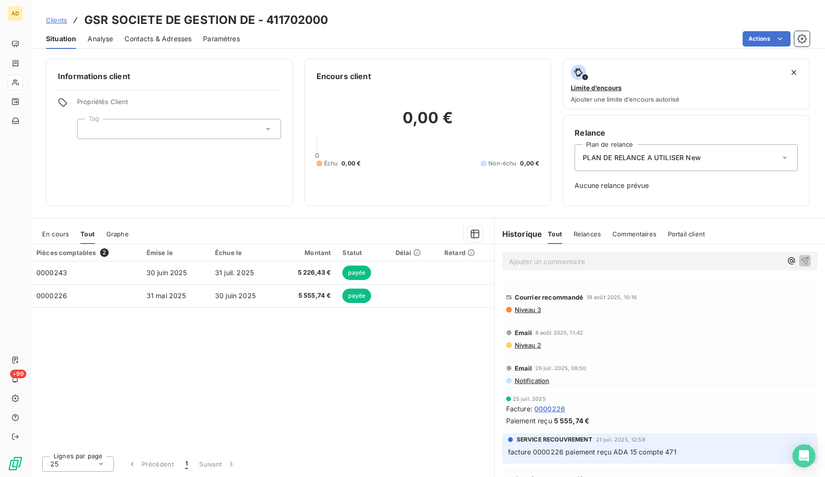
click at [528, 14] on div "Clients GSR SOCIETE DE GESTION DE - 411702000" at bounding box center [428, 19] width 795 height 17
click at [314, 355] on div "Pièces comptables 2 Émise le Échue le Montant Statut Délai Retard 0000243 30 ju…" at bounding box center [263, 346] width 464 height 204
click at [367, 403] on div "Pièces comptables 2 Émise le Échue le Montant Statut Délai Retard 0000243 30 ju…" at bounding box center [263, 346] width 464 height 204
click at [185, 360] on div "Pièces comptables 2 Émise le Échue le Montant Statut Délai Retard 0000243 30 ju…" at bounding box center [263, 346] width 464 height 204
click at [426, 349] on div "Pièces comptables 2 Émise le Échue le Montant Statut Délai Retard 0000243 30 ju…" at bounding box center [263, 346] width 464 height 204
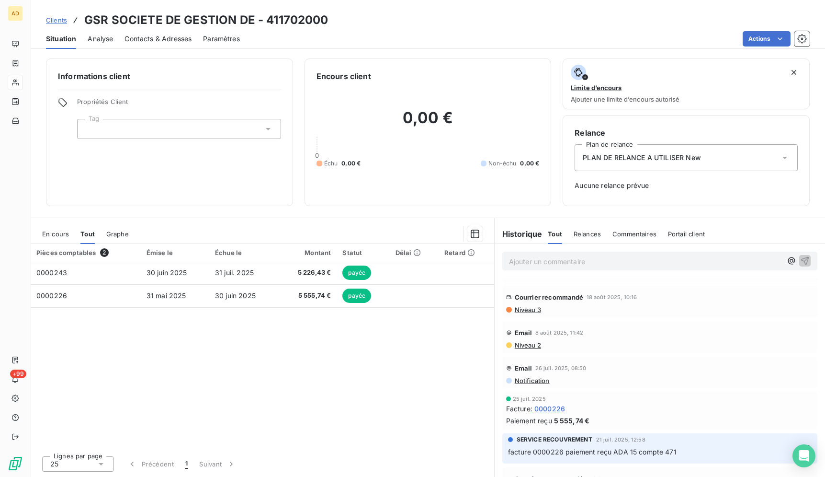
click at [399, 381] on div "Pièces comptables 2 Émise le Échue le Montant Statut Délai Retard 0000243 30 ju…" at bounding box center [263, 346] width 464 height 204
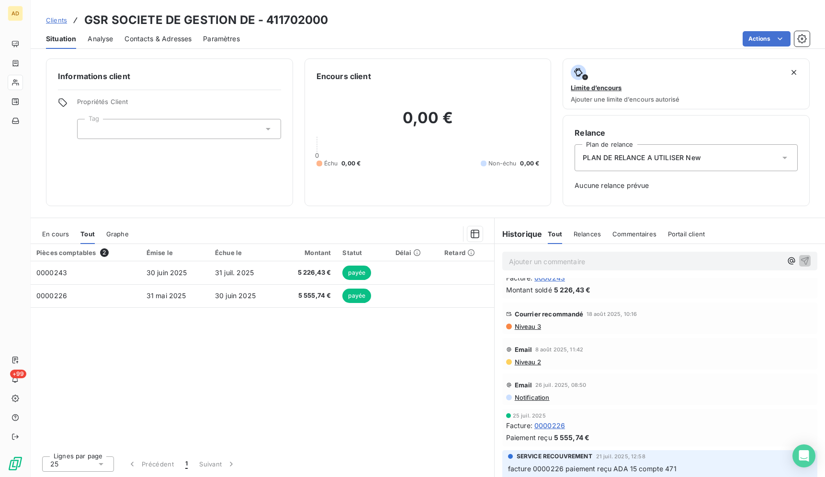
scroll to position [18, 0]
click at [359, 384] on div "Pièces comptables 2 Émise le Échue le Montant Statut Délai Retard 0000243 30 ju…" at bounding box center [263, 346] width 464 height 204
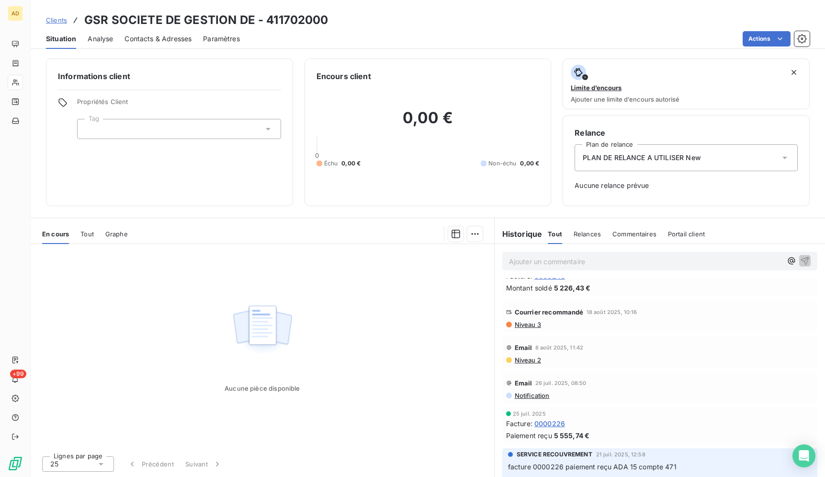
scroll to position [15, 0]
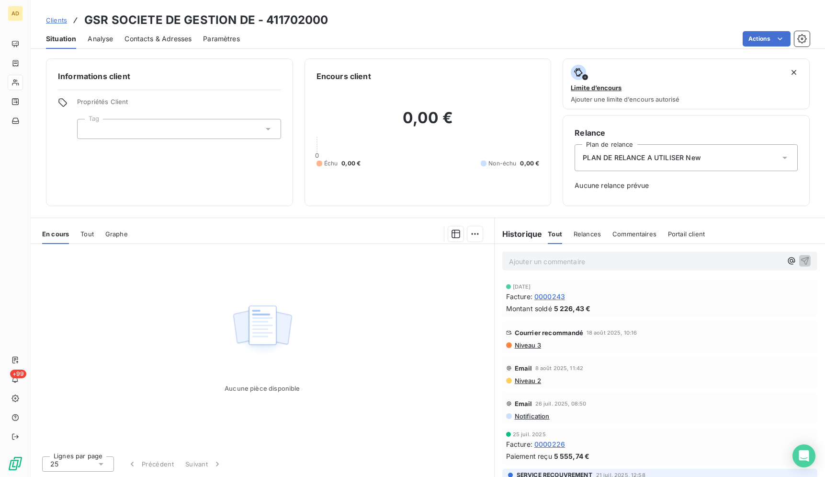
click at [407, 325] on div "Aucune pièce disponible" at bounding box center [263, 346] width 464 height 204
